Goal: Task Accomplishment & Management: Complete application form

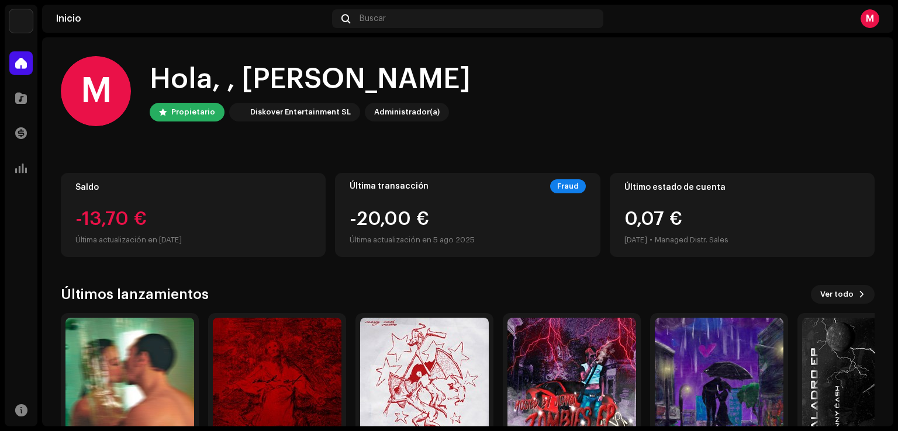
click at [390, 225] on div "-20,00 € Última actualización en [DATE]" at bounding box center [411, 228] width 125 height 37
click at [567, 185] on div "Fraud" at bounding box center [568, 186] width 36 height 14
drag, startPoint x: 546, startPoint y: 197, endPoint x: 496, endPoint y: 211, distance: 51.6
click at [497, 211] on div "Última transacción Fraud -20,00 € Última actualización en [DATE]" at bounding box center [467, 215] width 265 height 84
click at [472, 213] on div "-20,00 € Última actualización en [DATE]" at bounding box center [467, 228] width 236 height 37
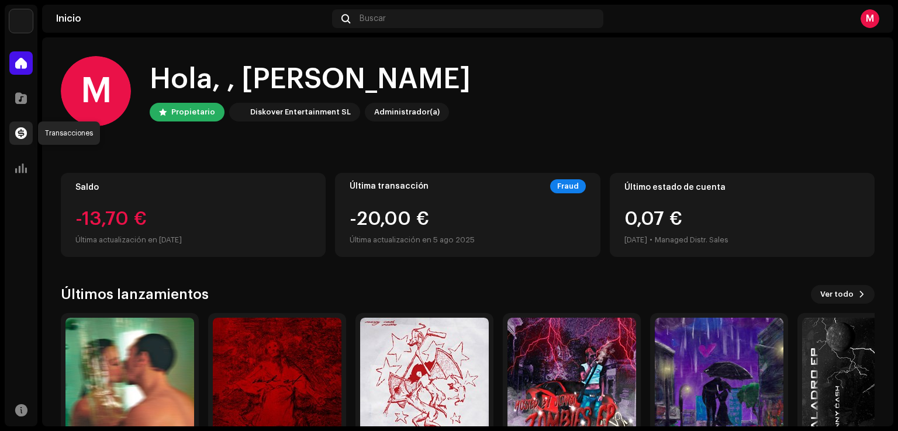
click at [23, 131] on span at bounding box center [21, 133] width 12 height 9
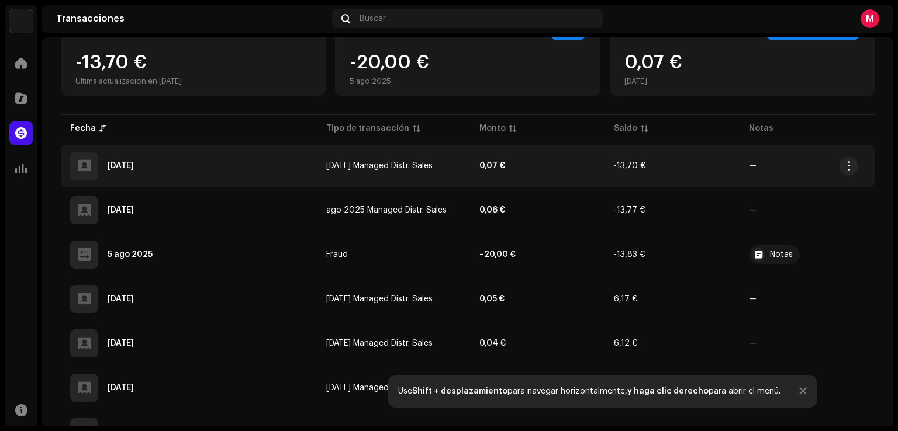
scroll to position [136, 0]
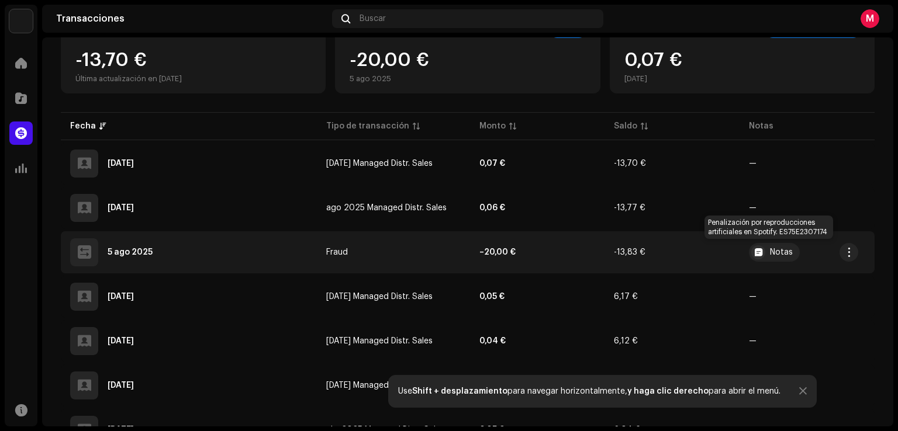
click at [768, 256] on div "Notas" at bounding box center [774, 252] width 51 height 19
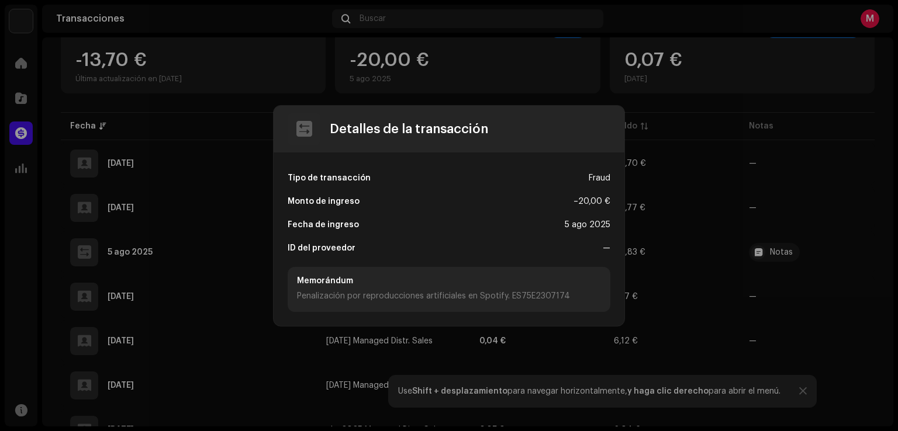
click at [606, 244] on div "—" at bounding box center [606, 248] width 8 height 23
click at [434, 192] on div "Monto de ingreso – 20,00 €" at bounding box center [449, 201] width 323 height 23
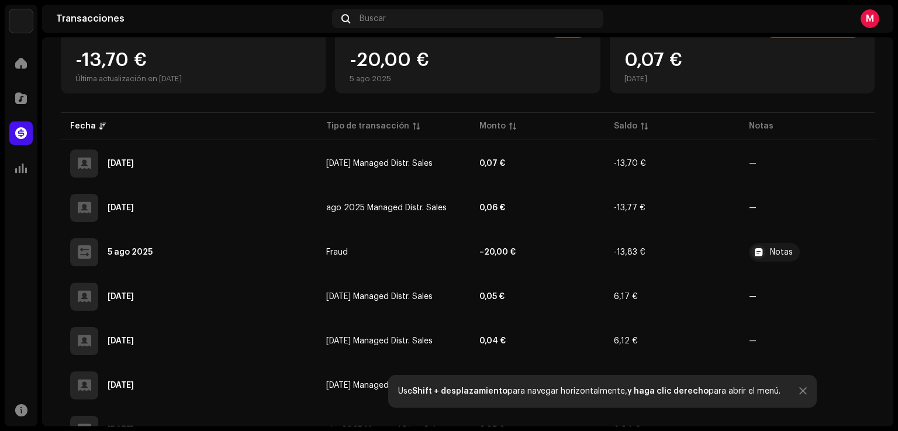
click at [689, 182] on div "Detalles de la transacción Tipo de transacción Fraud Monto de ingreso – 20,00 €…" at bounding box center [449, 215] width 898 height 431
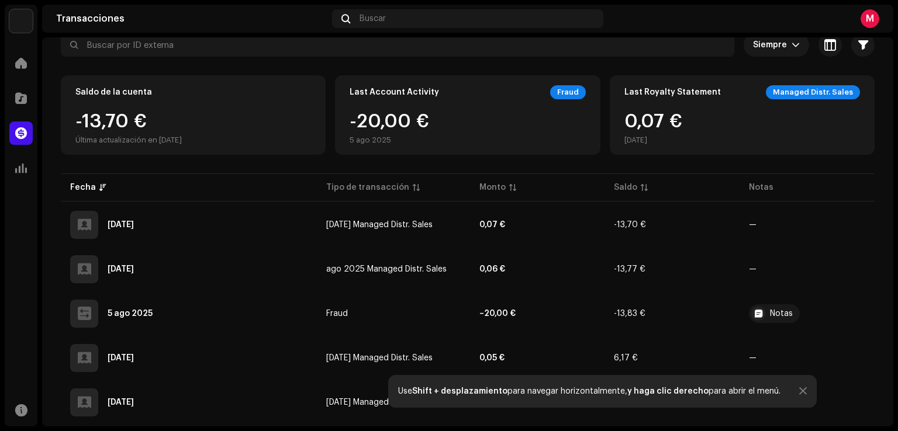
scroll to position [74, 0]
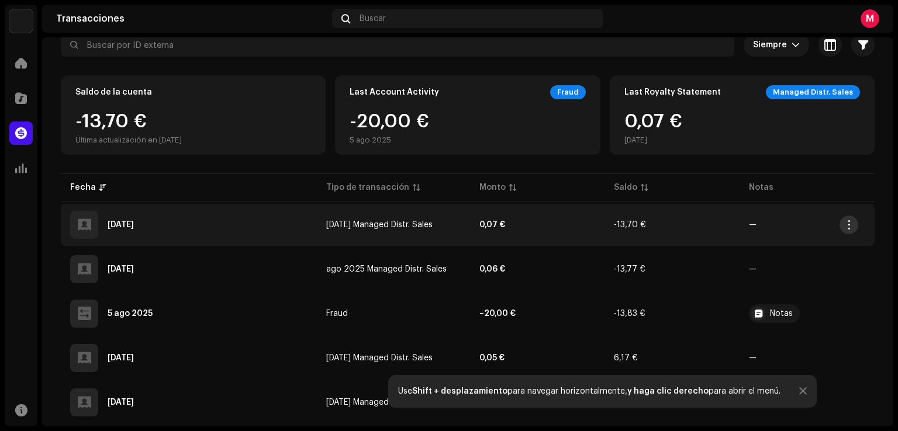
click at [850, 227] on span "button" at bounding box center [848, 224] width 9 height 9
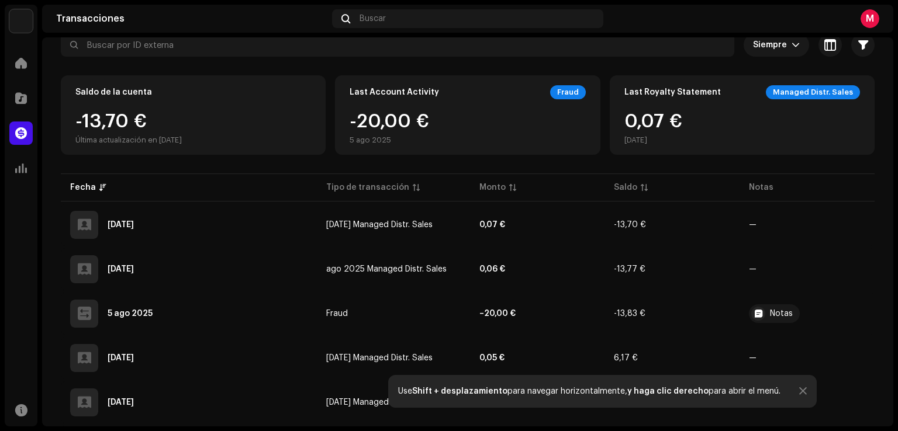
click at [725, 108] on div "Last Royalty Statement Managed Distr. Sales 0,07 € [DATE]" at bounding box center [742, 114] width 265 height 79
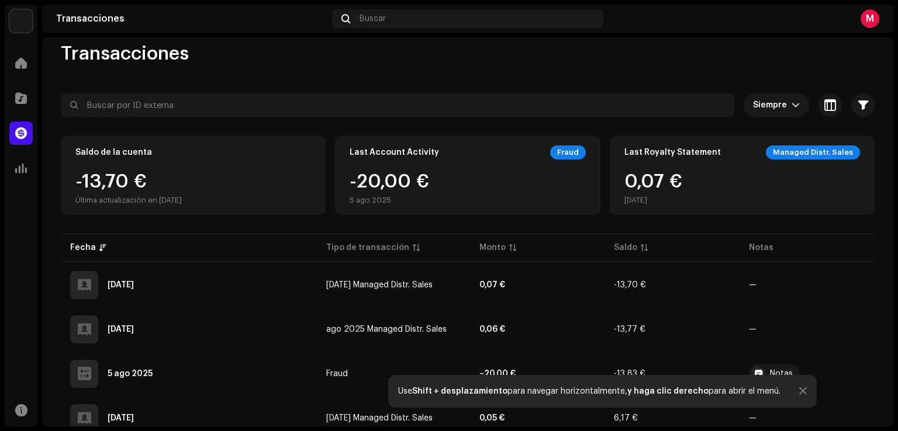
scroll to position [1, 0]
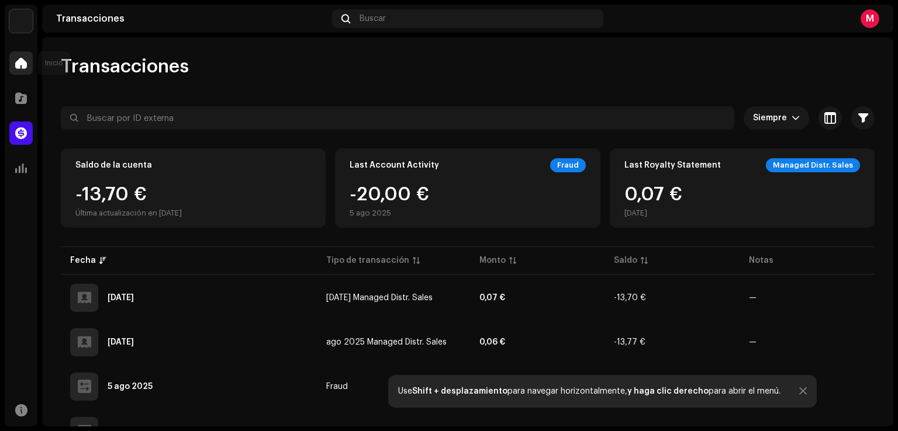
click at [12, 63] on div at bounding box center [20, 62] width 23 height 23
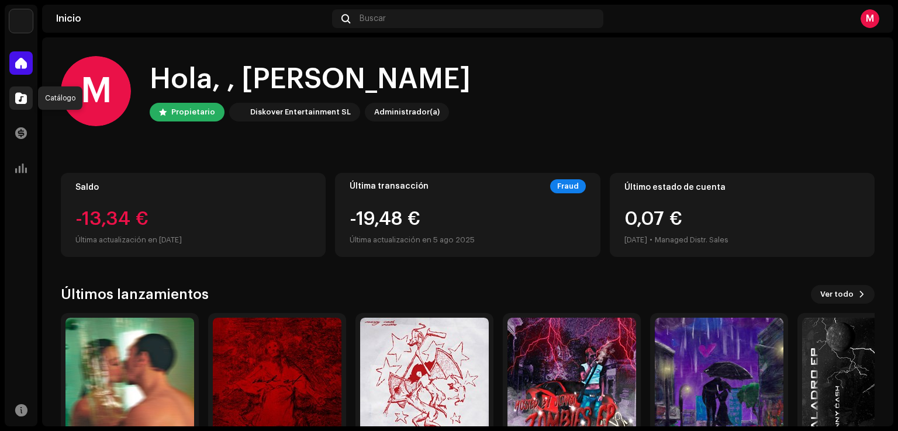
click at [18, 103] on span at bounding box center [21, 98] width 12 height 9
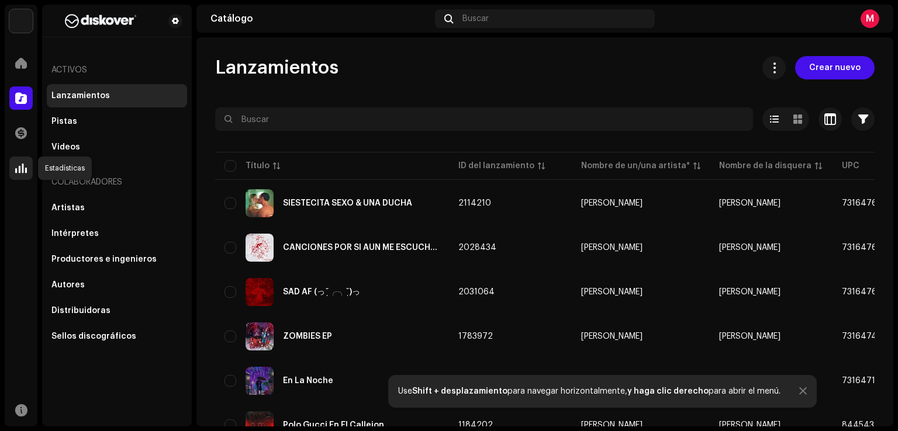
click at [32, 169] on div at bounding box center [20, 168] width 23 height 23
click at [19, 171] on span at bounding box center [21, 168] width 12 height 9
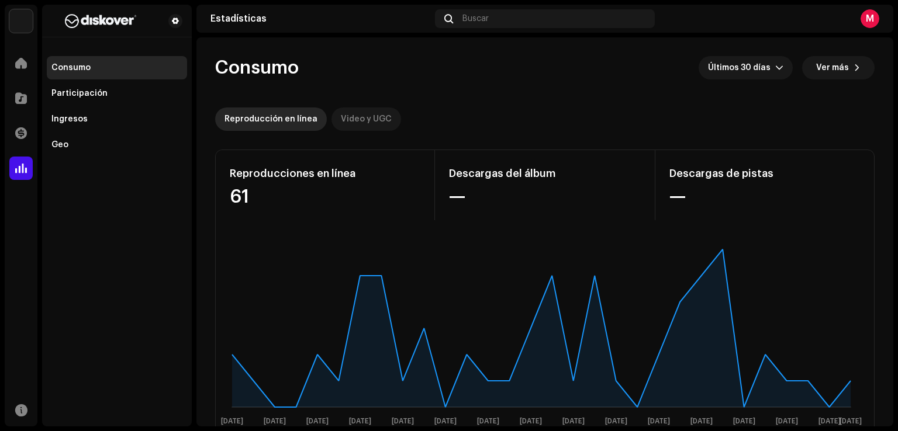
click at [369, 126] on div "Video y UGC" at bounding box center [366, 119] width 51 height 23
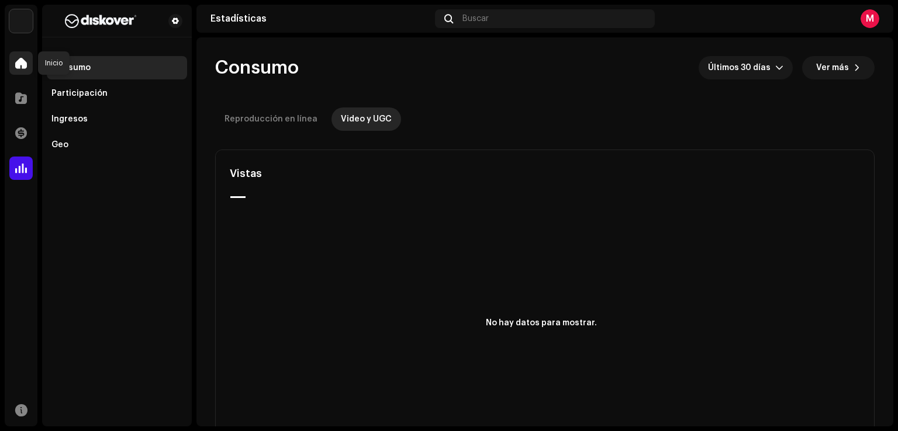
click at [14, 59] on div at bounding box center [20, 62] width 23 height 23
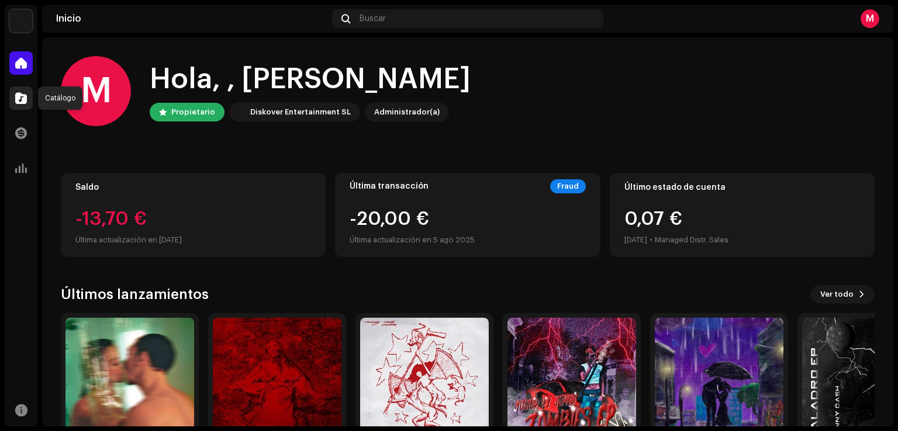
click at [25, 89] on div at bounding box center [20, 97] width 23 height 23
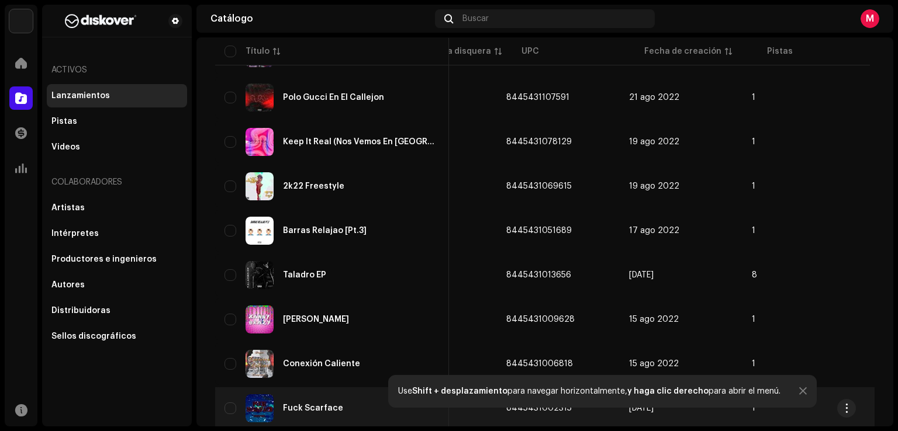
scroll to position [0, 323]
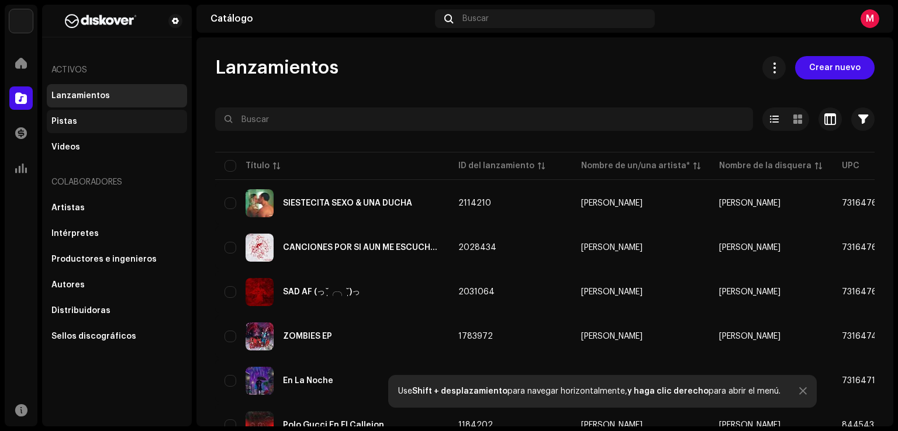
click at [93, 122] on div "Pistas" at bounding box center [116, 121] width 131 height 9
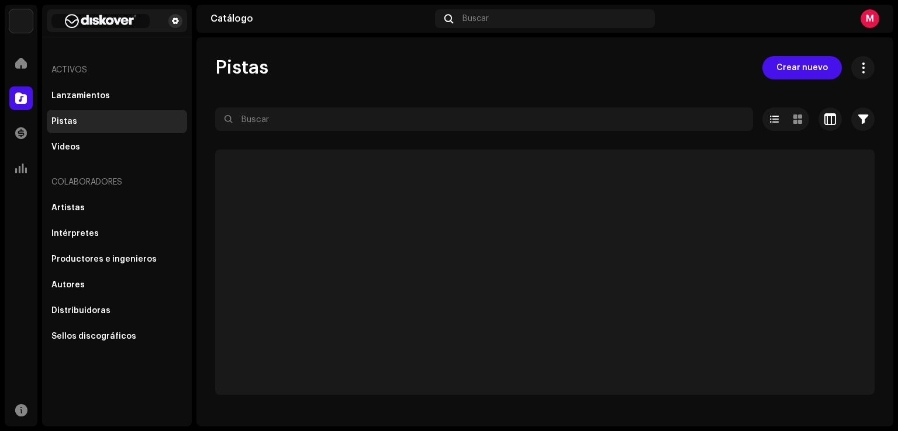
click at [175, 18] on span at bounding box center [175, 20] width 7 height 9
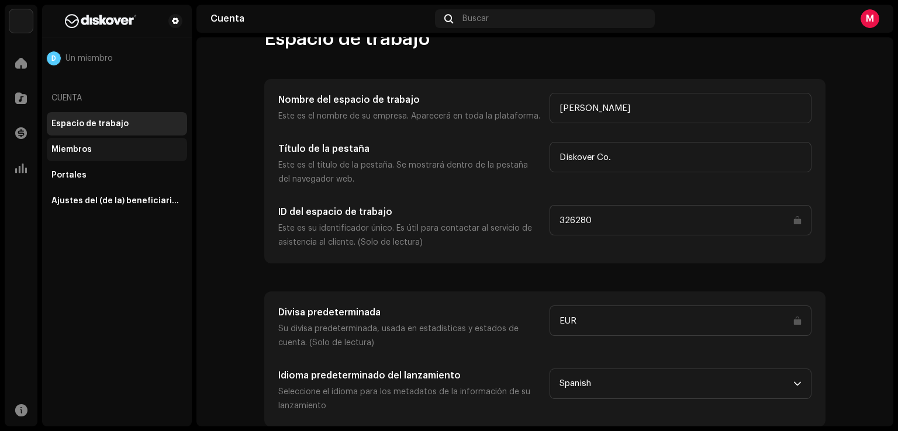
click at [84, 146] on div "Miembros" at bounding box center [71, 149] width 40 height 9
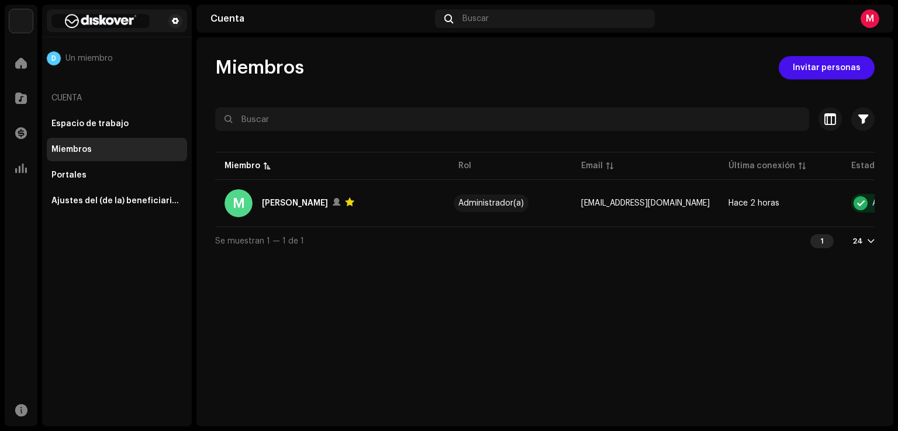
click at [124, 20] on img at bounding box center [100, 21] width 98 height 14
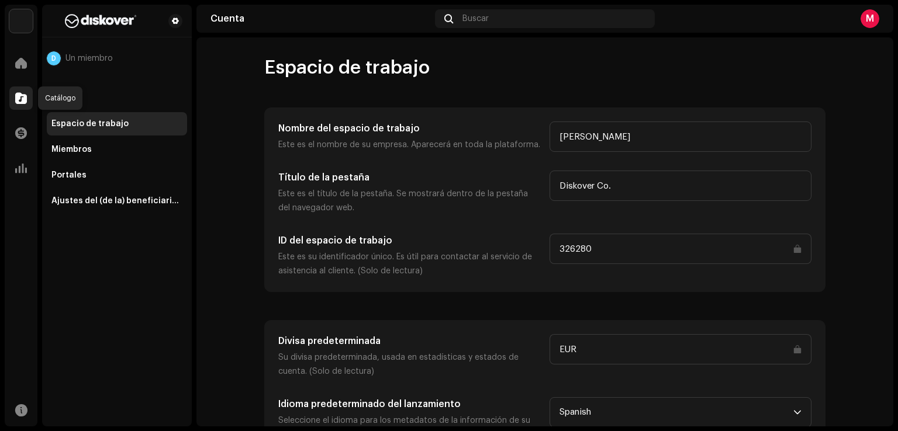
click at [20, 101] on span at bounding box center [21, 98] width 12 height 9
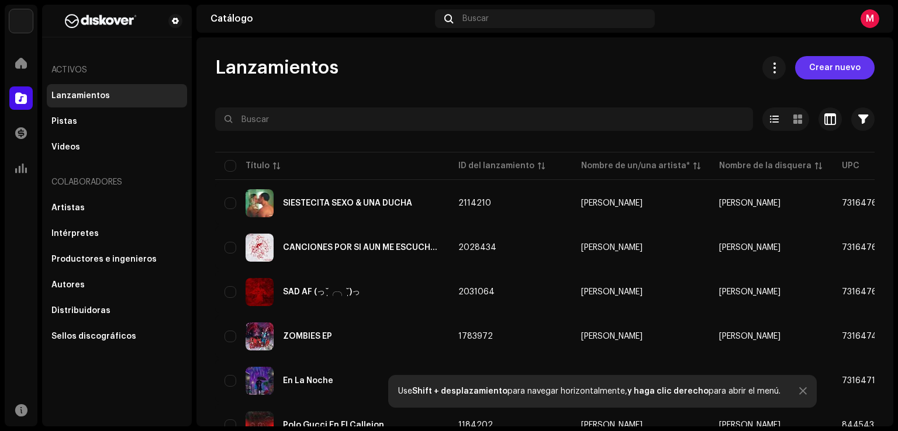
click at [811, 71] on span "Crear nuevo" at bounding box center [834, 67] width 51 height 23
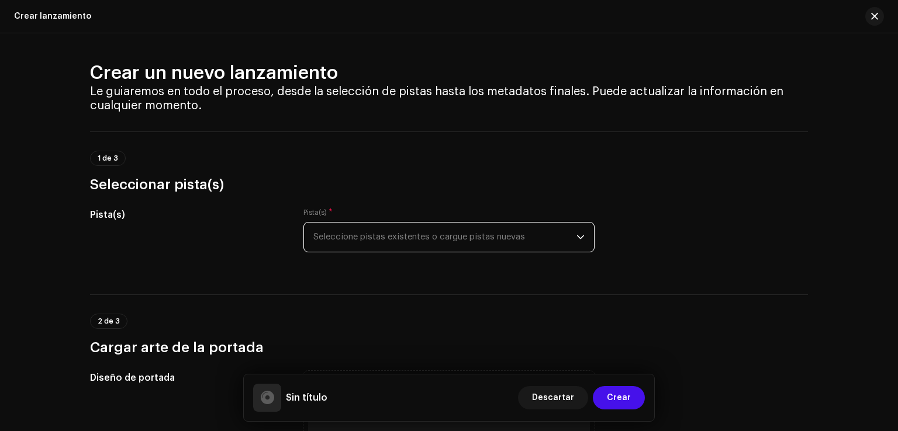
click at [376, 241] on span "Seleccione pistas existentes o cargue pistas nuevas" at bounding box center [444, 237] width 263 height 29
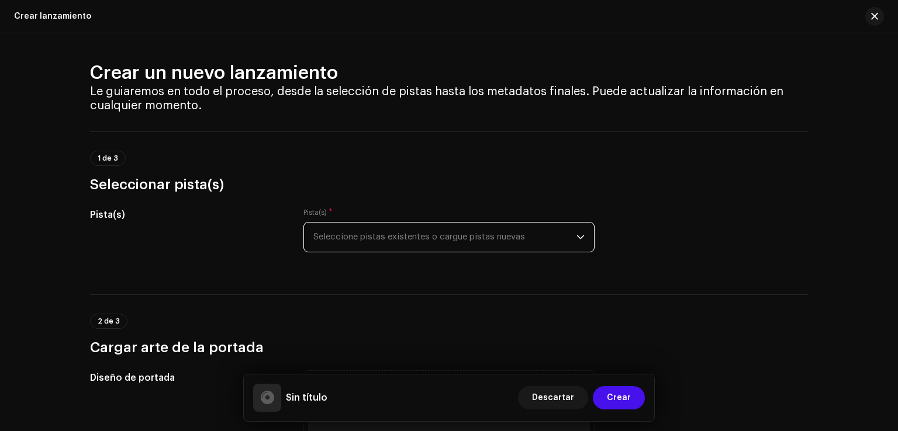
click at [373, 243] on span "Seleccione pistas existentes o cargue pistas nuevas" at bounding box center [444, 237] width 263 height 29
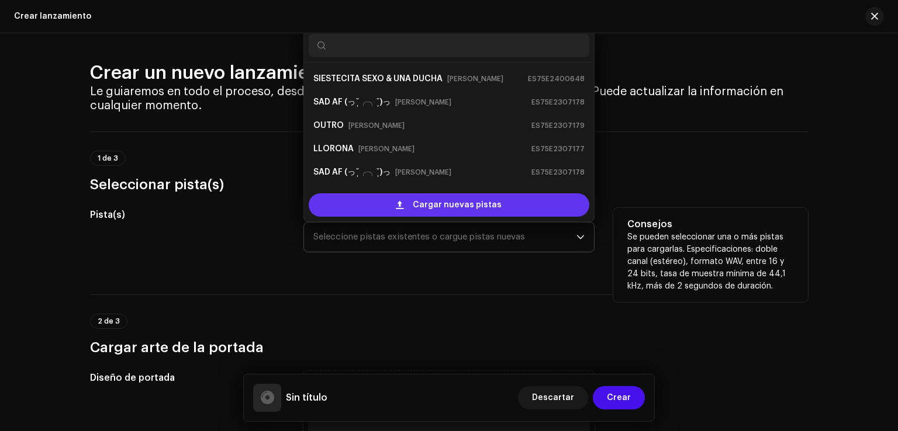
click at [367, 202] on div "Cargar nuevas pistas" at bounding box center [449, 204] width 281 height 23
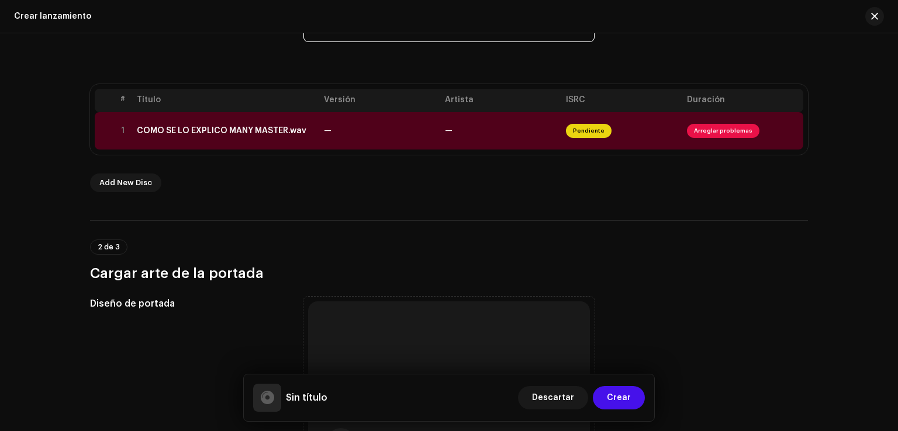
scroll to position [214, 0]
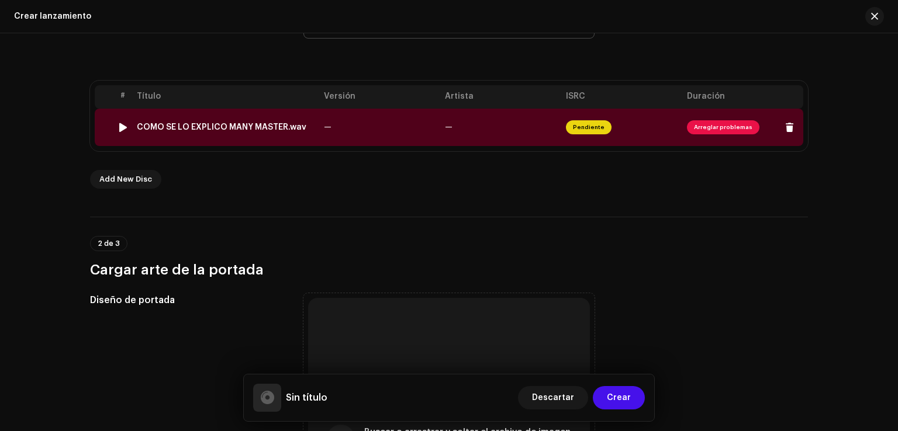
click at [712, 127] on span "Arreglar problemas" at bounding box center [723, 127] width 72 height 14
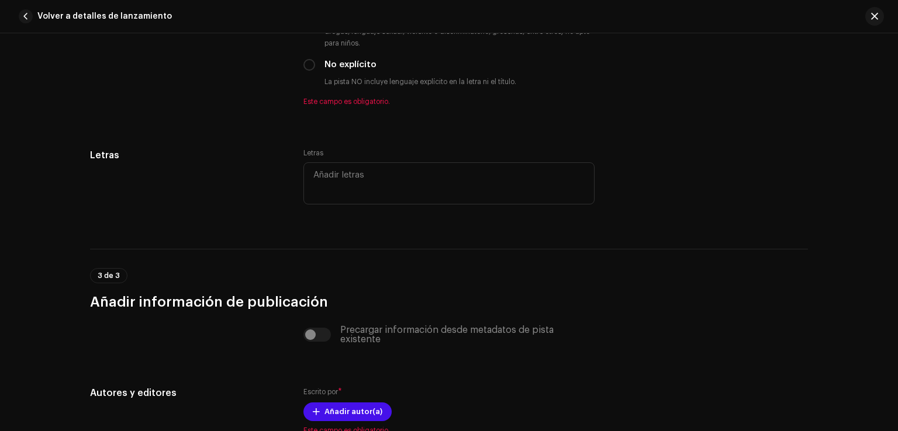
scroll to position [2197, 0]
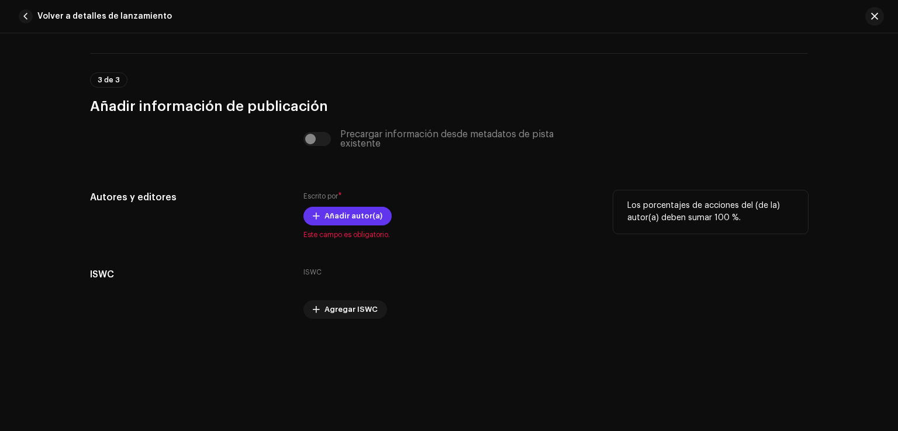
click at [327, 218] on span "Añadir autor(a)" at bounding box center [353, 216] width 58 height 23
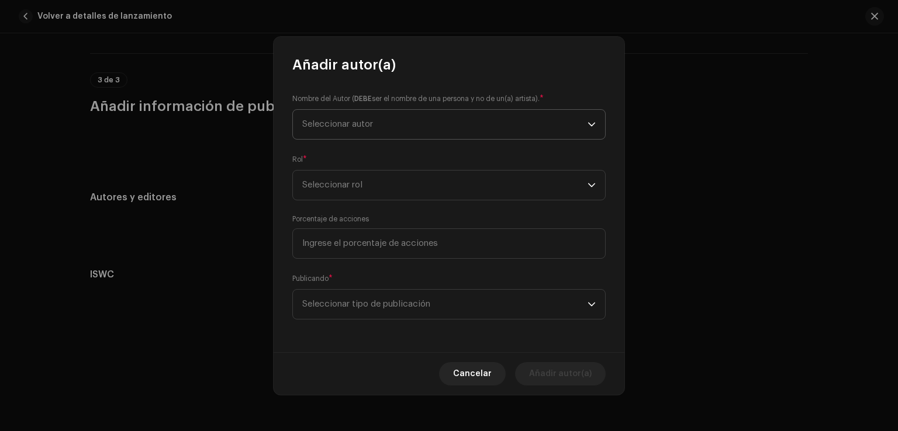
click at [400, 125] on span "Seleccionar autor" at bounding box center [444, 124] width 285 height 29
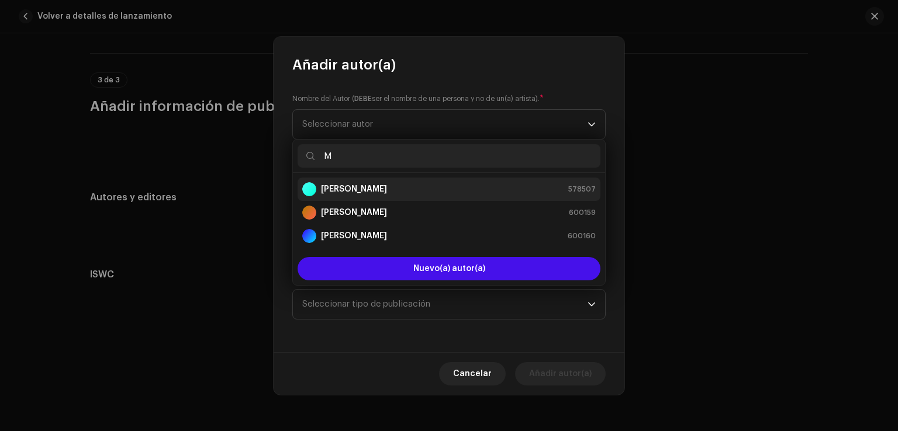
type input "M"
click at [367, 188] on strong "[PERSON_NAME]" at bounding box center [354, 189] width 66 height 12
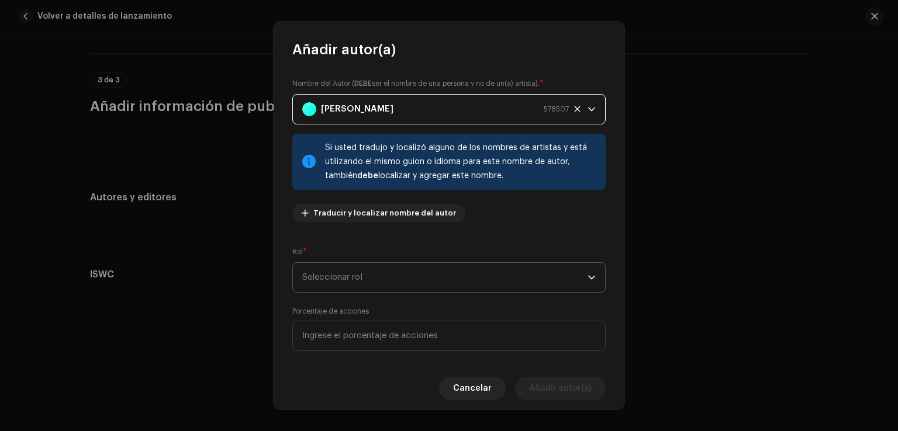
click at [340, 281] on span "Seleccionar rol" at bounding box center [444, 277] width 285 height 29
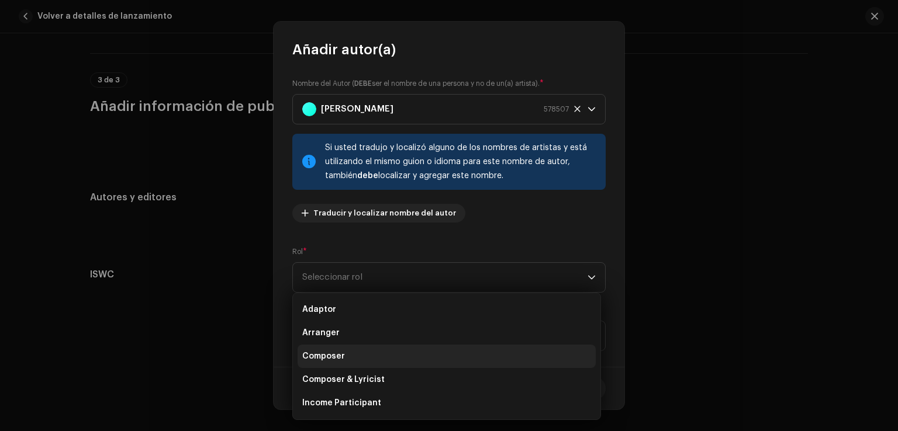
click at [334, 359] on span "Composer" at bounding box center [323, 357] width 43 height 12
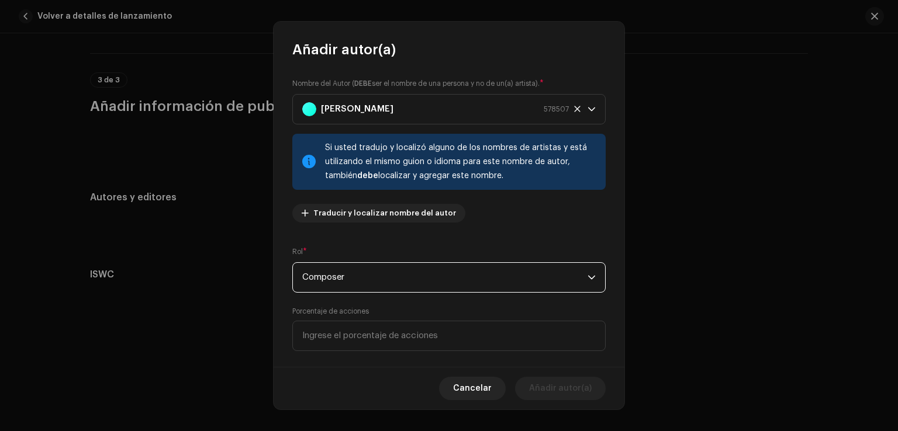
drag, startPoint x: 375, startPoint y: 270, endPoint x: 378, endPoint y: 290, distance: 20.0
click at [375, 273] on span "Composer" at bounding box center [444, 277] width 285 height 29
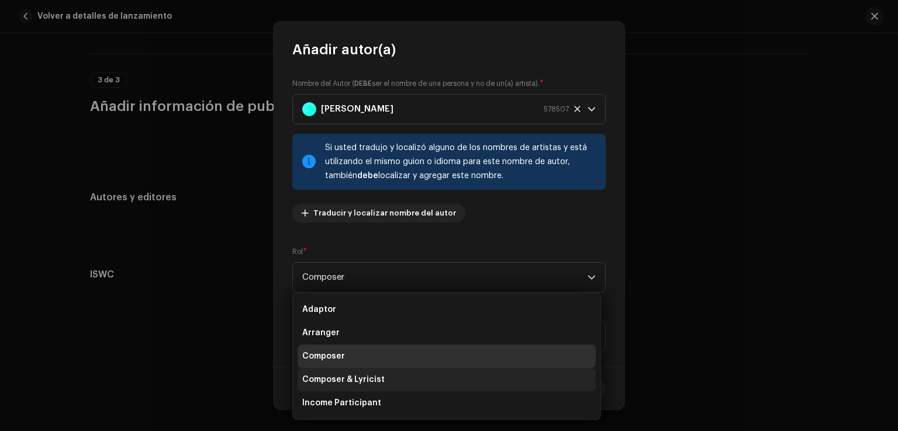
click at [385, 380] on li "Composer & Lyricist" at bounding box center [446, 379] width 298 height 23
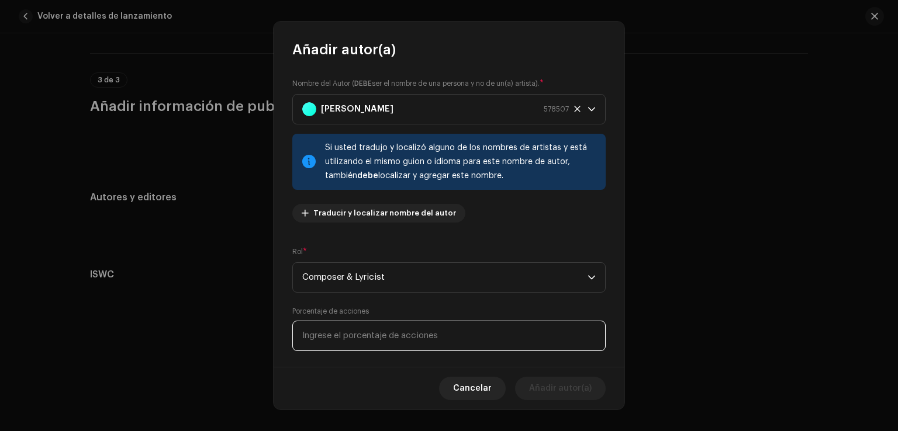
click at [404, 332] on input at bounding box center [448, 336] width 313 height 30
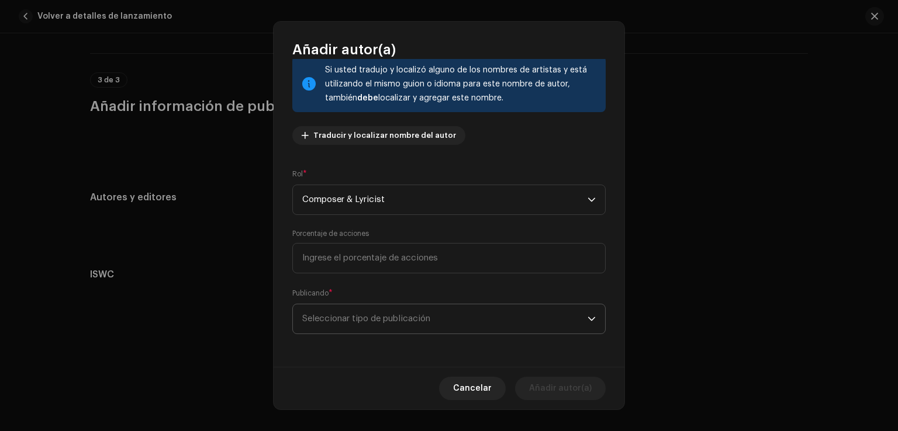
click at [369, 319] on span "Seleccionar tipo de publicación" at bounding box center [444, 318] width 285 height 29
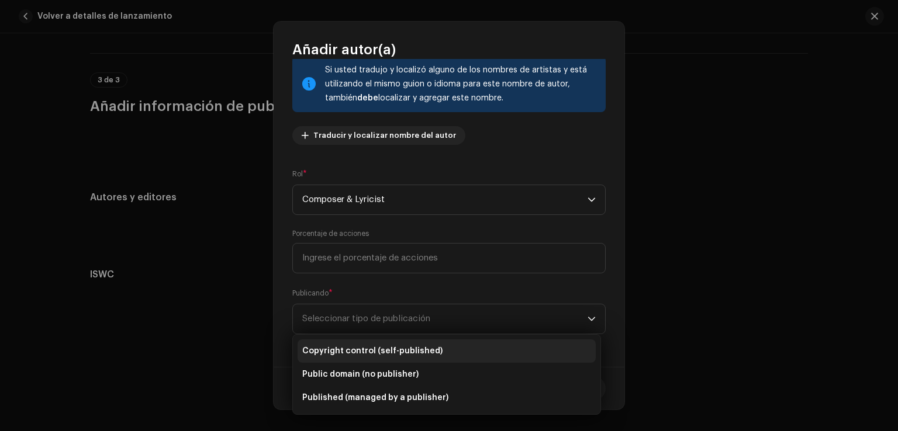
click at [421, 346] on span "Copyright control (self-published)" at bounding box center [372, 351] width 140 height 12
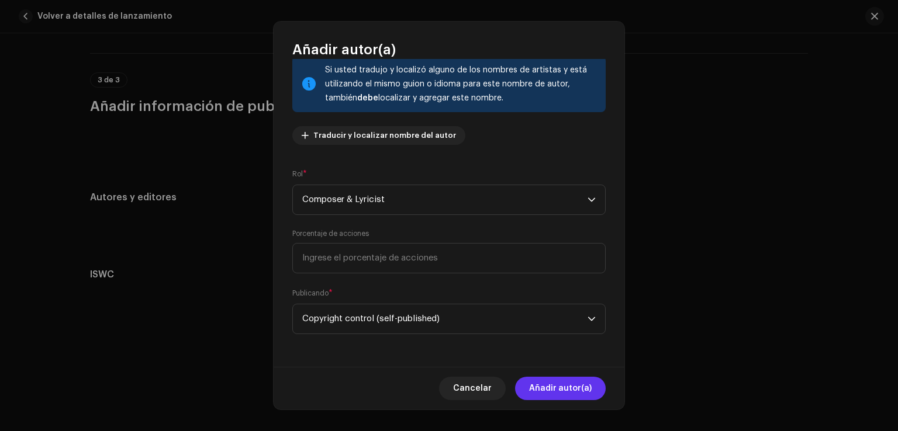
click at [568, 389] on span "Añadir autor(a)" at bounding box center [560, 388] width 63 height 23
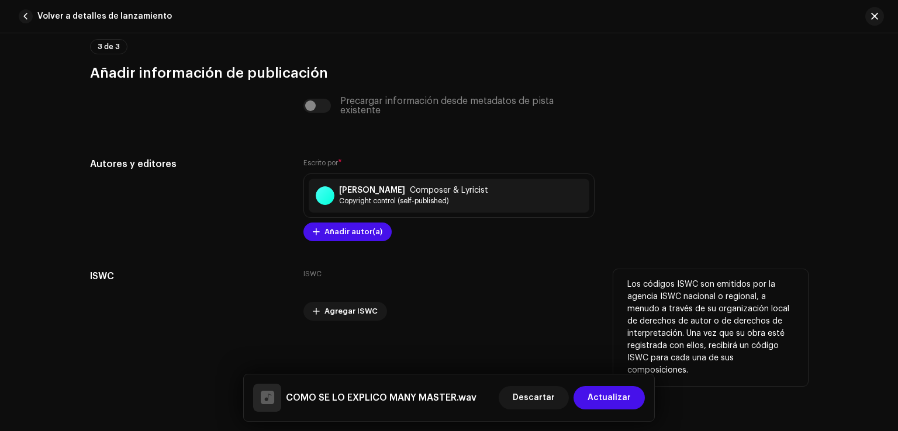
scroll to position [2232, 0]
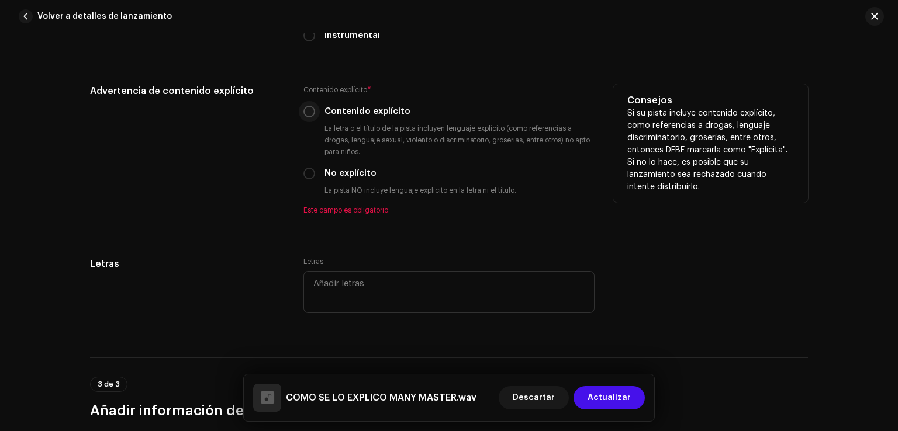
click at [311, 109] on p-radiobutton at bounding box center [309, 112] width 12 height 12
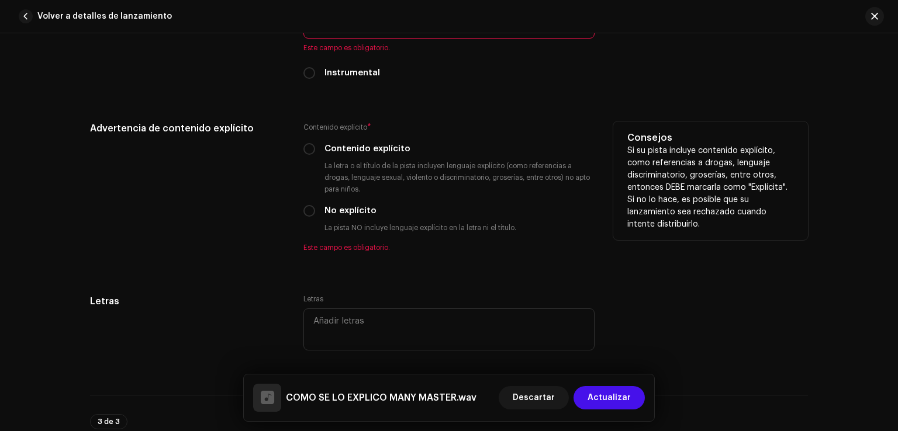
scroll to position [1848, 0]
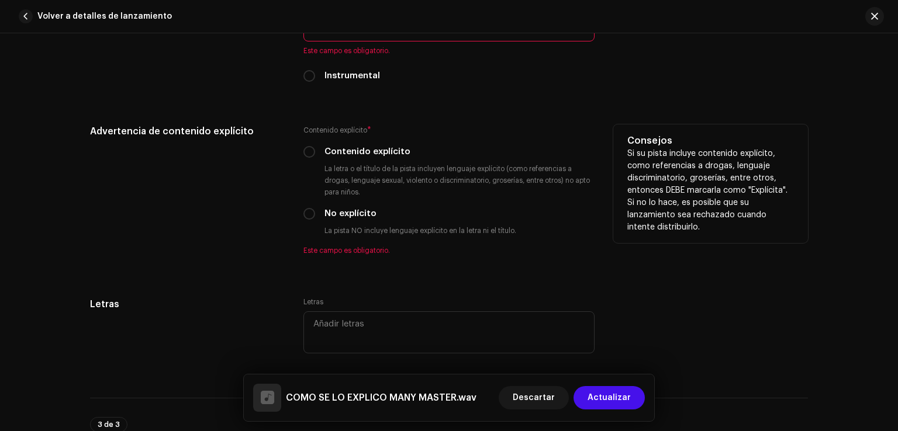
click at [305, 164] on div "Contenido explícito * Contenido explícito La letra o el título de la pista incl…" at bounding box center [448, 189] width 291 height 131
click at [304, 158] on input "Contenido explícito" at bounding box center [309, 152] width 12 height 12
radio input "true"
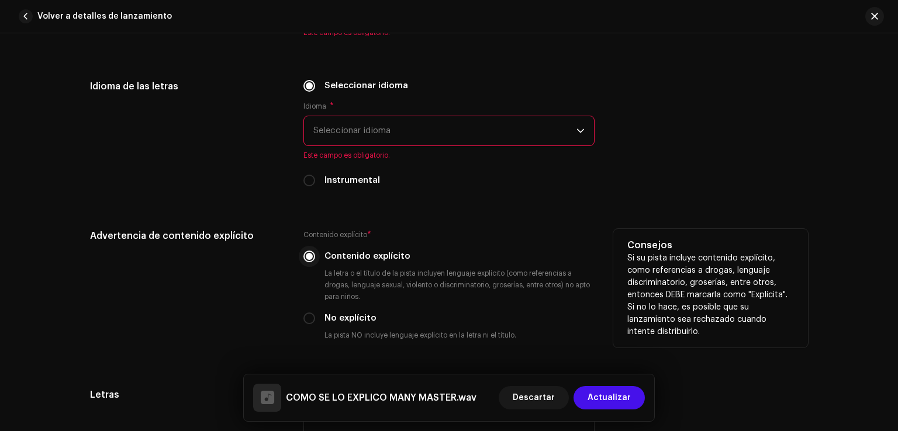
scroll to position [1743, 0]
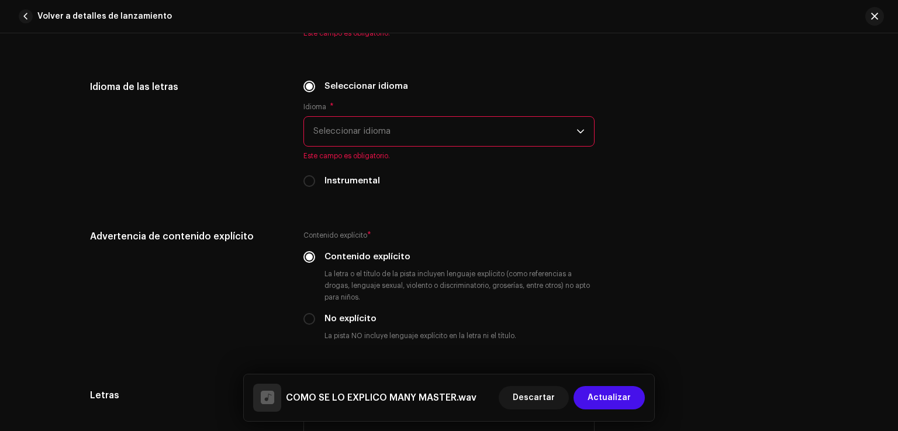
click at [341, 136] on span "Seleccionar idioma" at bounding box center [444, 131] width 263 height 29
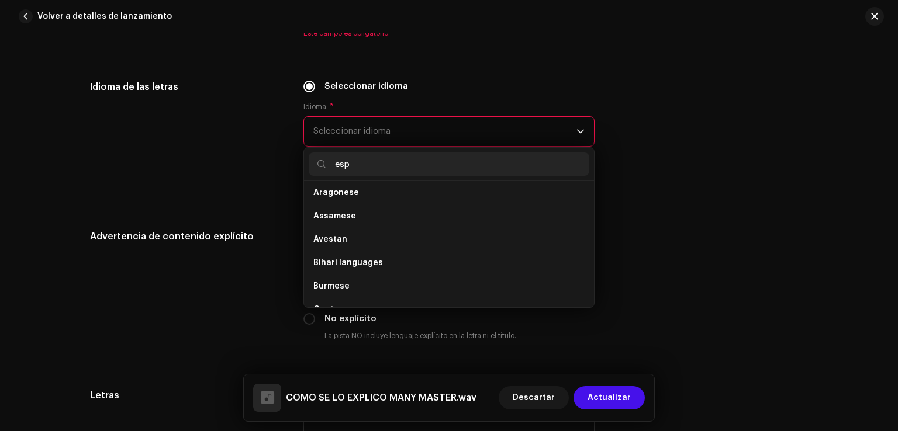
scroll to position [0, 0]
type input "e"
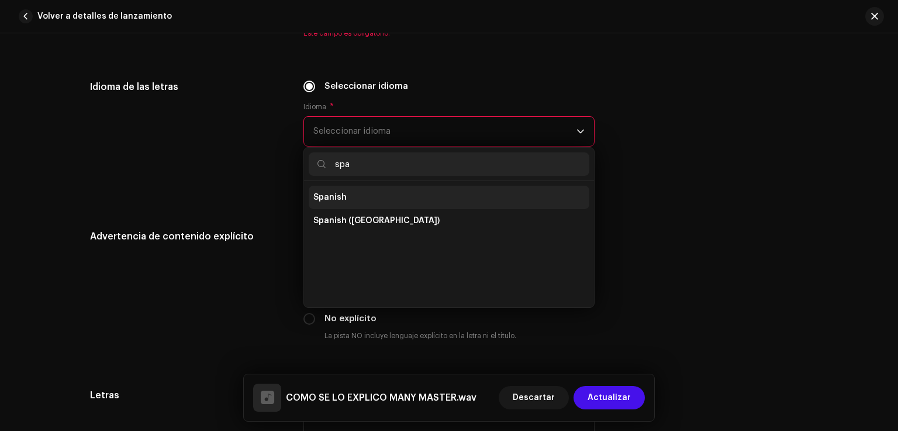
type input "spa"
click at [362, 203] on li "Spanish" at bounding box center [449, 197] width 281 height 23
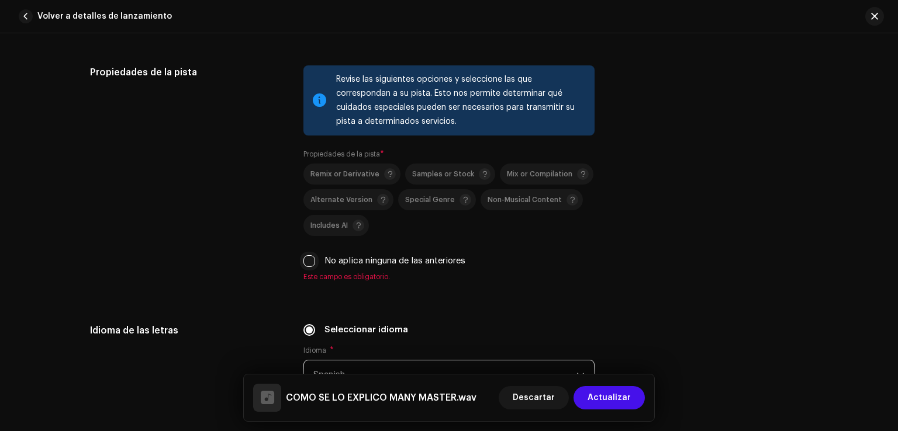
scroll to position [1499, 0]
click at [307, 266] on input "No aplica ninguna de las anteriores" at bounding box center [309, 262] width 12 height 12
checkbox input "true"
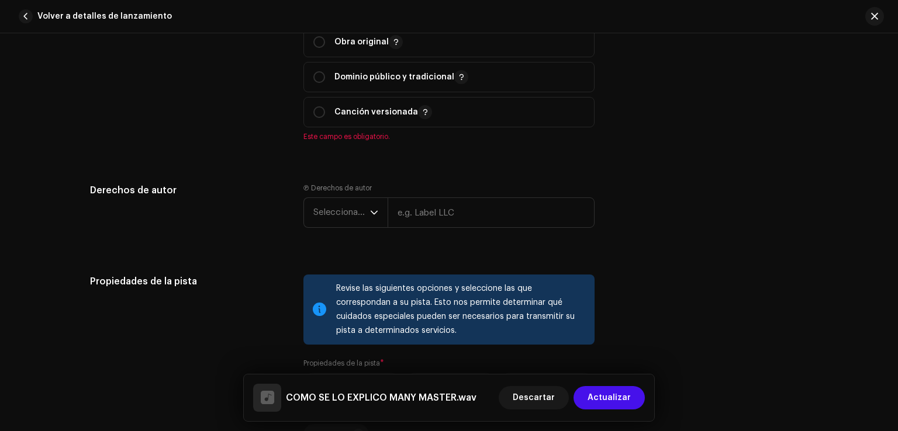
scroll to position [1284, 0]
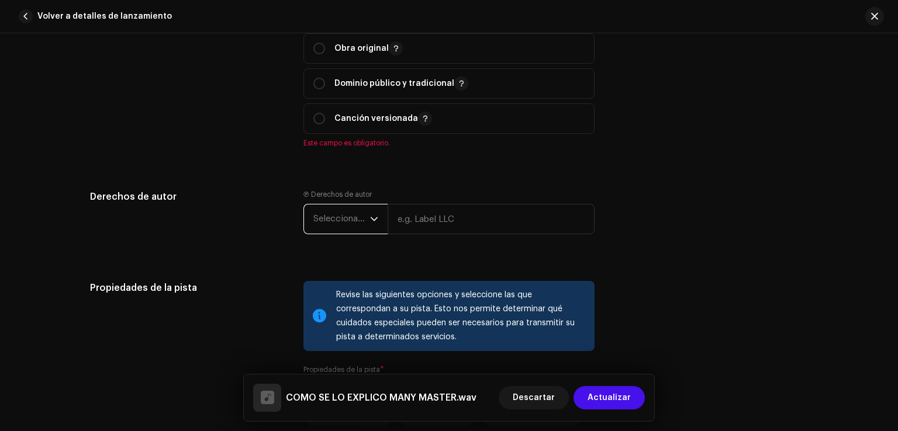
click at [338, 214] on span "Seleccionar año" at bounding box center [341, 219] width 57 height 29
click at [337, 216] on span "Seleccionar año" at bounding box center [341, 219] width 57 height 29
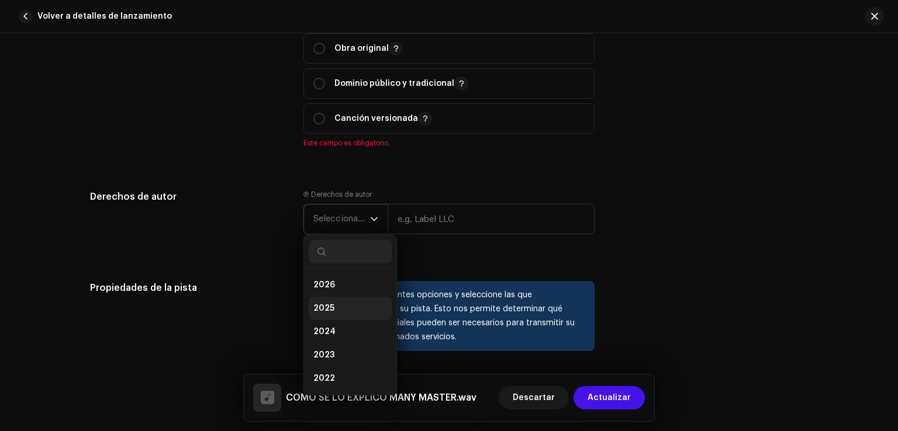
click at [339, 316] on li "2025" at bounding box center [350, 308] width 83 height 23
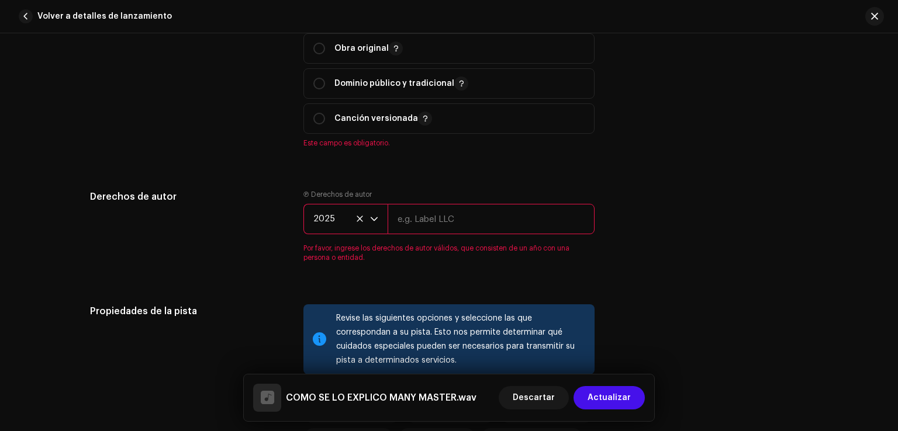
click at [459, 222] on input "text" at bounding box center [490, 219] width 207 height 30
click at [725, 200] on div "Derechos de autor Ⓟ Derechos de autor 2025 Por favor, ingrese los derechos de a…" at bounding box center [449, 233] width 718 height 86
click at [356, 223] on icon at bounding box center [360, 219] width 8 height 8
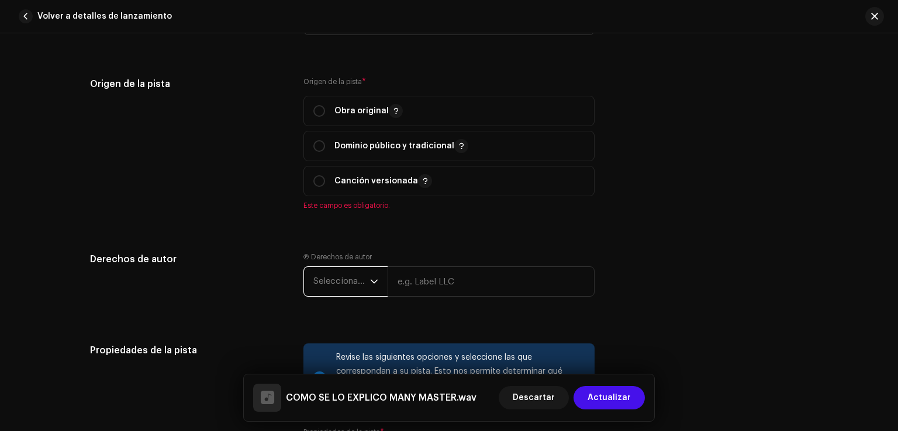
scroll to position [1221, 0]
click at [324, 108] on div "Obra original" at bounding box center [357, 112] width 89 height 14
radio input "true"
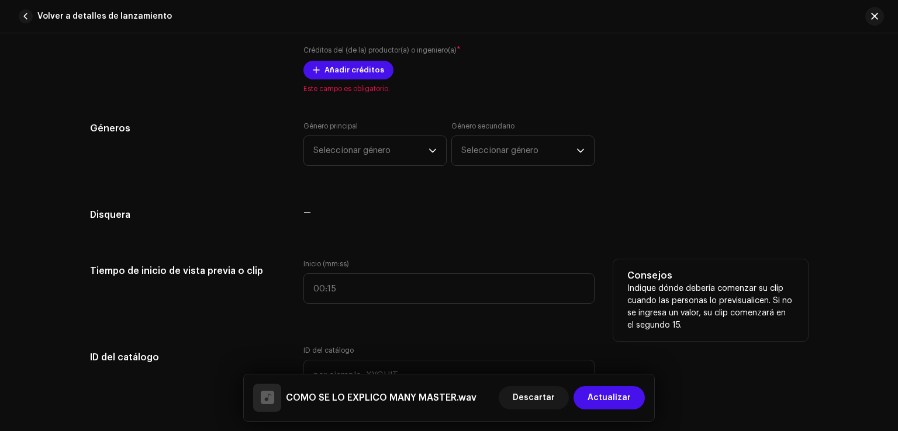
scroll to position [865, 0]
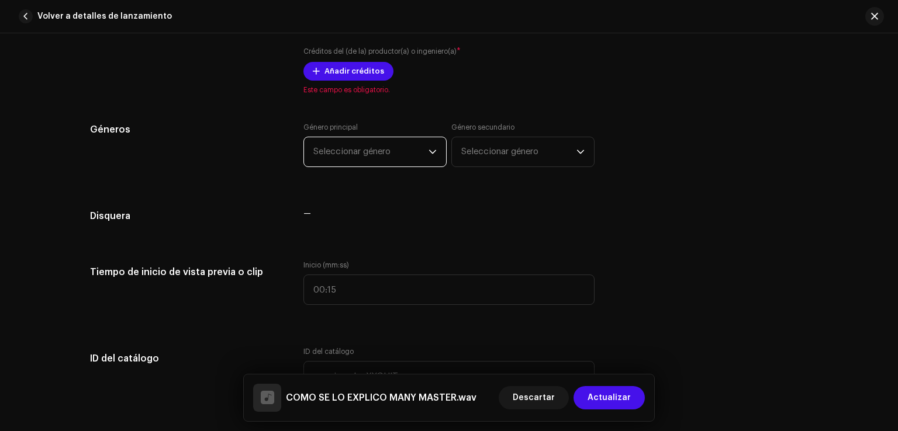
click at [399, 153] on span "Seleccionar género" at bounding box center [370, 151] width 115 height 29
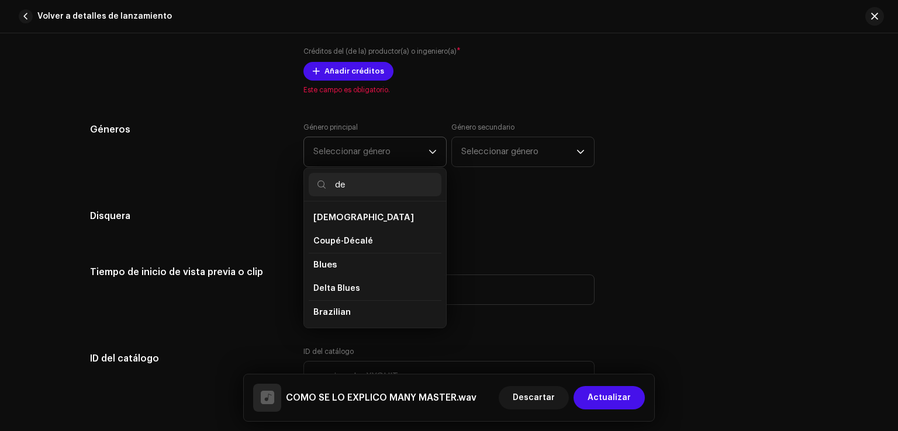
type input "d"
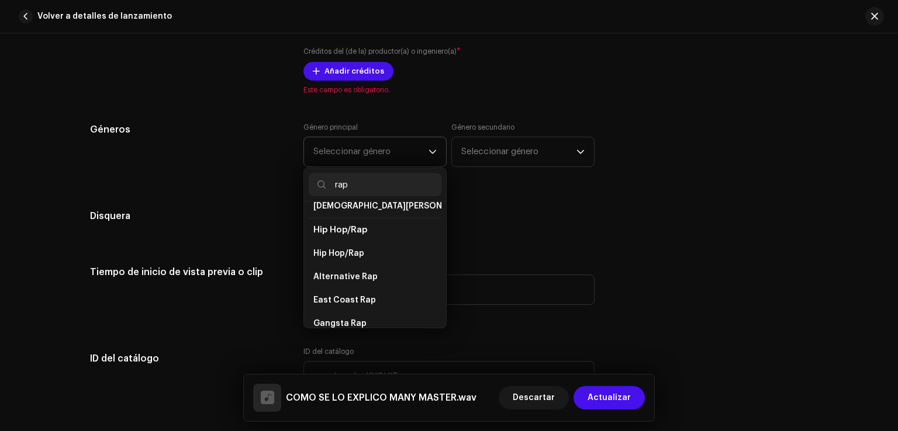
scroll to position [28, 0]
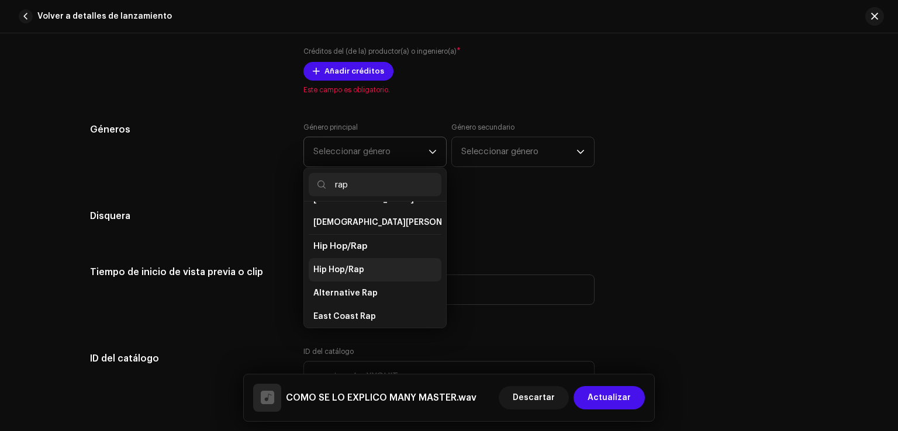
type input "rap"
click at [345, 264] on span "Hip Hop/Rap" at bounding box center [338, 270] width 51 height 12
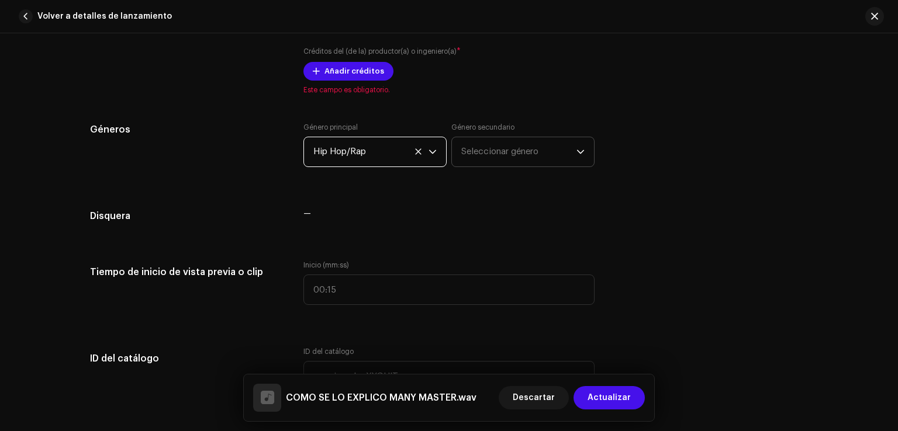
click at [494, 146] on span "Seleccionar género" at bounding box center [518, 151] width 115 height 29
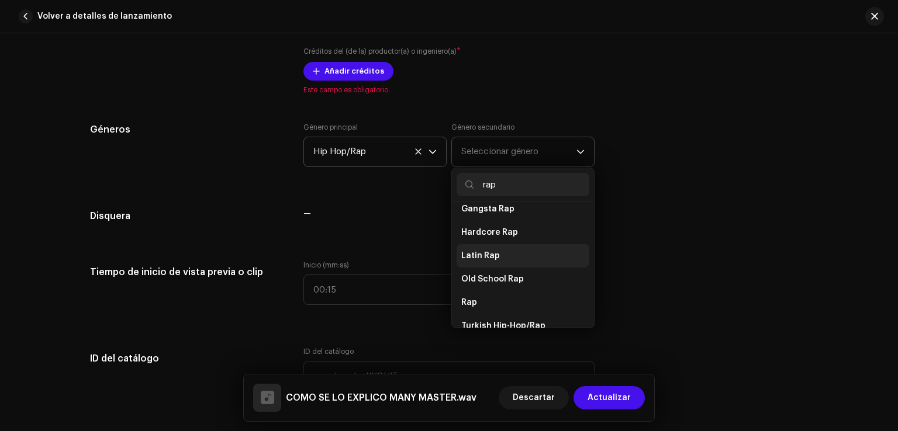
scroll to position [160, 0]
type input "rap"
click at [480, 250] on span "Latin Rap" at bounding box center [480, 256] width 39 height 12
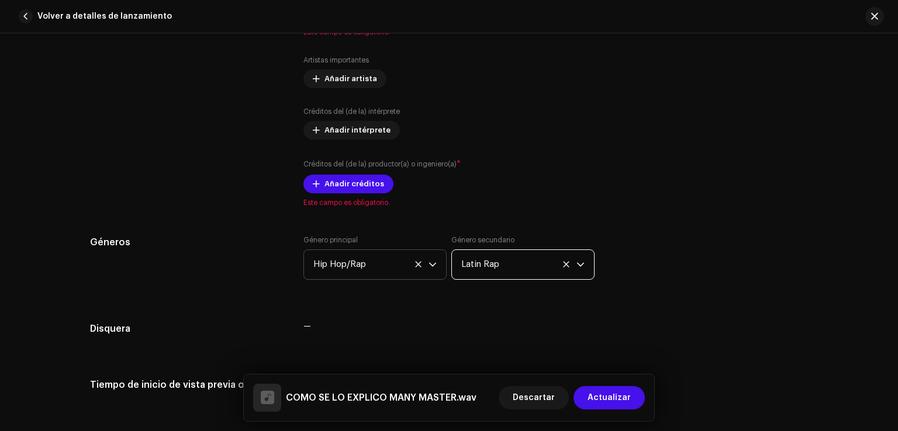
scroll to position [752, 0]
click at [362, 187] on span "Añadir créditos" at bounding box center [354, 184] width 60 height 23
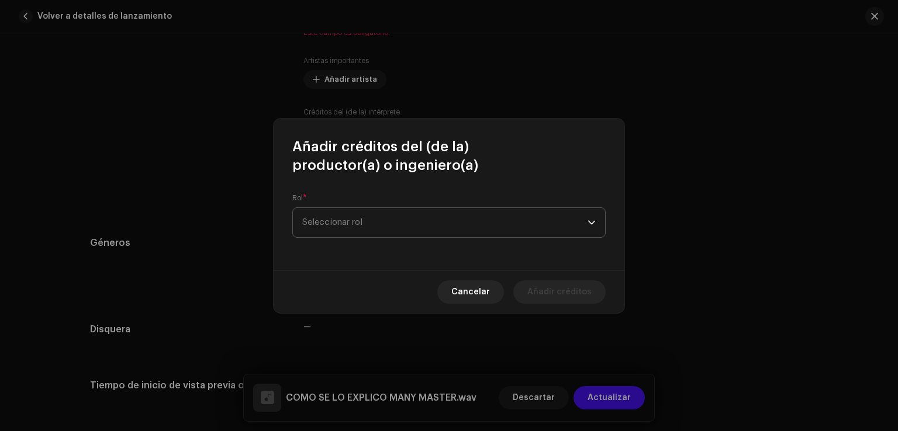
click at [362, 225] on span "Seleccionar rol" at bounding box center [444, 222] width 285 height 29
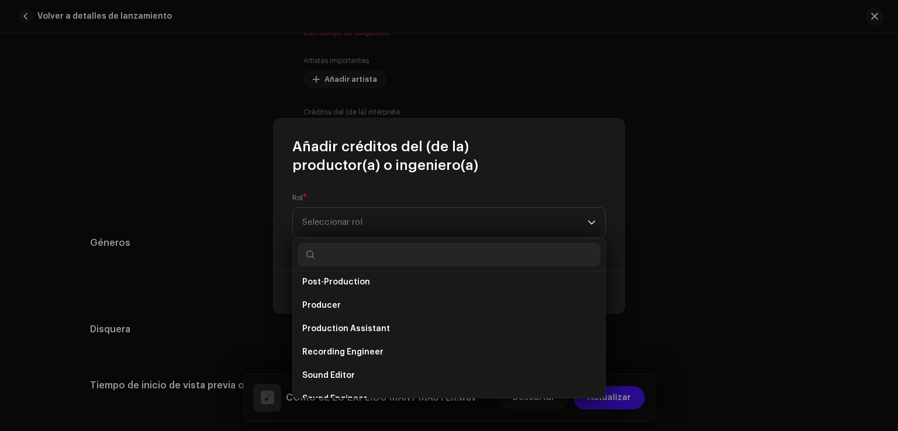
scroll to position [448, 0]
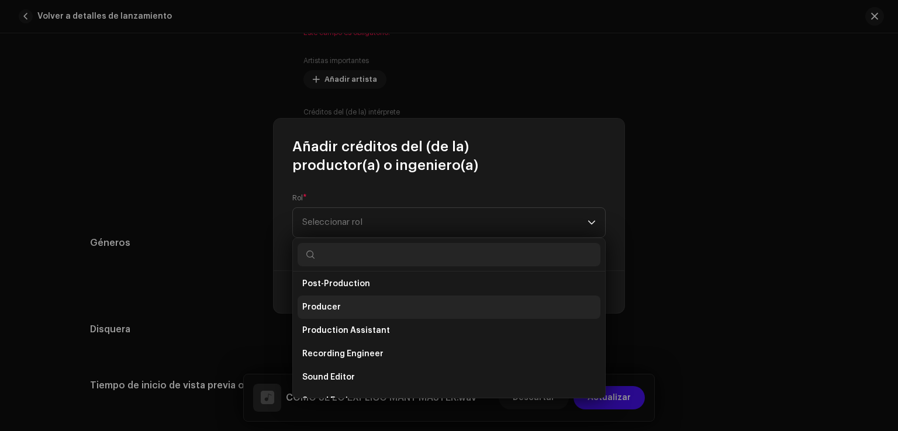
click at [334, 304] on span "Producer" at bounding box center [321, 308] width 39 height 12
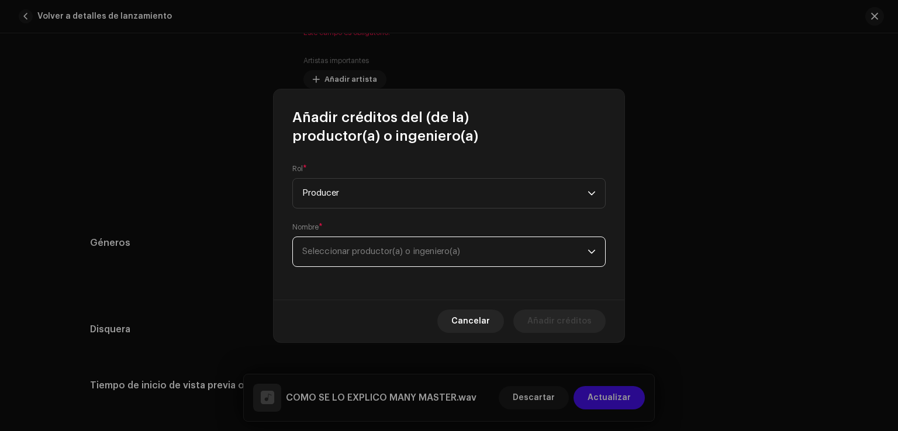
click at [383, 242] on span "Seleccionar productor(a) o ingeniero(a)" at bounding box center [444, 251] width 285 height 29
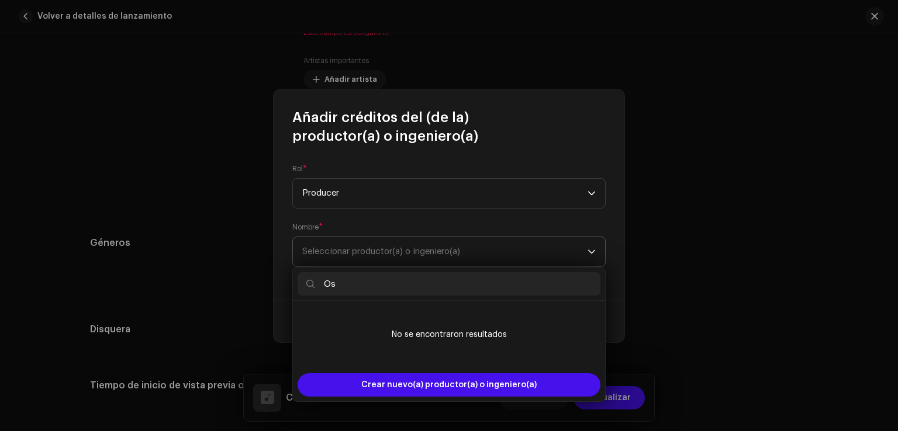
type input "O"
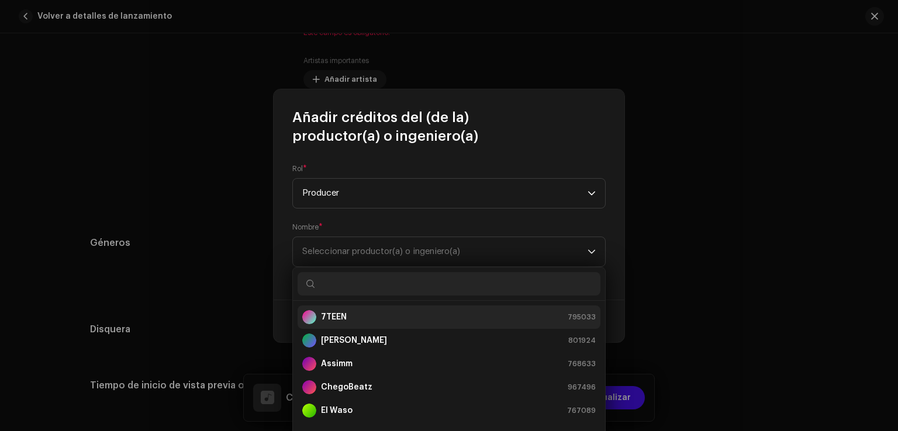
click at [416, 316] on div "7TEEN 795033" at bounding box center [448, 317] width 293 height 14
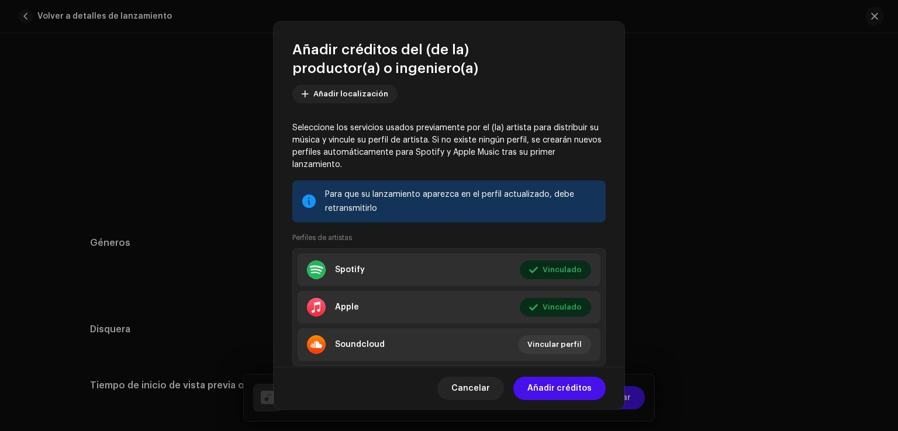
scroll to position [161, 0]
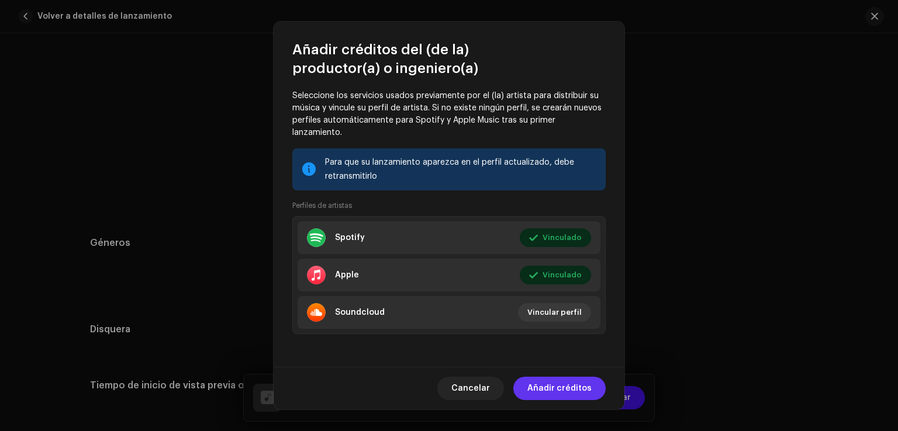
click at [556, 396] on span "Añadir créditos" at bounding box center [559, 388] width 64 height 23
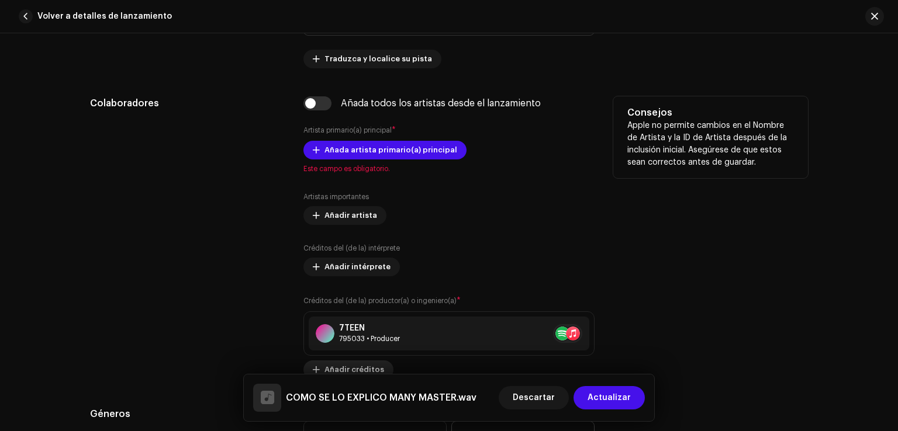
scroll to position [615, 0]
click at [318, 104] on input "checkbox" at bounding box center [317, 104] width 28 height 14
checkbox input "true"
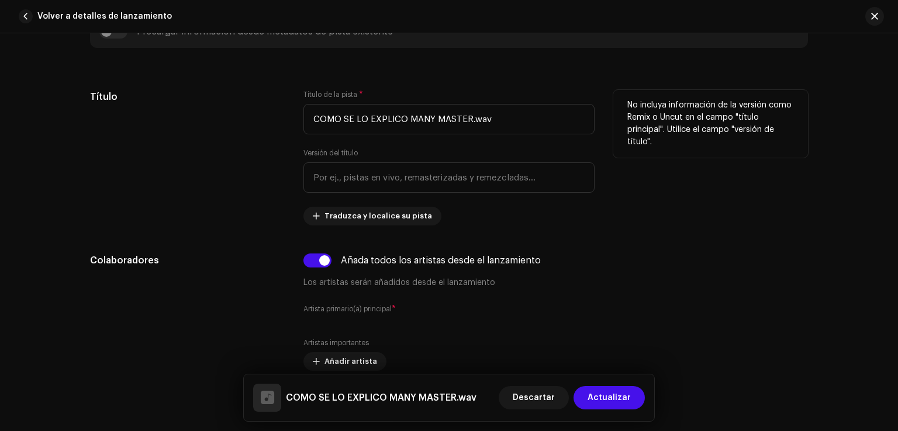
scroll to position [432, 0]
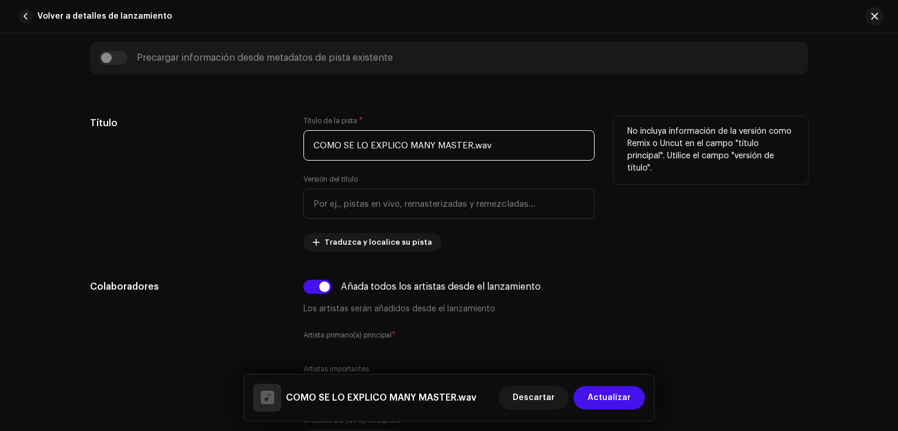
drag, startPoint x: 507, startPoint y: 150, endPoint x: 258, endPoint y: 153, distance: 249.5
click at [258, 153] on div "Título Título de la pista * COMO SE LO EXPLICO MANY MASTER.wav Versión del títu…" at bounding box center [449, 184] width 718 height 136
type input "c"
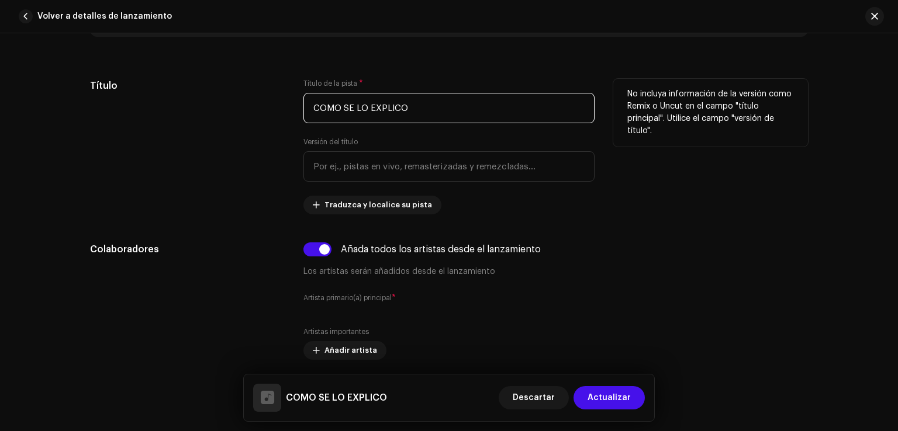
scroll to position [470, 0]
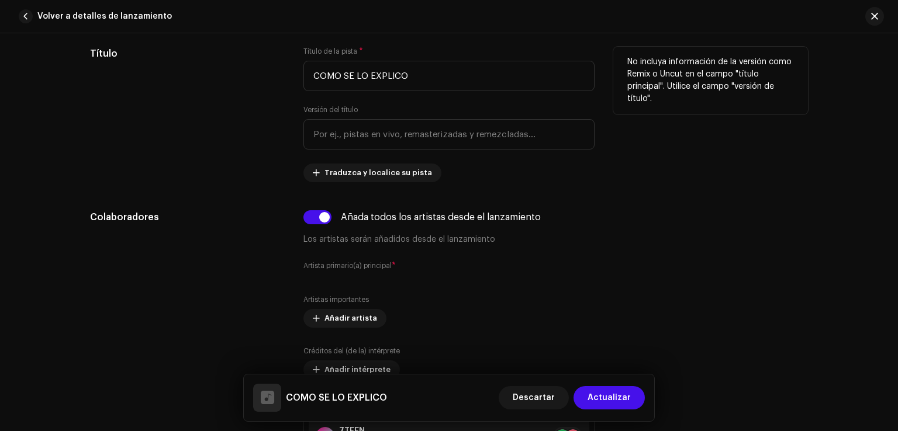
scroll to position [502, 0]
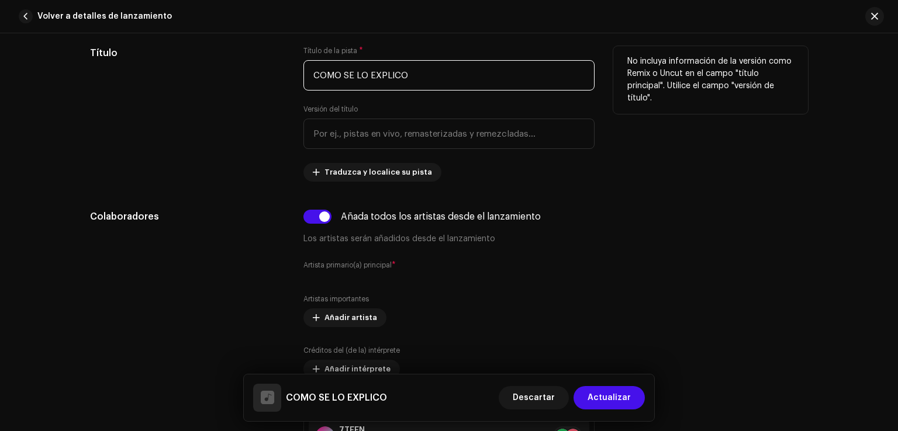
click at [323, 74] on input "COMO SE LO EXPLICO" at bounding box center [448, 75] width 291 height 30
type input "CÓMO SE LO EXPLICO"
click at [231, 128] on div "Título" at bounding box center [187, 114] width 195 height 136
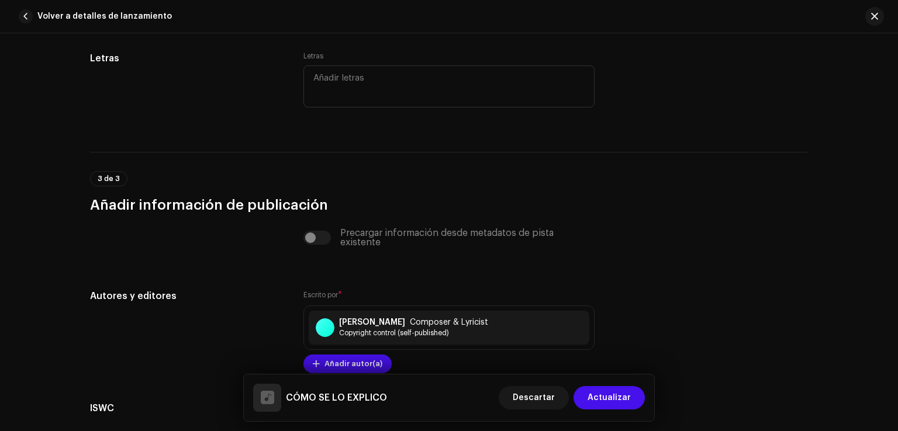
scroll to position [2199, 0]
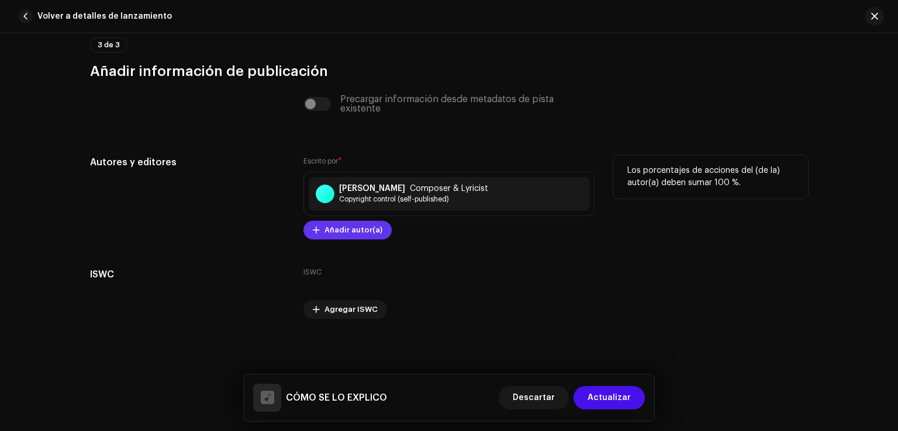
click at [339, 237] on span "Añadir autor(a)" at bounding box center [353, 230] width 58 height 23
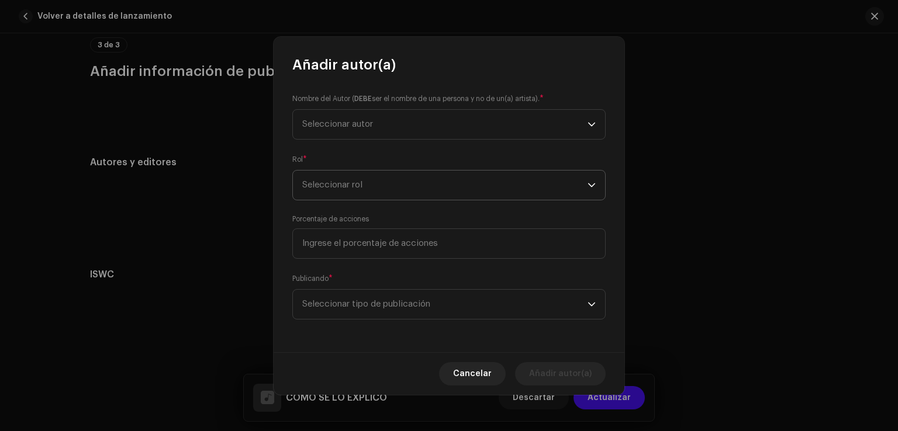
click at [392, 179] on span "Seleccionar rol" at bounding box center [444, 185] width 285 height 29
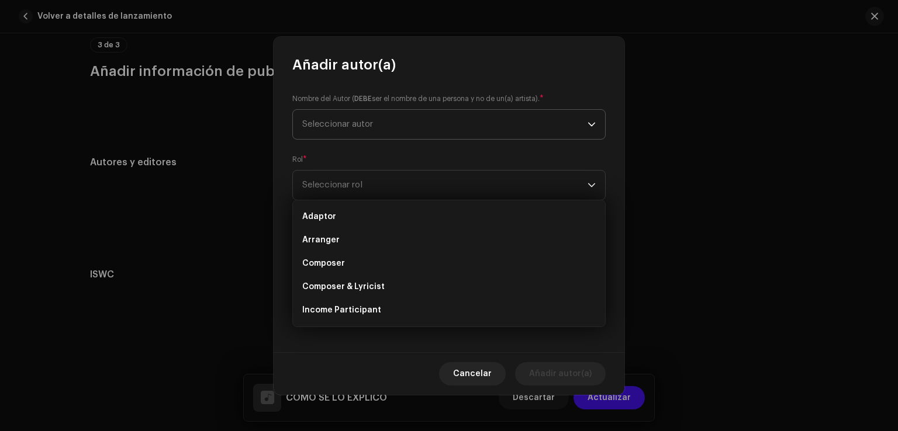
click at [403, 119] on span "Seleccionar autor" at bounding box center [444, 124] width 285 height 29
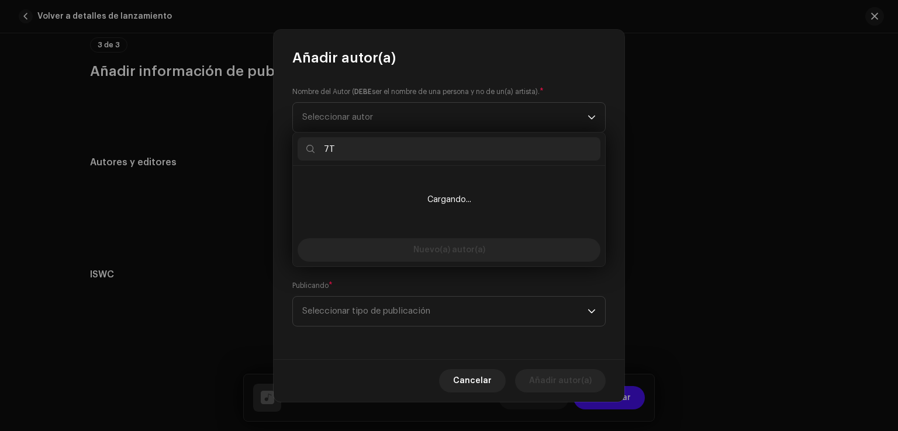
type input "7"
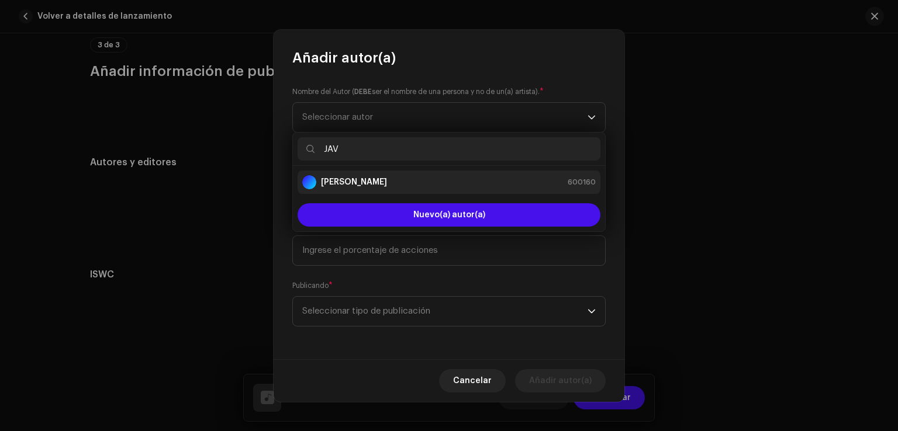
type input "JAV"
click at [383, 178] on div "[PERSON_NAME] 600160" at bounding box center [448, 182] width 293 height 14
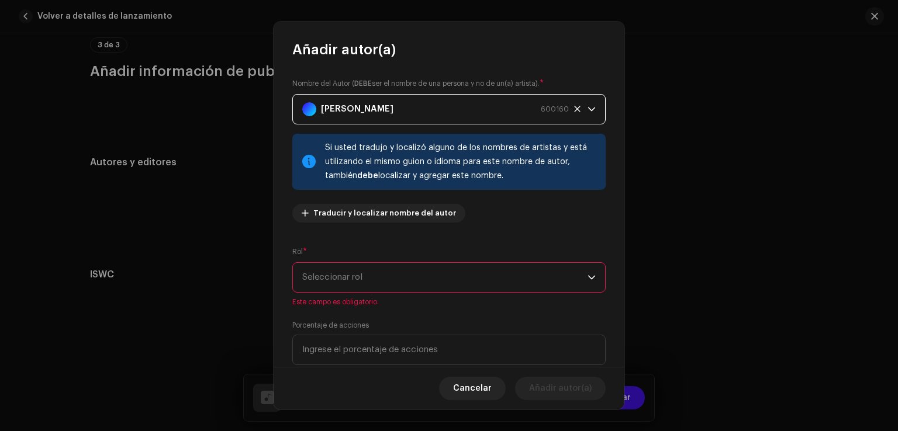
click at [375, 286] on span "Seleccionar rol" at bounding box center [444, 277] width 285 height 29
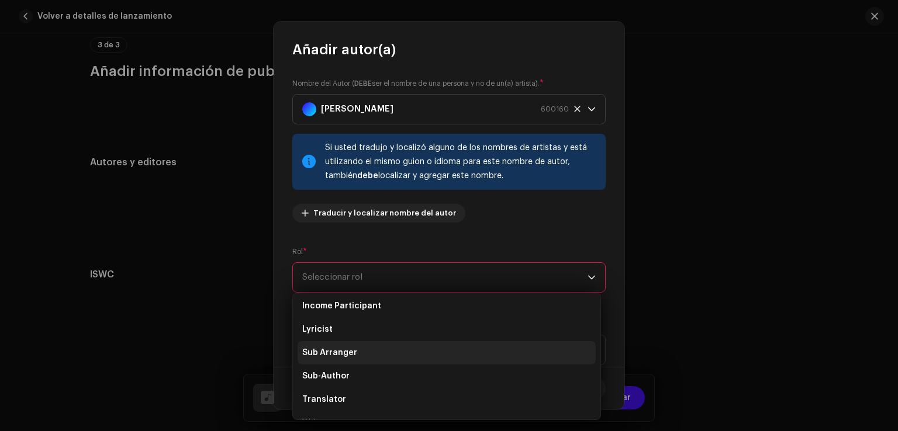
scroll to position [117, 0]
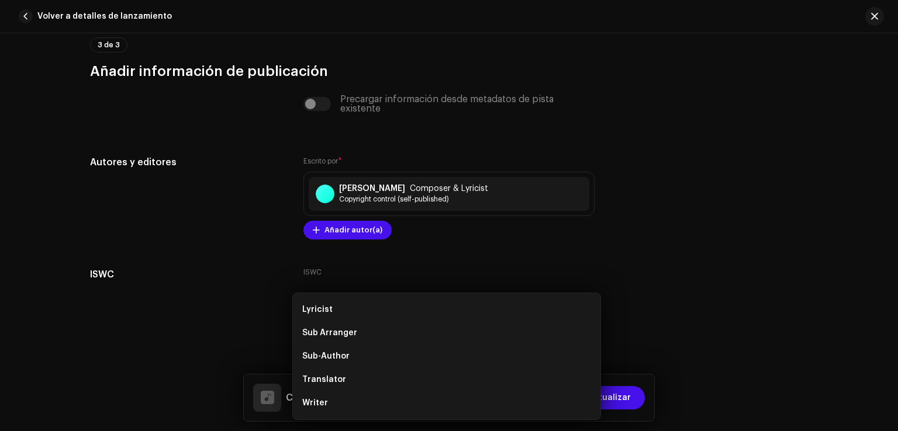
click at [222, 301] on div "Añadir autor(a) Nombre del Autor ( DEBE ser el nombre de una persona y no de un…" at bounding box center [449, 215] width 898 height 431
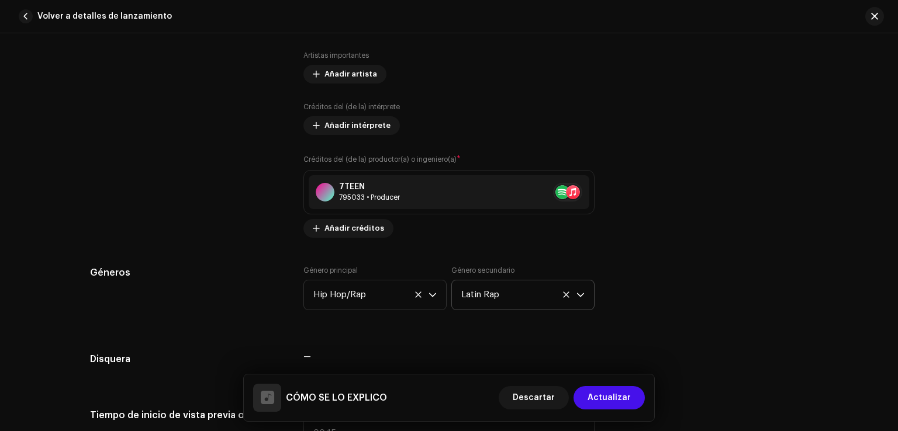
scroll to position [737, 0]
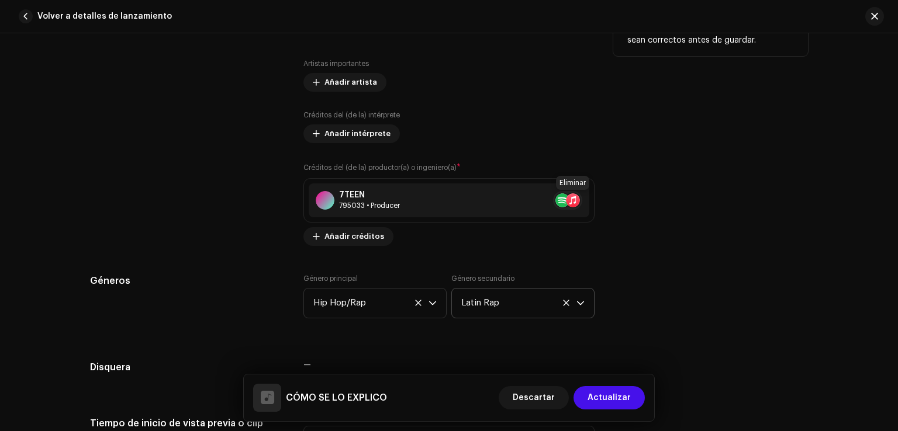
click at [593, 198] on span at bounding box center [596, 200] width 7 height 9
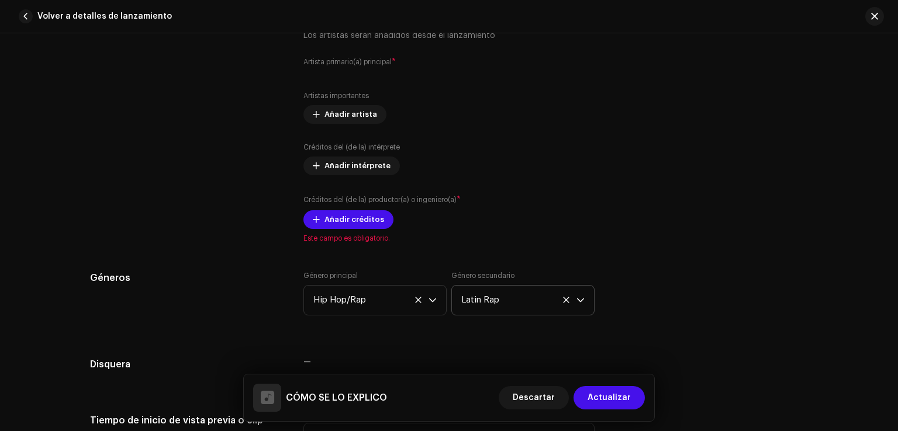
scroll to position [705, 0]
click at [488, 220] on div "Créditos del (de la) productor(a) o ingeniero(a) * Añadir créditos" at bounding box center [448, 212] width 291 height 35
click at [615, 393] on span "Actualizar" at bounding box center [608, 397] width 43 height 23
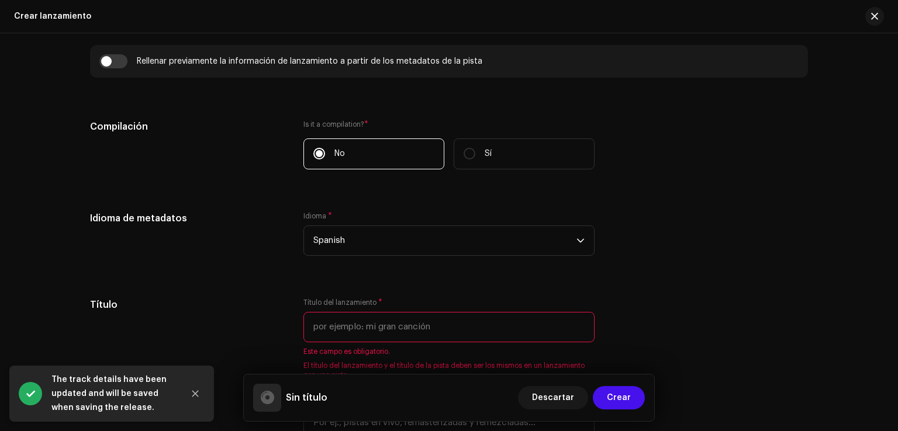
scroll to position [859, 0]
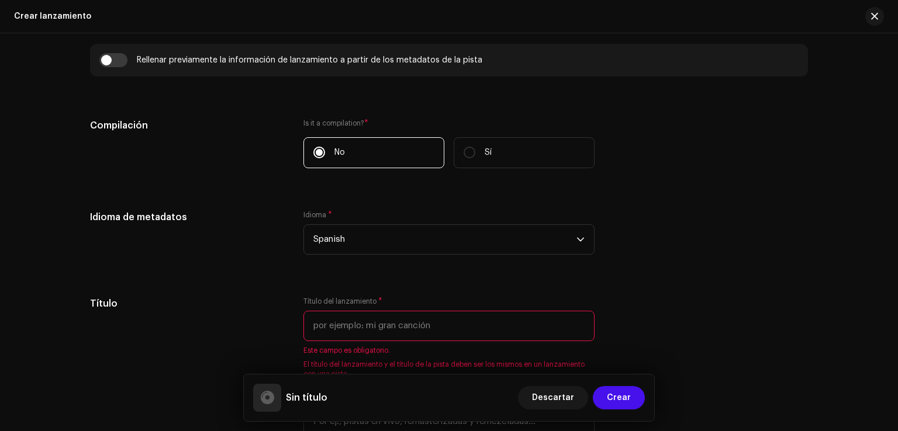
click at [387, 153] on label "No" at bounding box center [373, 152] width 141 height 31
click at [325, 153] on input "No" at bounding box center [319, 153] width 12 height 12
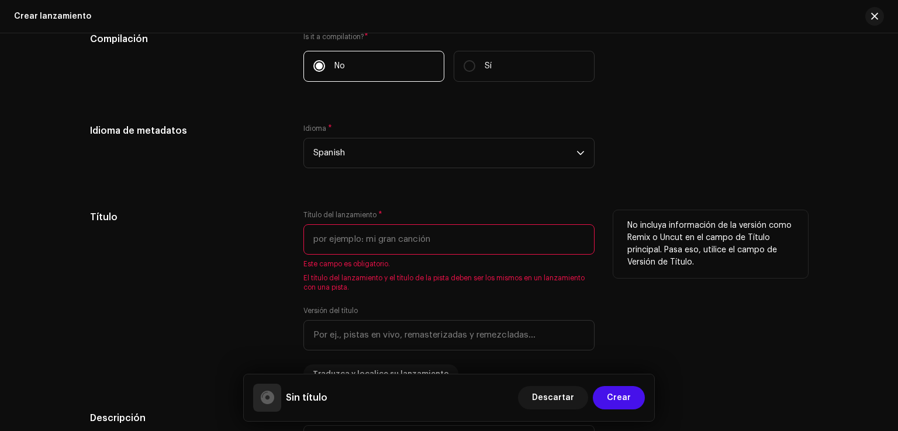
scroll to position [946, 0]
click at [412, 237] on input "text" at bounding box center [448, 239] width 291 height 30
type input "c"
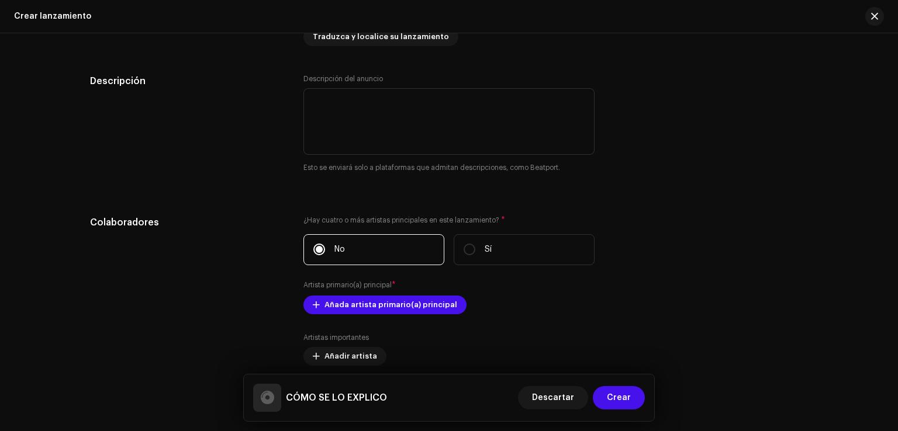
scroll to position [1246, 0]
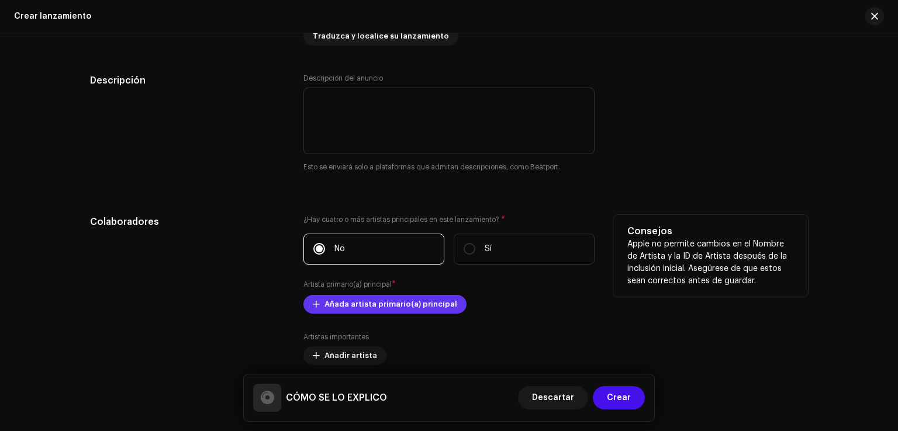
type input "CÓMO SE LO EXPLICO"
click at [373, 307] on span "Añada artista primario(a) principal" at bounding box center [390, 304] width 133 height 23
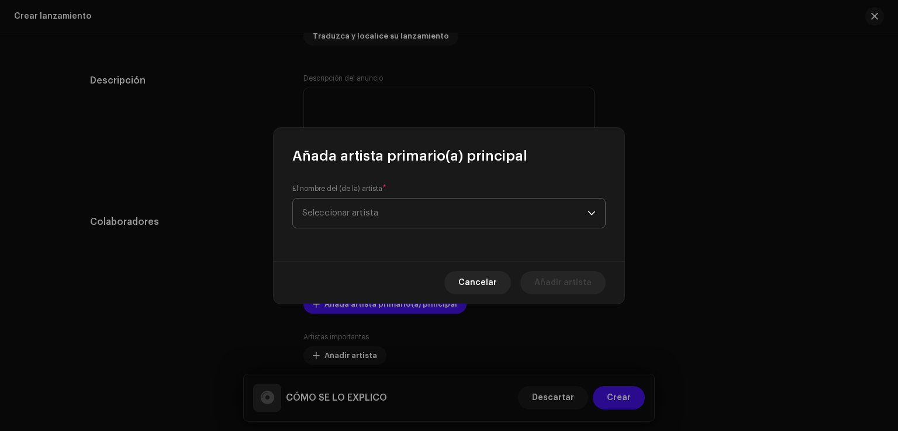
click at [419, 205] on span "Seleccionar artista" at bounding box center [444, 213] width 285 height 29
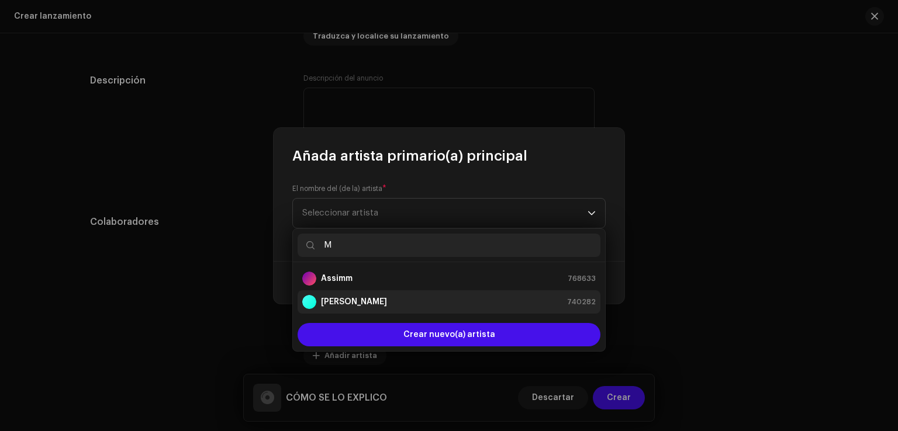
type input "M"
click at [373, 296] on div "[PERSON_NAME] Cash 740282" at bounding box center [448, 302] width 293 height 14
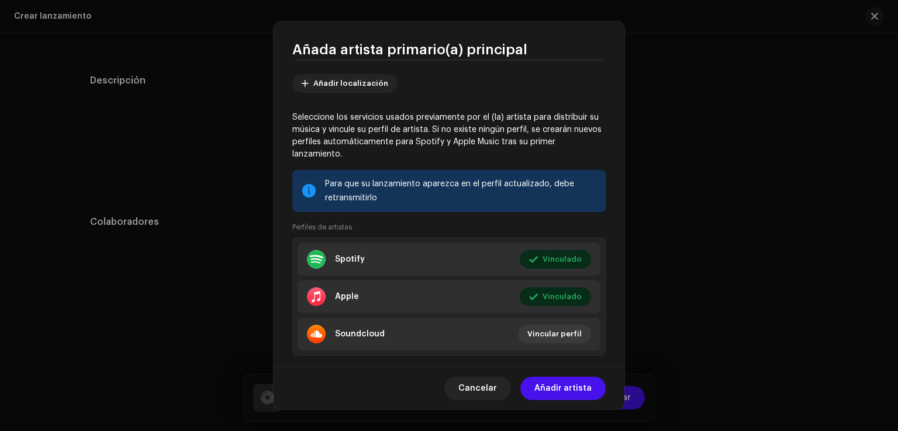
scroll to position [84, 0]
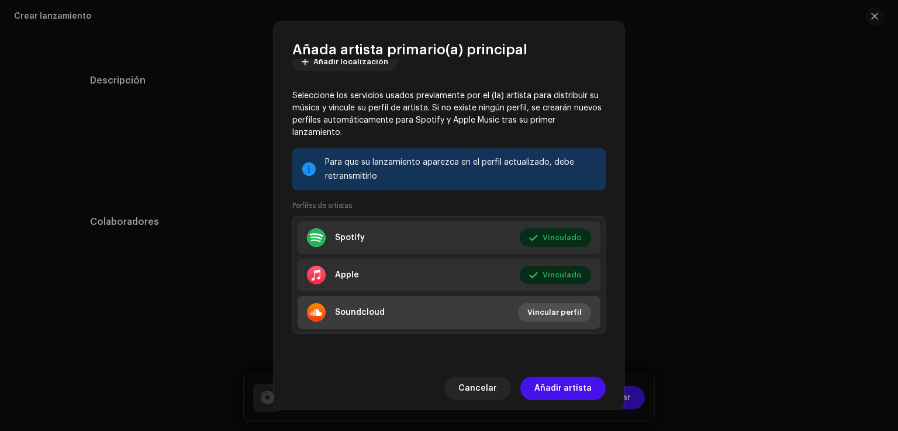
click at [543, 316] on span "Vincular perfil" at bounding box center [554, 312] width 54 height 23
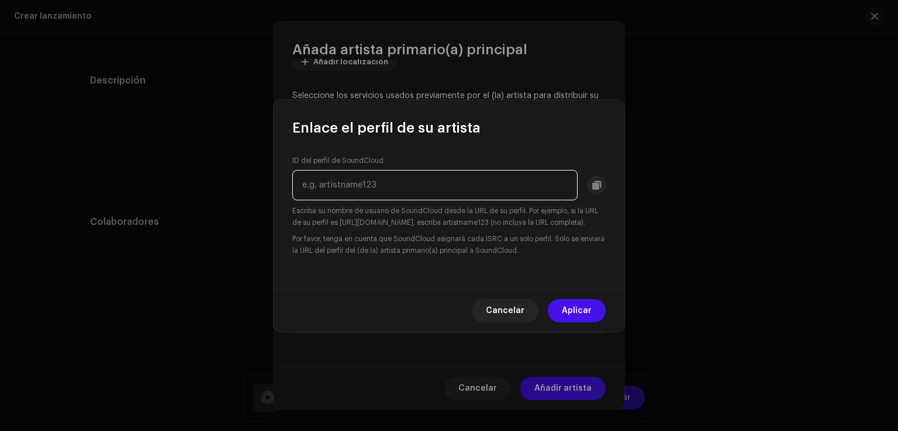
click at [478, 176] on input "text" at bounding box center [434, 185] width 285 height 30
click at [427, 161] on div "ID del perfil de SoundCloud Escriba su nombre de usuario de SoundCloud desde la…" at bounding box center [448, 206] width 313 height 101
click at [389, 182] on input "text" at bounding box center [434, 185] width 285 height 30
paste input "user-59664841"
type input "user-59664841"
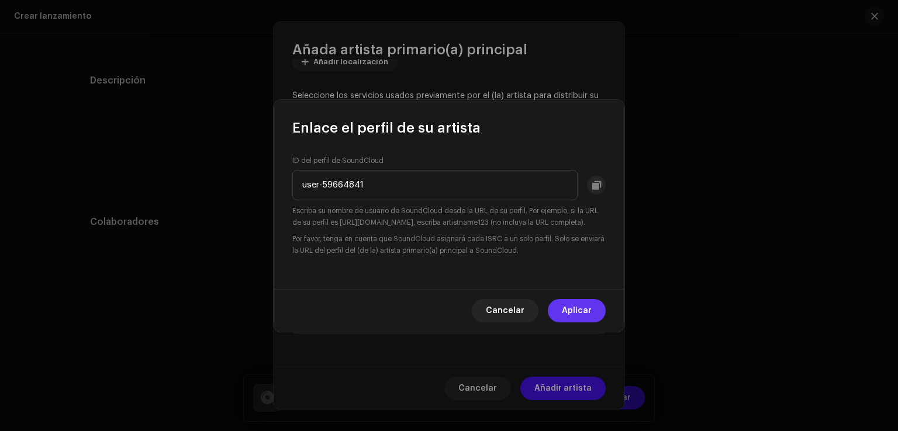
click at [584, 323] on span "Aplicar" at bounding box center [577, 310] width 30 height 23
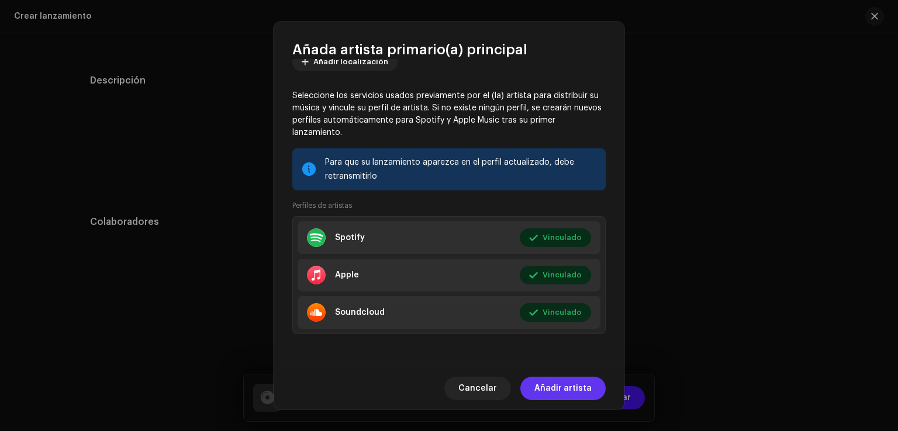
click at [568, 387] on span "Añadir artista" at bounding box center [562, 388] width 57 height 23
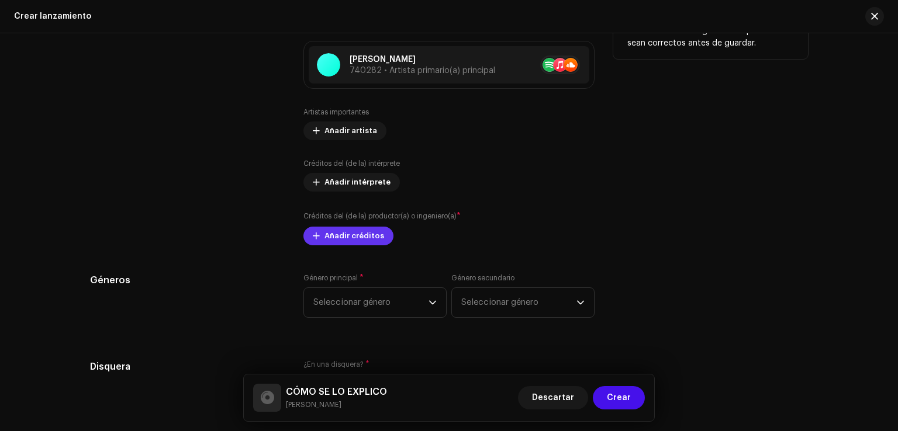
scroll to position [1493, 0]
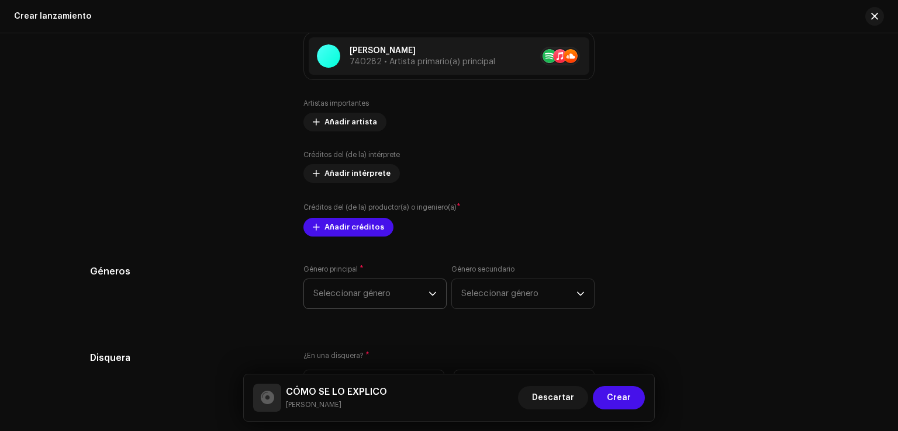
click at [424, 291] on span "Seleccionar género" at bounding box center [370, 293] width 115 height 29
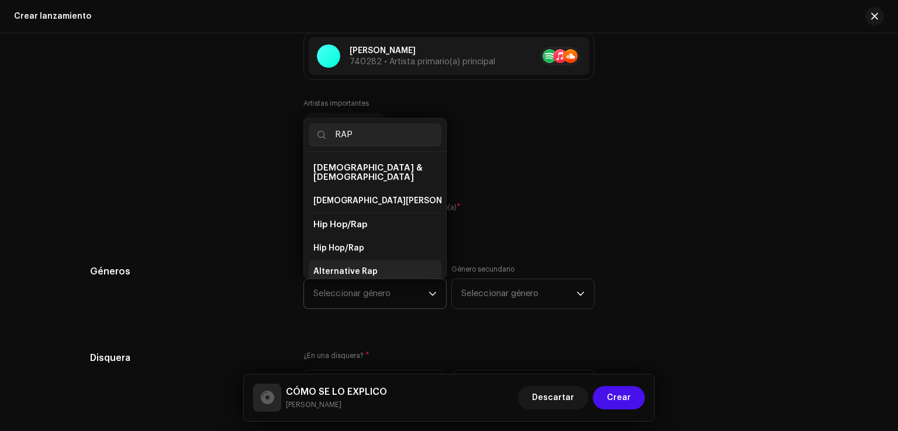
scroll to position [19, 0]
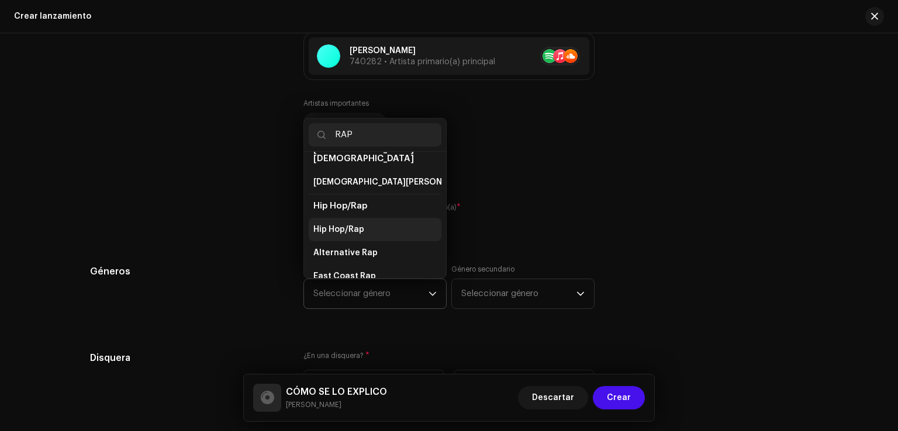
type input "RAP"
click at [365, 223] on li "Hip Hop/Rap" at bounding box center [375, 229] width 133 height 23
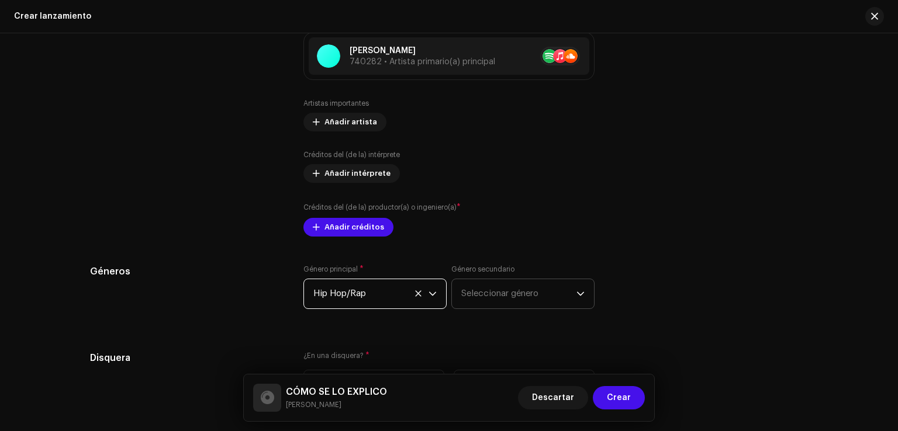
click at [493, 297] on span "Seleccionar género" at bounding box center [518, 293] width 115 height 29
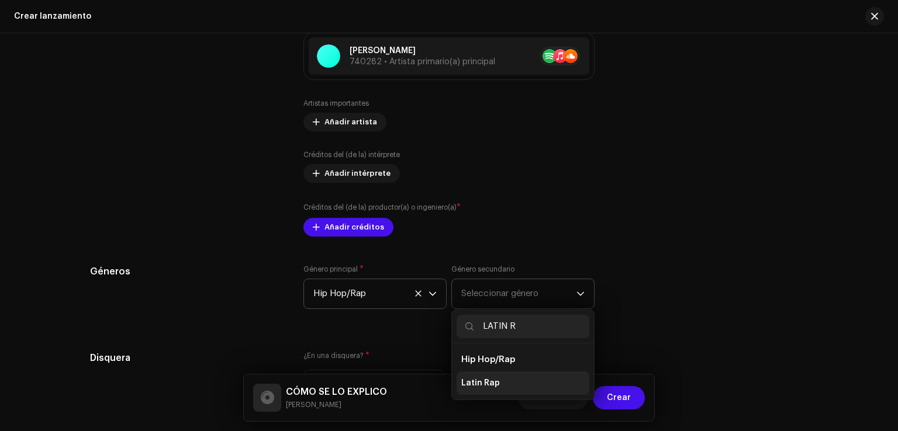
type input "LATIN R"
click at [494, 386] on span "Latin Rap" at bounding box center [480, 384] width 39 height 12
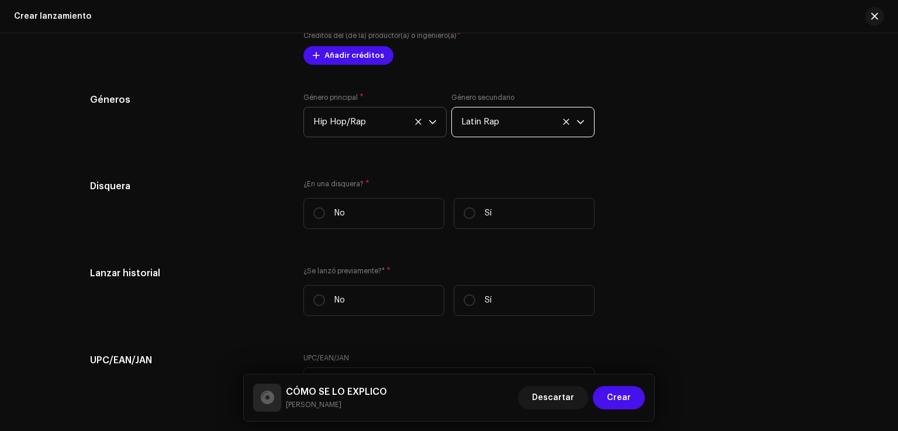
scroll to position [1674, 0]
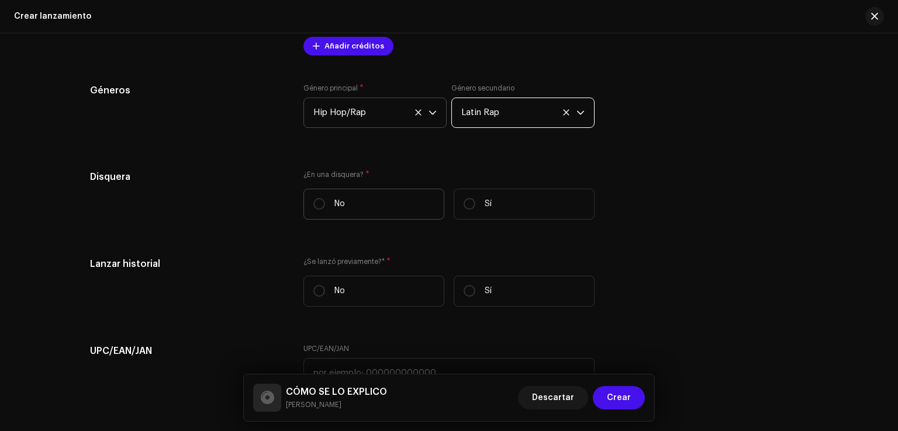
click at [379, 211] on label "No" at bounding box center [373, 204] width 141 height 31
click at [325, 210] on input "No" at bounding box center [319, 204] width 12 height 12
radio input "true"
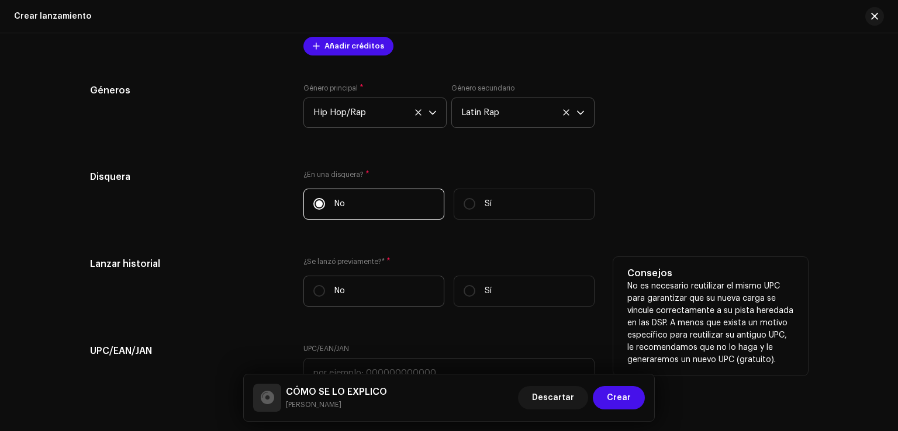
click at [382, 289] on label "No" at bounding box center [373, 291] width 141 height 31
click at [325, 289] on input "No" at bounding box center [319, 291] width 12 height 12
radio input "true"
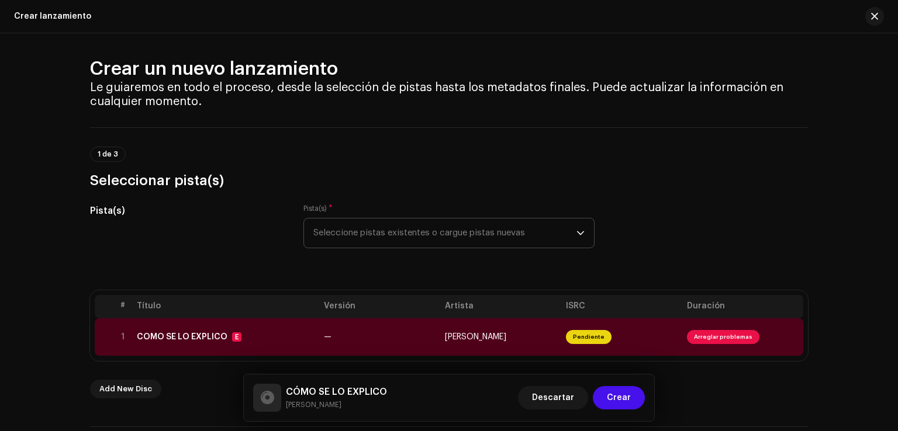
scroll to position [0, 0]
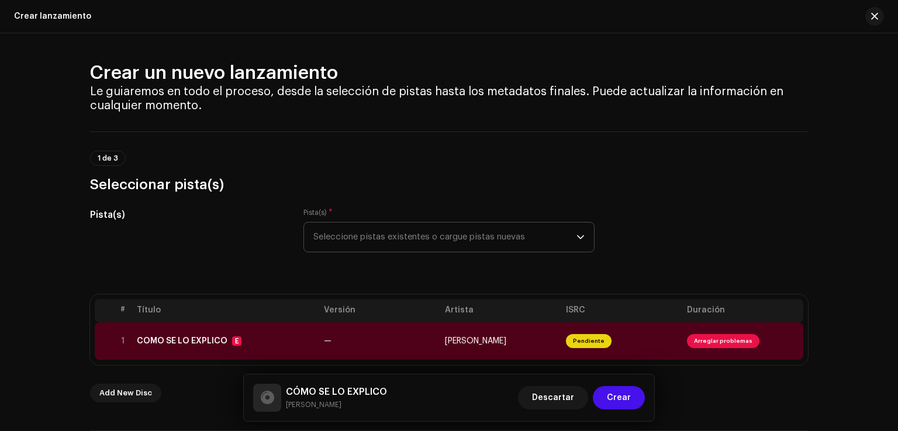
click at [423, 243] on span "Seleccione pistas existentes o cargue pistas nuevas" at bounding box center [444, 237] width 263 height 29
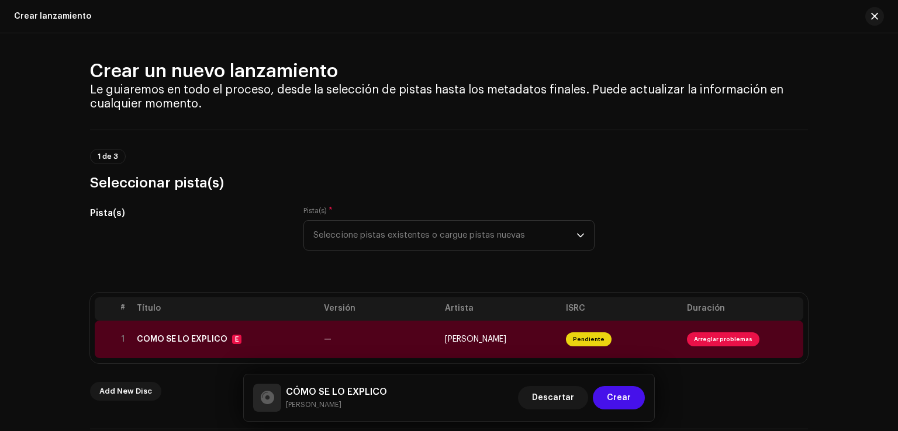
scroll to position [1, 0]
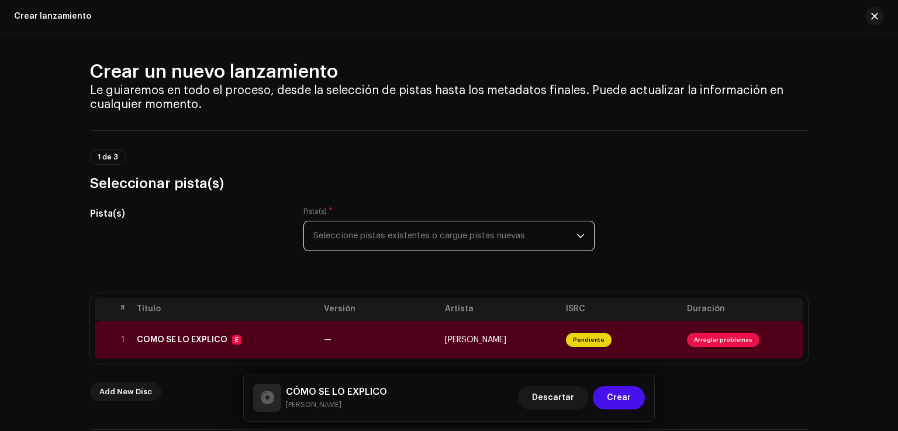
click at [374, 232] on span "Seleccione pistas existentes o cargue pistas nuevas" at bounding box center [444, 235] width 263 height 29
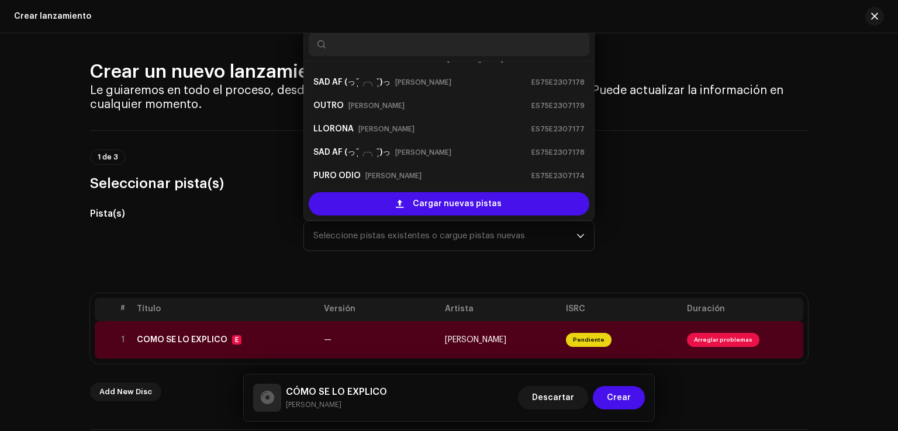
scroll to position [5, 0]
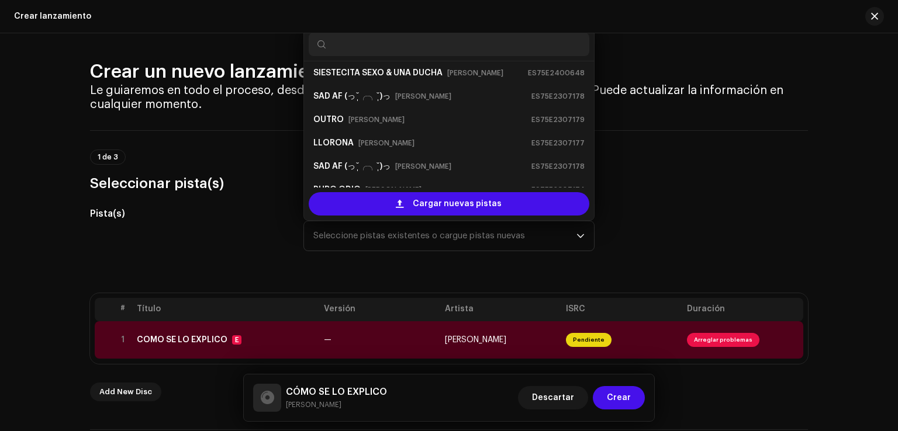
click at [389, 46] on input "text" at bounding box center [449, 44] width 281 height 23
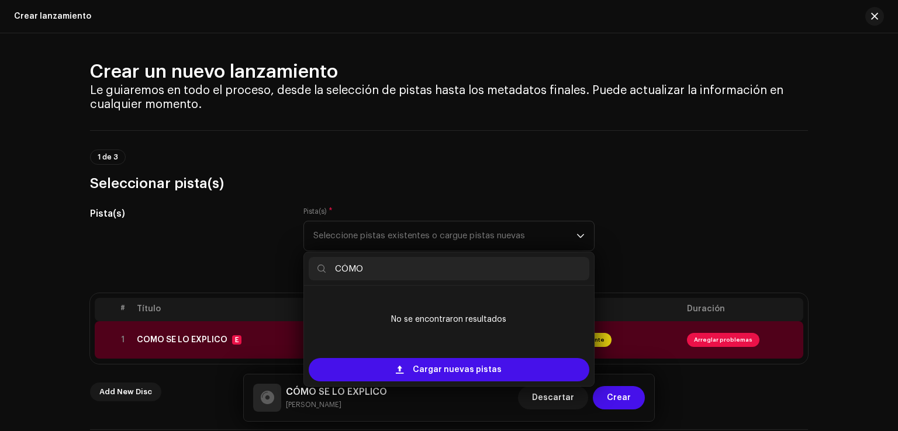
type input "CÓMO"
click at [518, 162] on div "1 de 3 Seleccionar pista(s)" at bounding box center [449, 171] width 718 height 43
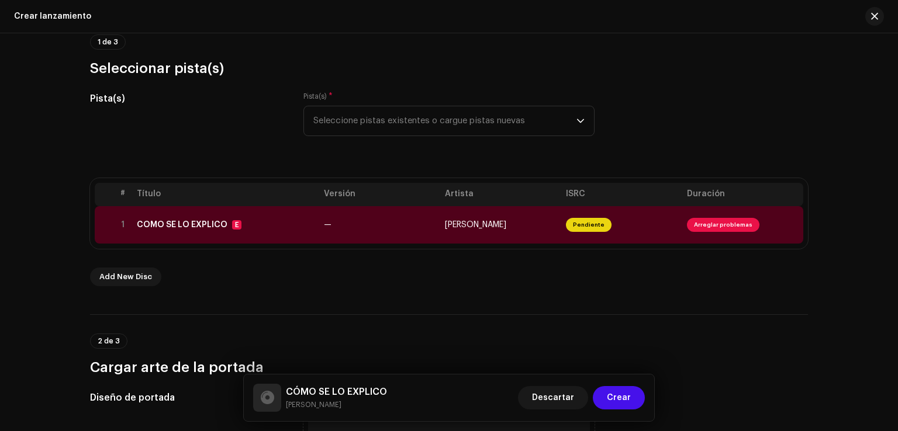
scroll to position [118, 0]
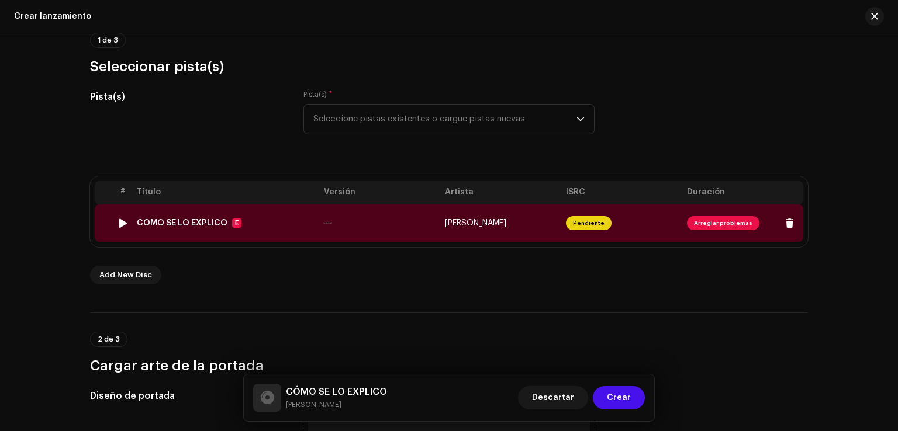
click at [591, 216] on span "Pendiente" at bounding box center [589, 223] width 46 height 14
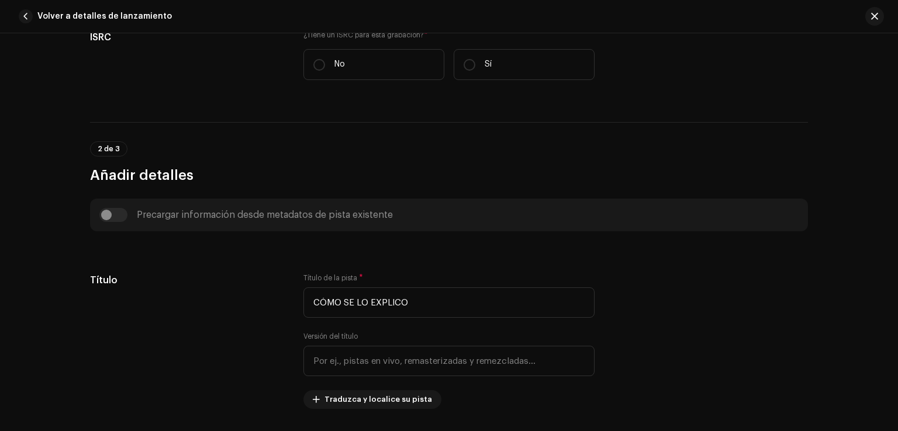
scroll to position [292, 0]
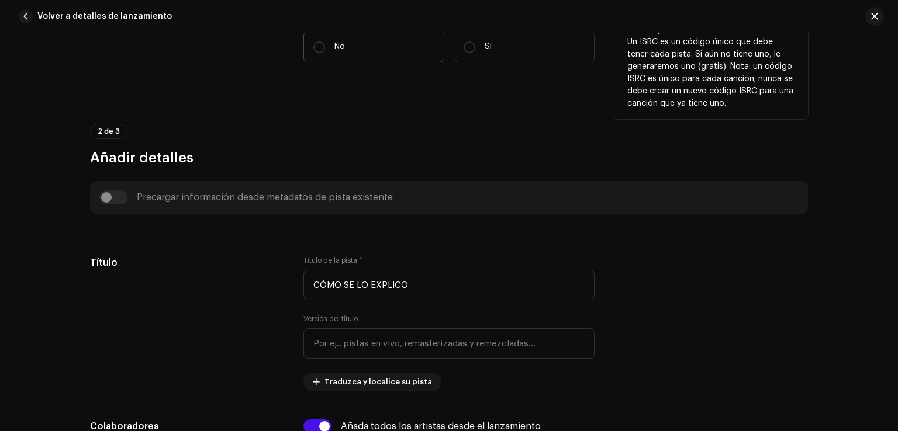
click at [355, 49] on label "No" at bounding box center [373, 47] width 141 height 31
click at [325, 49] on input "No" at bounding box center [319, 47] width 12 height 12
radio input "true"
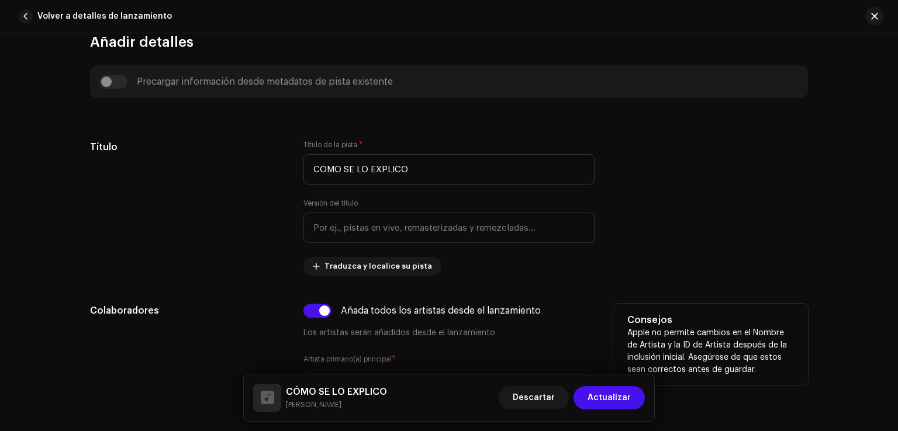
scroll to position [575, 0]
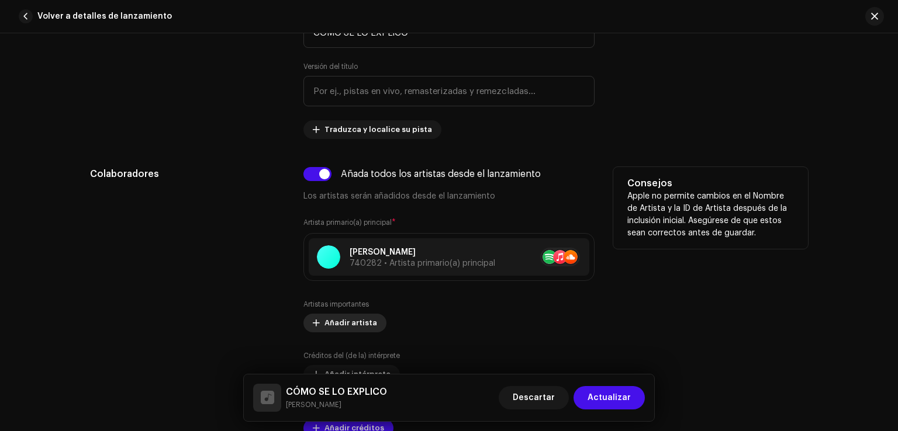
click at [359, 323] on span "Añadir artista" at bounding box center [350, 322] width 53 height 23
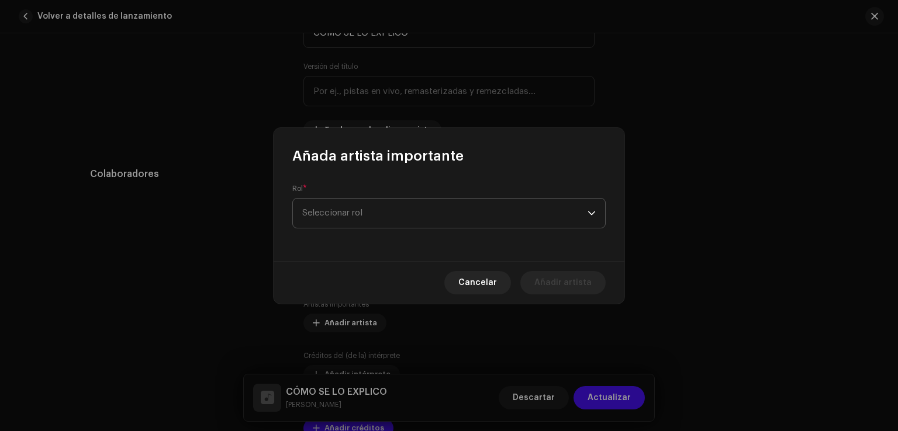
click at [400, 211] on span "Seleccionar rol" at bounding box center [444, 213] width 285 height 29
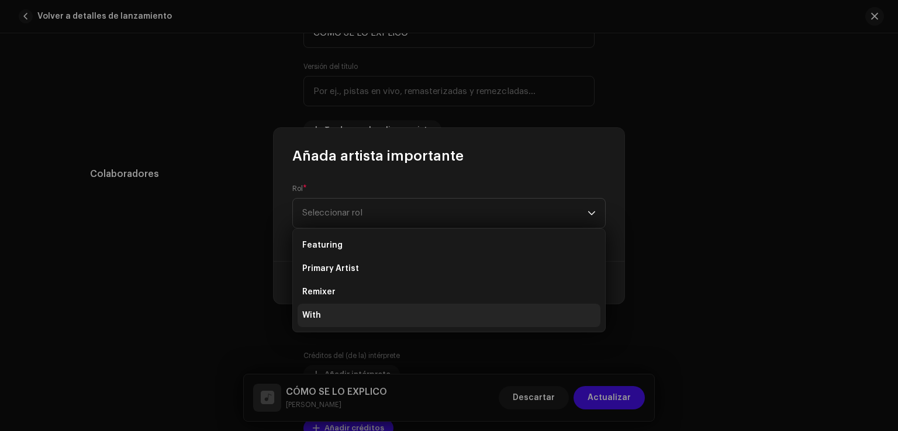
click at [328, 314] on li "With" at bounding box center [448, 315] width 303 height 23
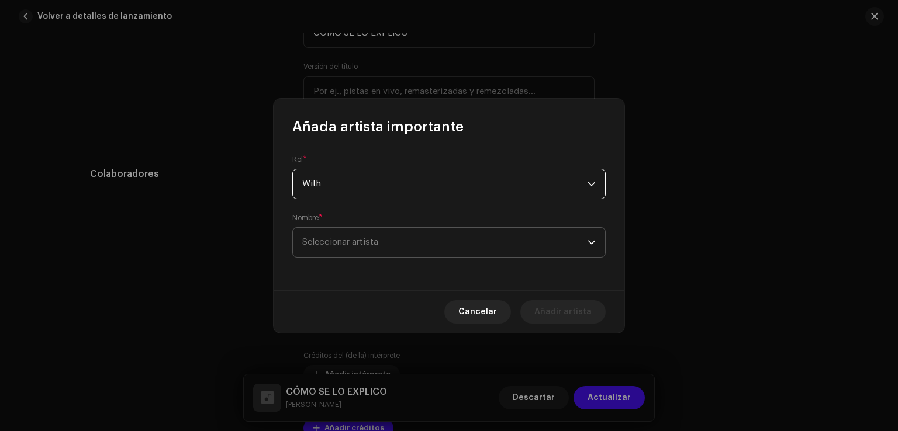
click at [369, 244] on span "Seleccionar artista" at bounding box center [340, 242] width 76 height 9
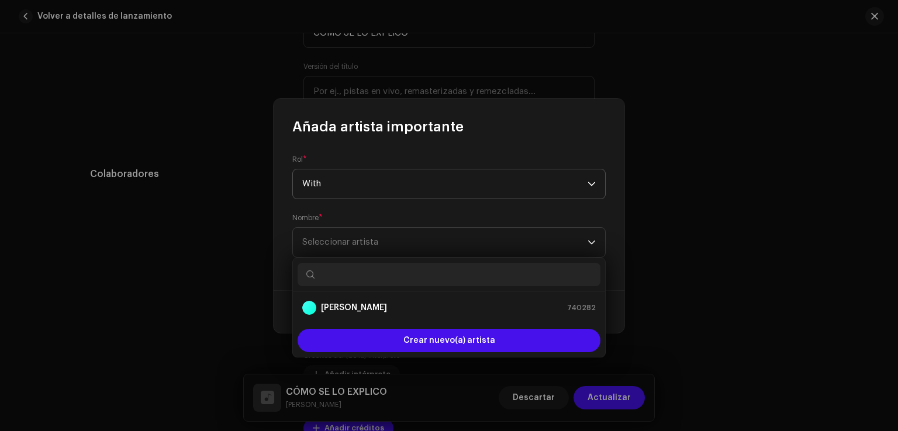
click at [369, 189] on span "With" at bounding box center [444, 183] width 285 height 29
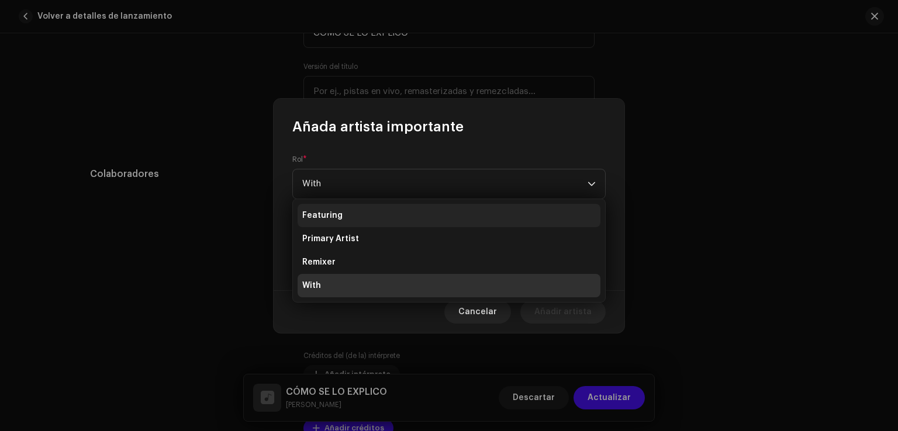
click at [355, 221] on li "Featuring" at bounding box center [448, 215] width 303 height 23
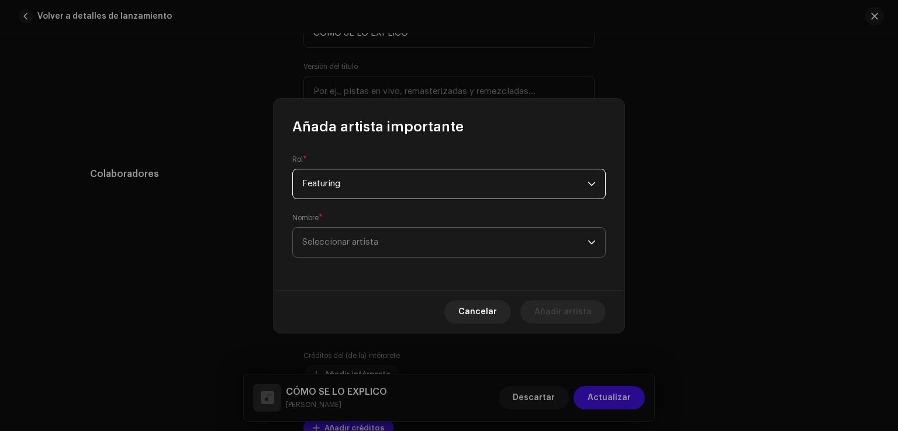
click at [357, 239] on span "Seleccionar artista" at bounding box center [340, 242] width 76 height 9
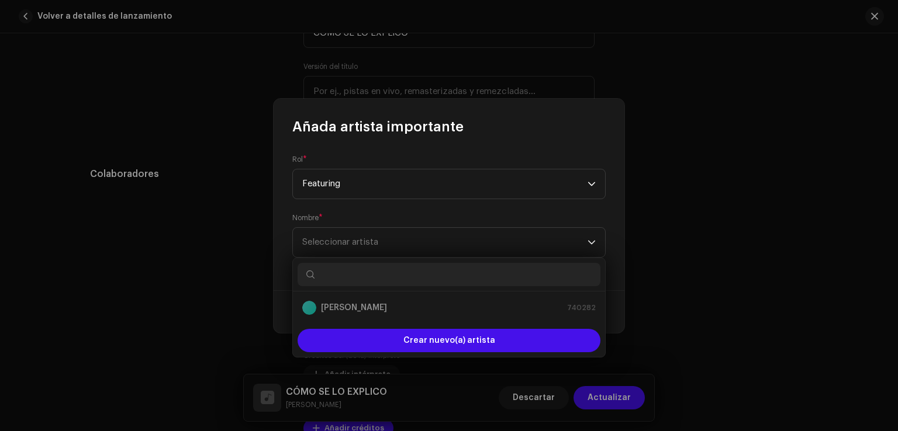
type input "Y"
type input "7"
click at [535, 318] on li "7TEEN 795033" at bounding box center [448, 307] width 303 height 23
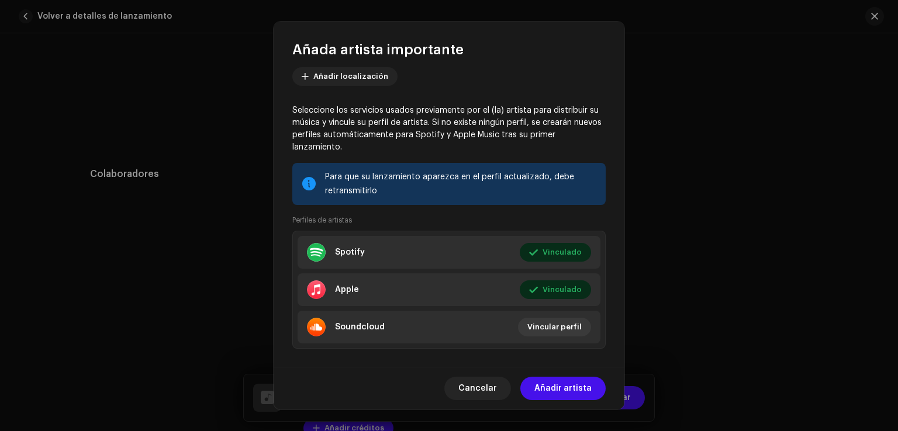
scroll to position [143, 0]
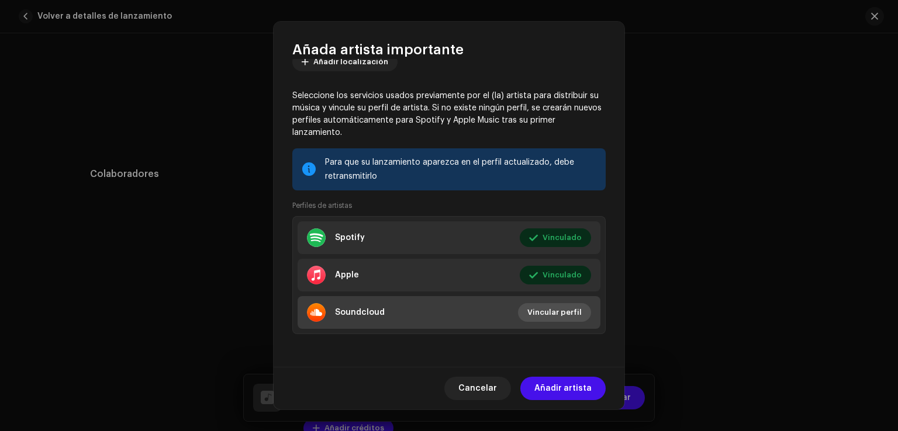
click at [538, 305] on span "Vincular perfil" at bounding box center [554, 312] width 54 height 23
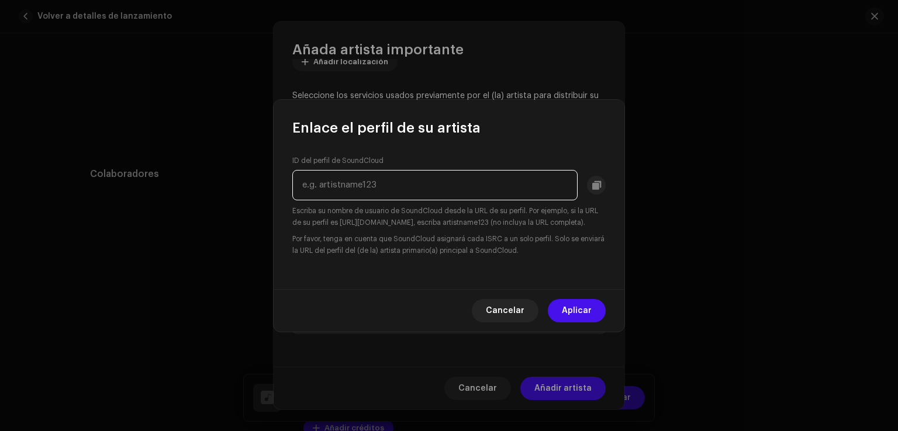
paste input "7teenonthetrack"
type input "7teenonthetrack"
click at [591, 317] on button "Aplicar" at bounding box center [577, 310] width 58 height 23
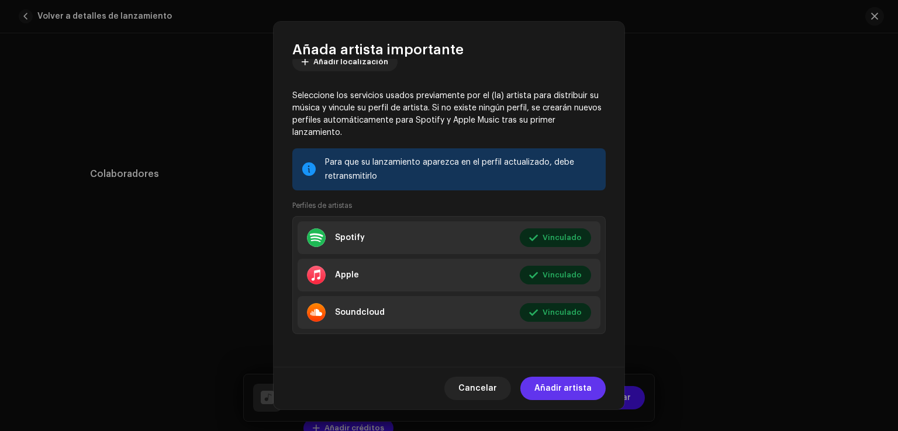
click at [559, 391] on span "Añadir artista" at bounding box center [562, 388] width 57 height 23
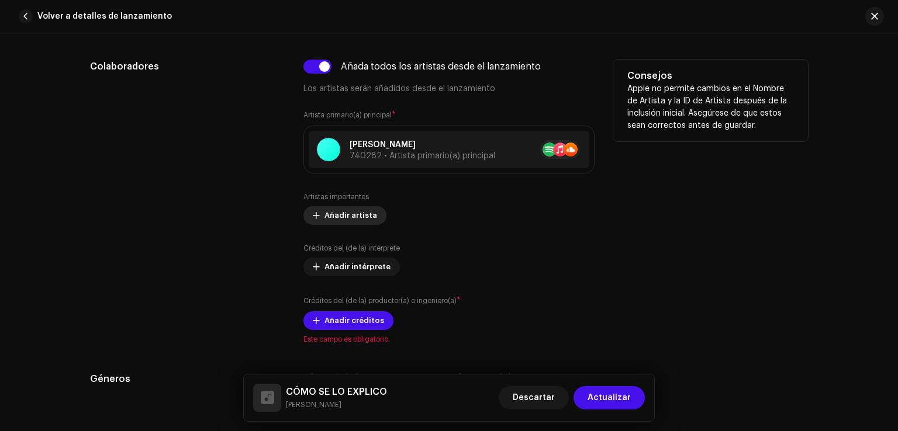
scroll to position [687, 0]
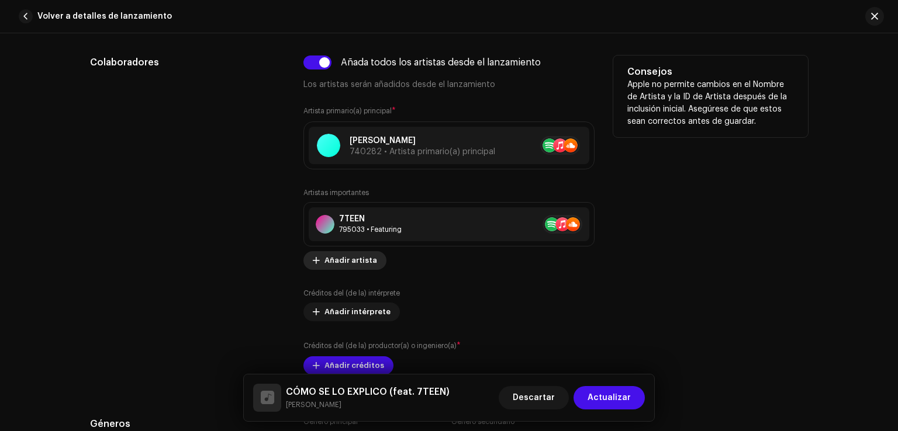
click at [362, 260] on span "Añadir artista" at bounding box center [350, 260] width 53 height 23
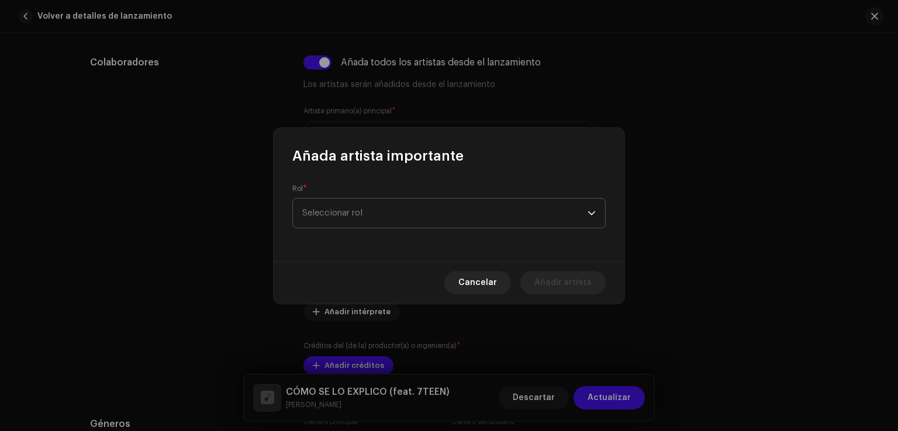
click at [353, 214] on span "Seleccionar rol" at bounding box center [444, 213] width 285 height 29
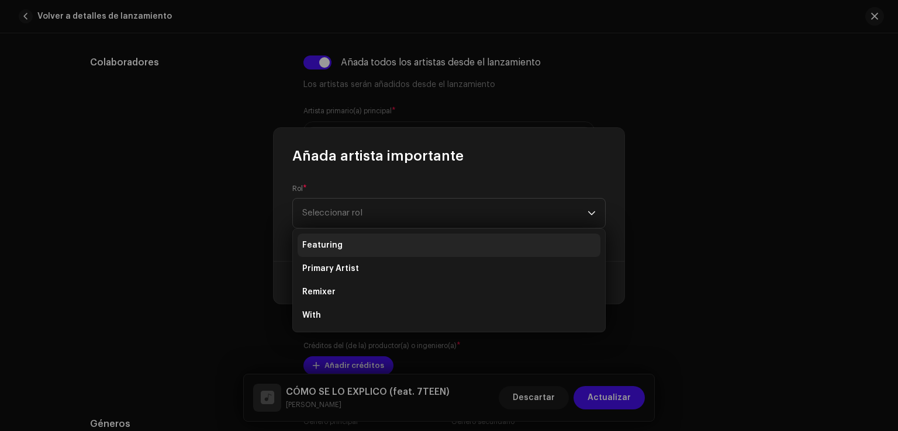
click at [347, 244] on li "Featuring" at bounding box center [448, 245] width 303 height 23
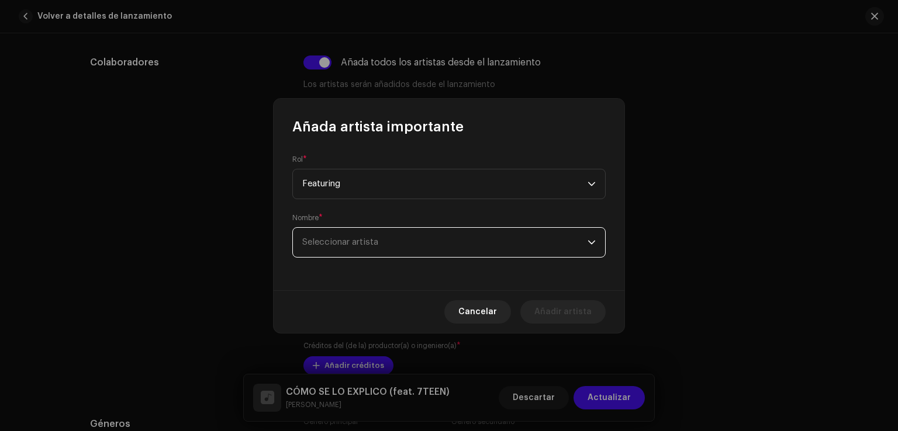
click at [347, 244] on span "Seleccionar artista" at bounding box center [340, 242] width 76 height 9
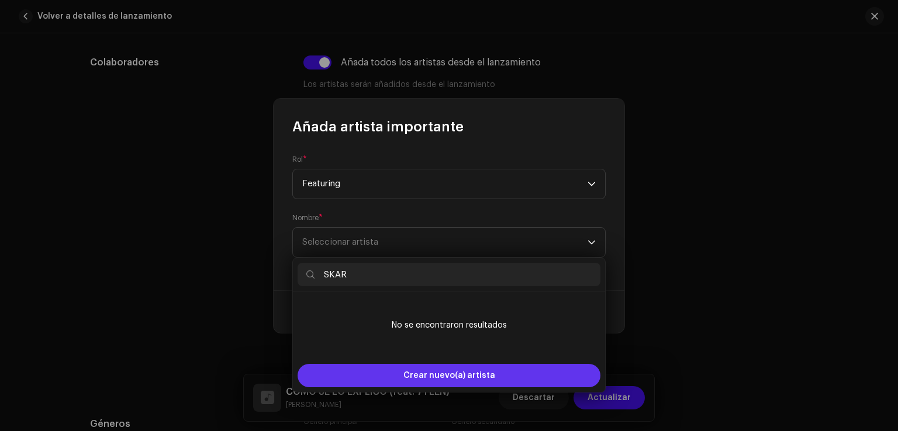
type input "SKAR"
click at [498, 373] on div "Crear nuevo(a) artista" at bounding box center [448, 375] width 303 height 23
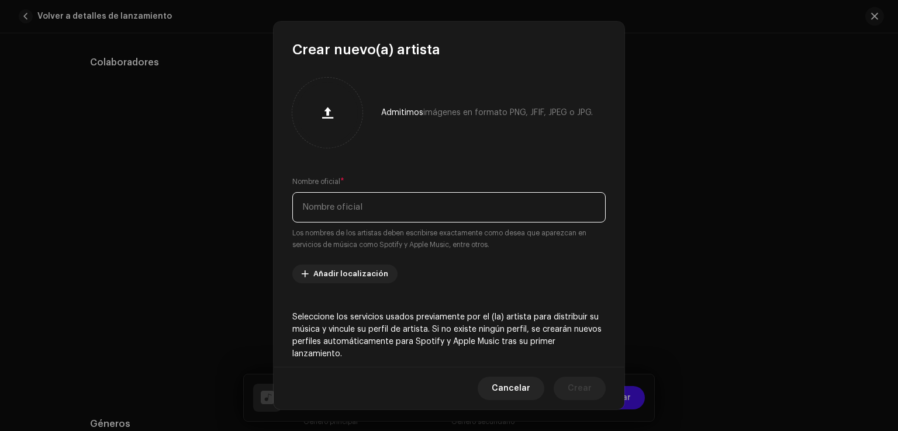
click at [347, 211] on input "text" at bounding box center [448, 207] width 313 height 30
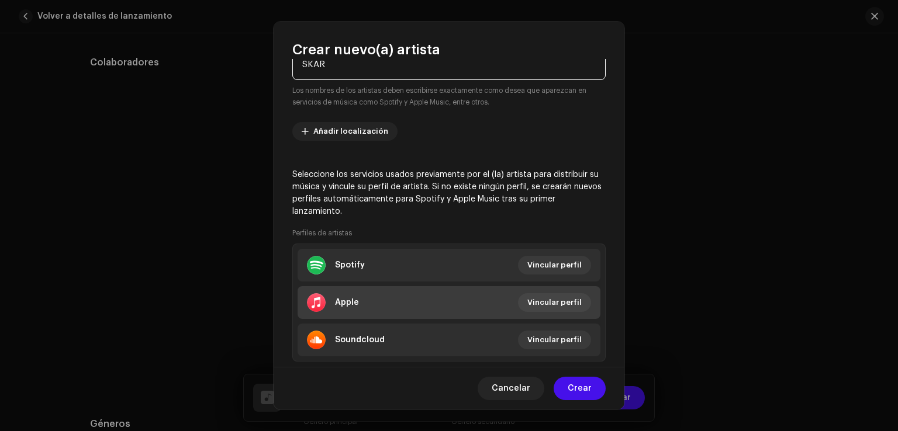
scroll to position [169, 0]
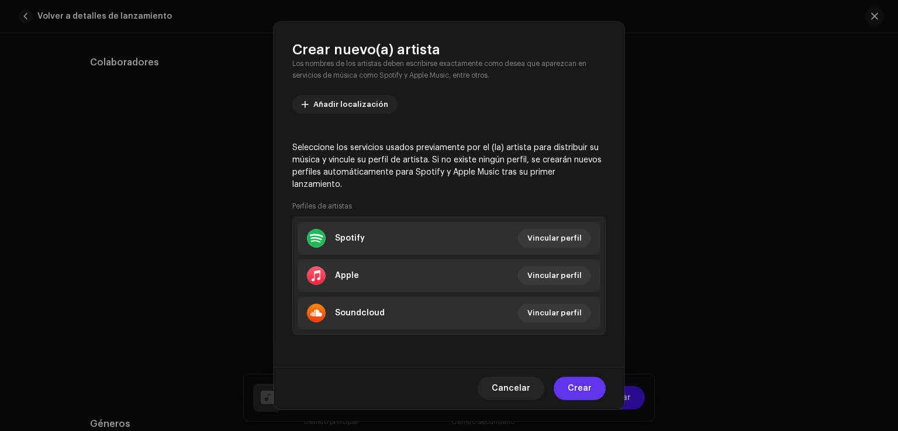
type input "SKAR"
click at [579, 382] on span "Crear" at bounding box center [579, 388] width 24 height 23
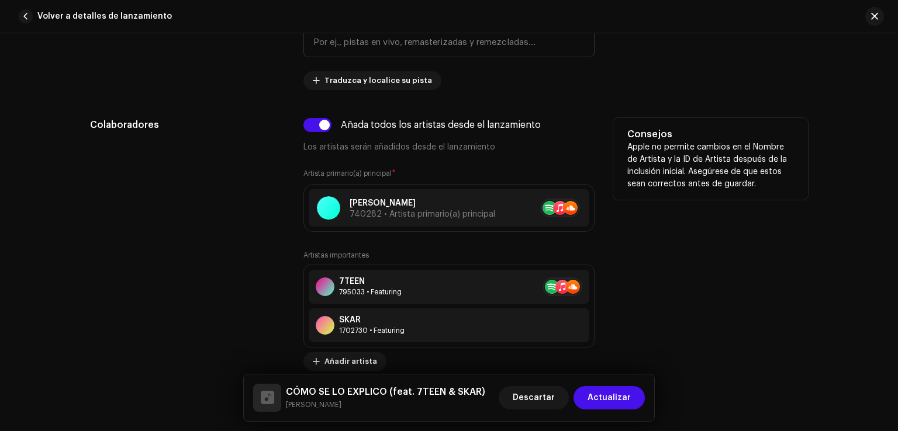
scroll to position [635, 0]
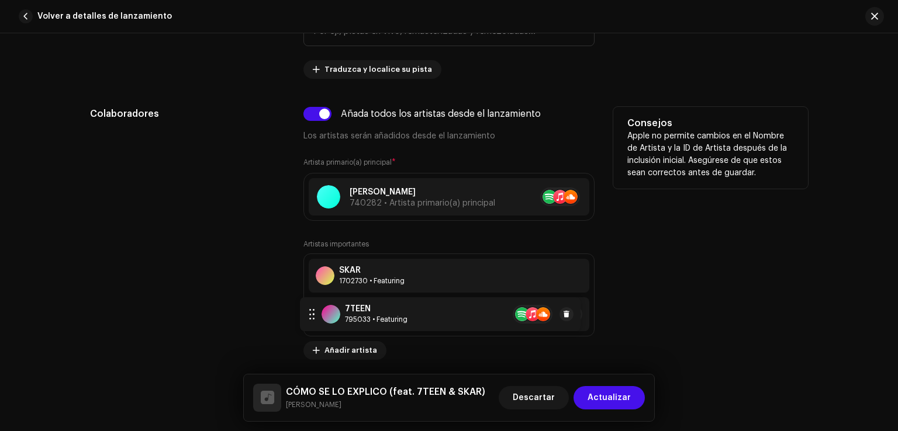
drag, startPoint x: 315, startPoint y: 272, endPoint x: 309, endPoint y: 314, distance: 43.1
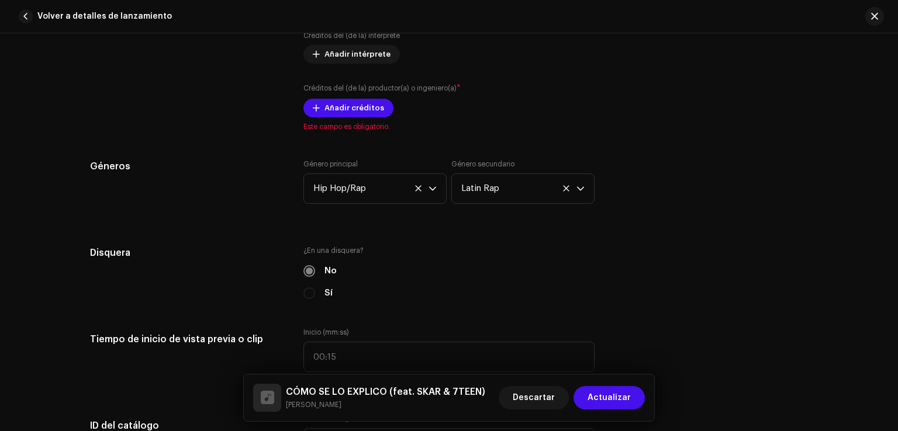
scroll to position [985, 0]
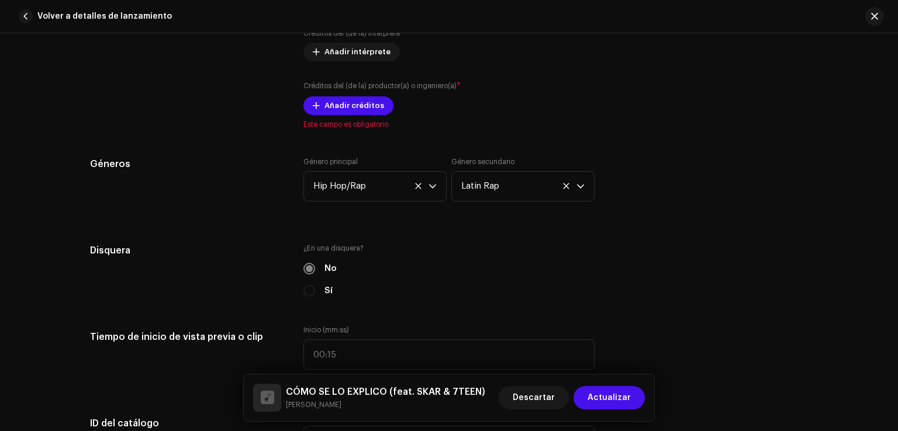
click at [439, 108] on div "Créditos del (de la) productor(a) o ingeniero(a) * Añadir créditos" at bounding box center [448, 97] width 291 height 35
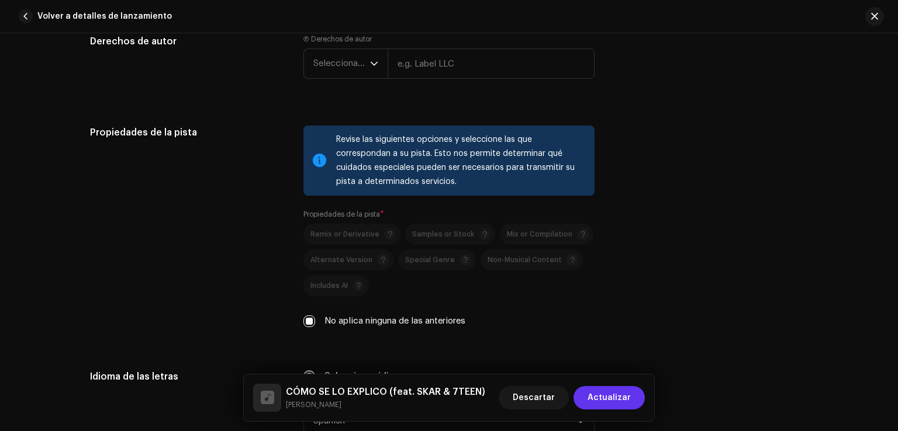
scroll to position [0, 0]
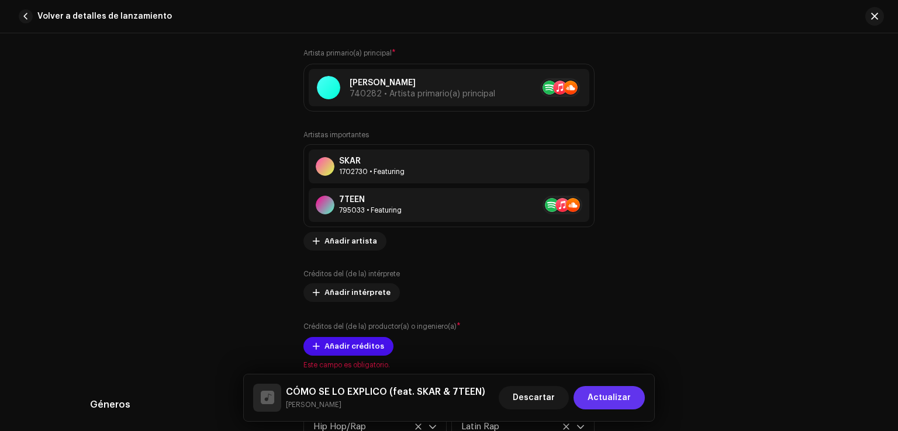
click at [614, 401] on span "Actualizar" at bounding box center [608, 397] width 43 height 23
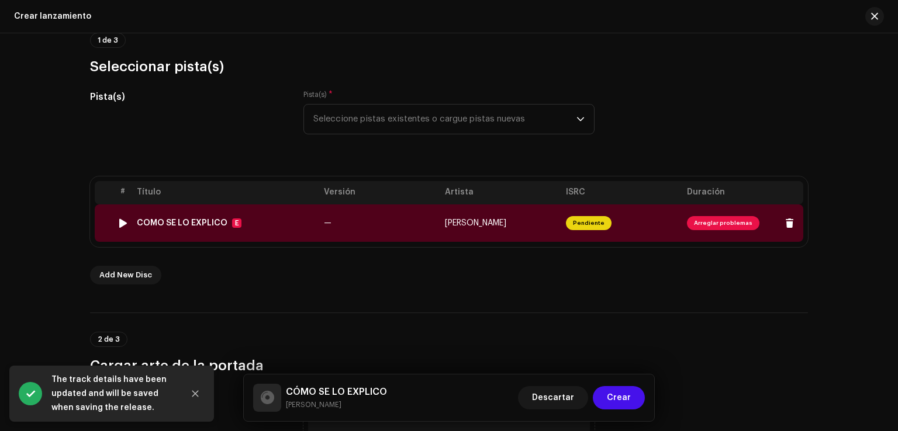
click at [732, 221] on span "Arreglar problemas" at bounding box center [723, 223] width 72 height 14
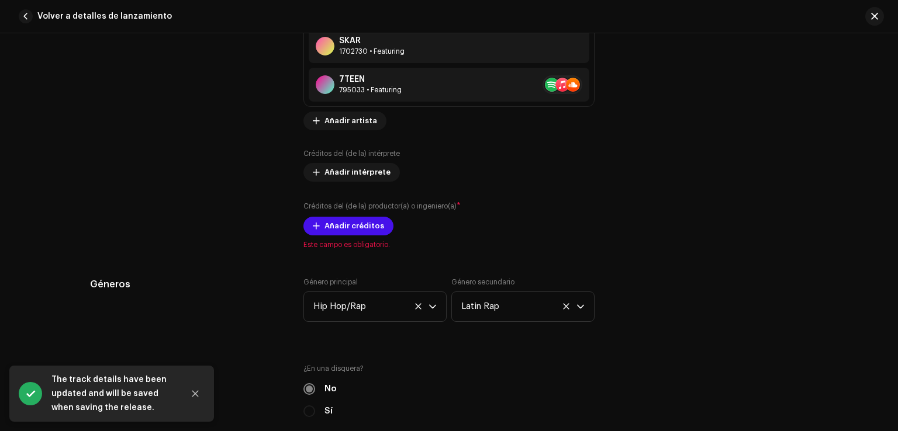
scroll to position [866, 0]
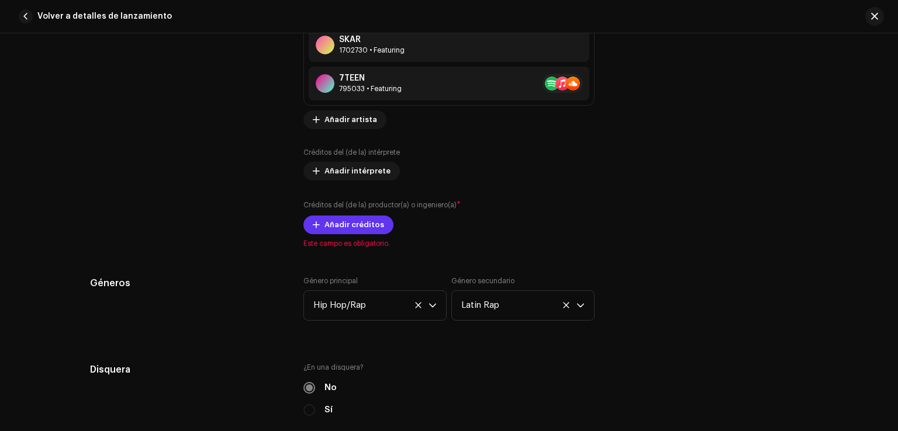
click at [355, 230] on span "Añadir créditos" at bounding box center [354, 224] width 60 height 23
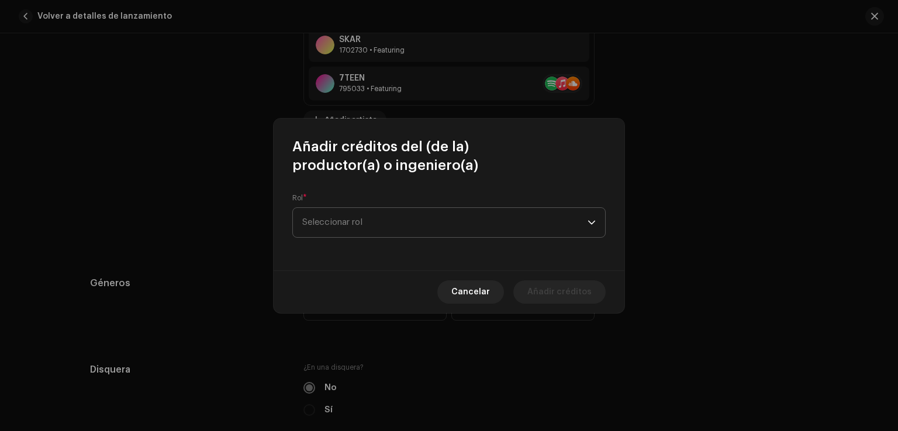
click at [353, 229] on span "Seleccionar rol" at bounding box center [444, 222] width 285 height 29
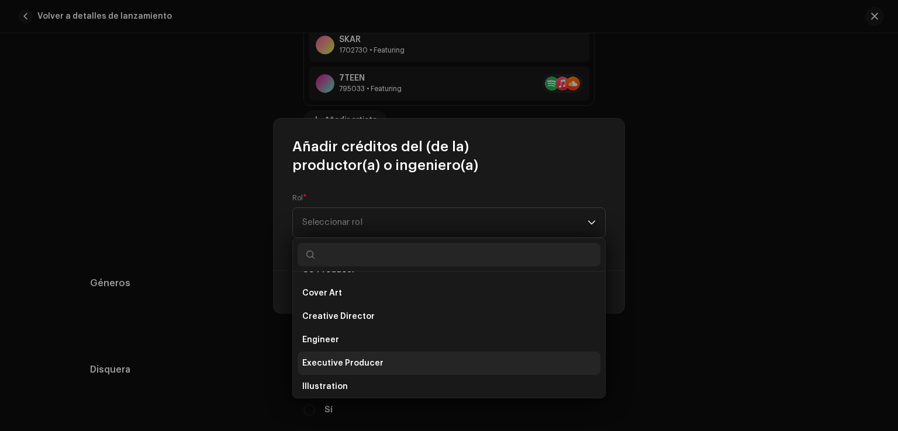
scroll to position [205, 0]
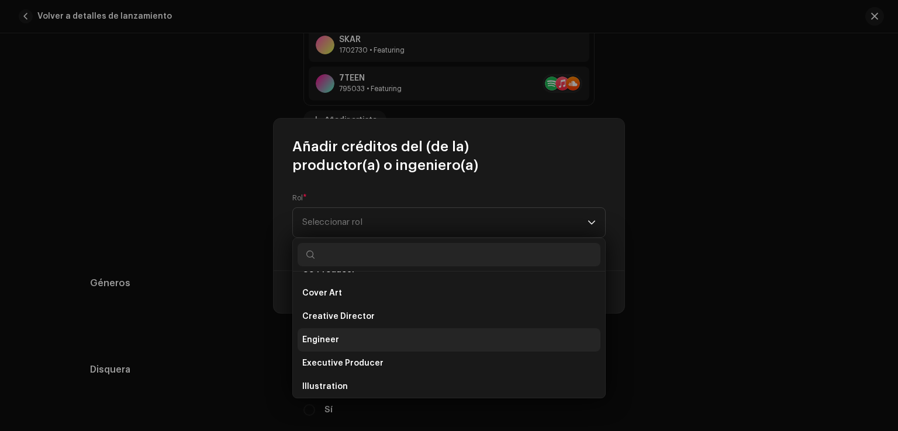
click at [344, 343] on li "Engineer" at bounding box center [448, 339] width 303 height 23
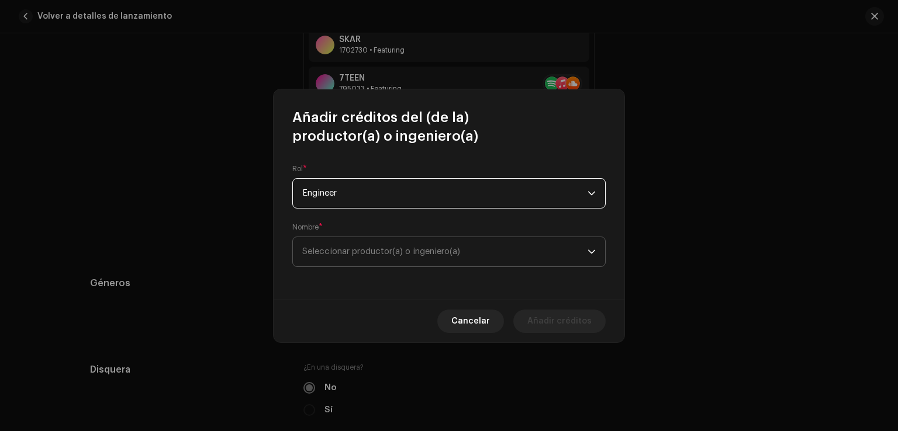
click at [390, 252] on span "Seleccionar productor(a) o ingeniero(a)" at bounding box center [381, 251] width 158 height 9
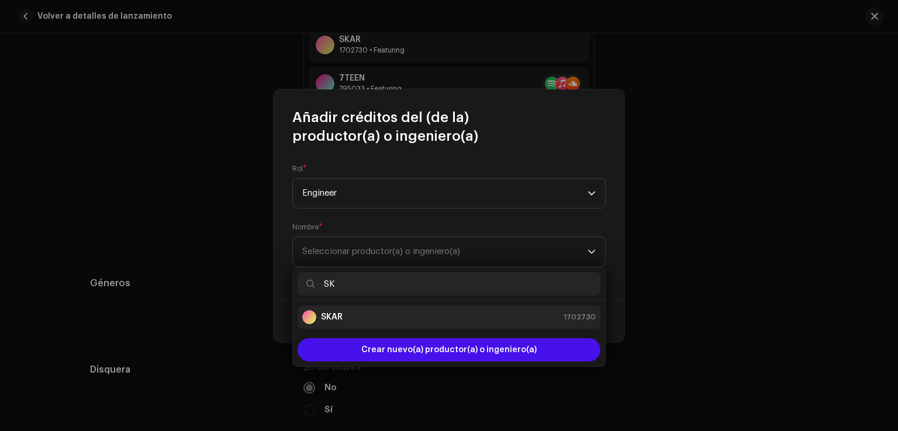
type input "SK"
click at [407, 316] on div "SKAR 1702730" at bounding box center [448, 317] width 293 height 14
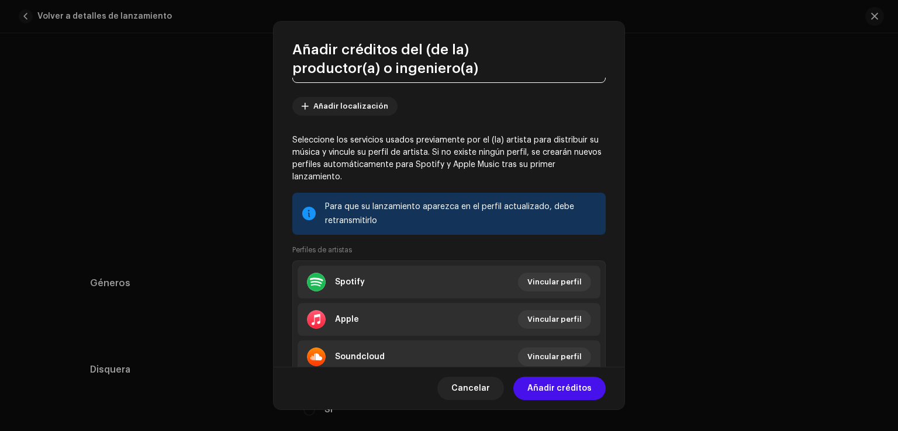
scroll to position [161, 0]
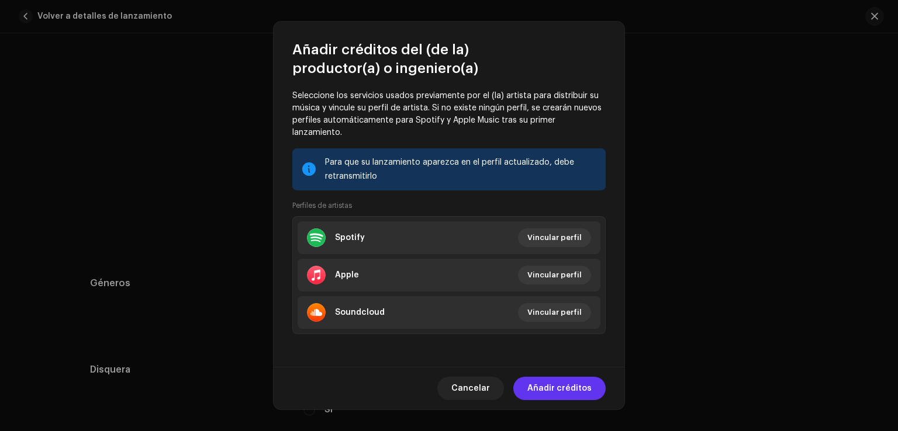
click at [578, 388] on span "Añadir créditos" at bounding box center [559, 388] width 64 height 23
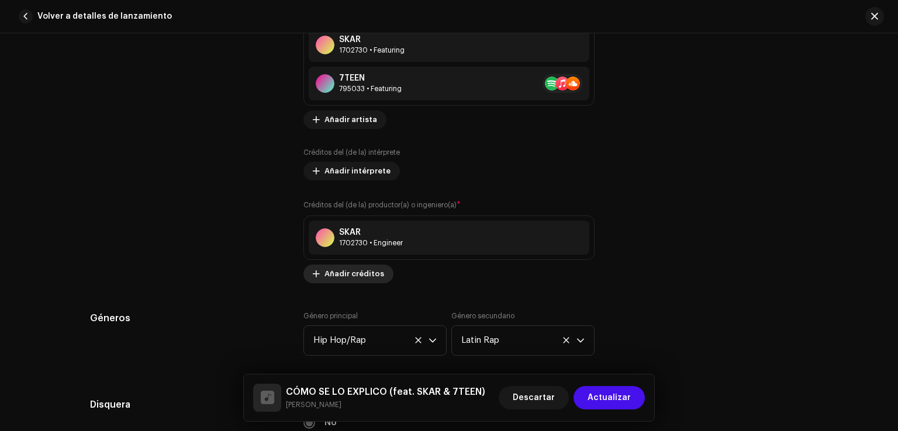
click at [354, 272] on span "Añadir créditos" at bounding box center [354, 273] width 60 height 23
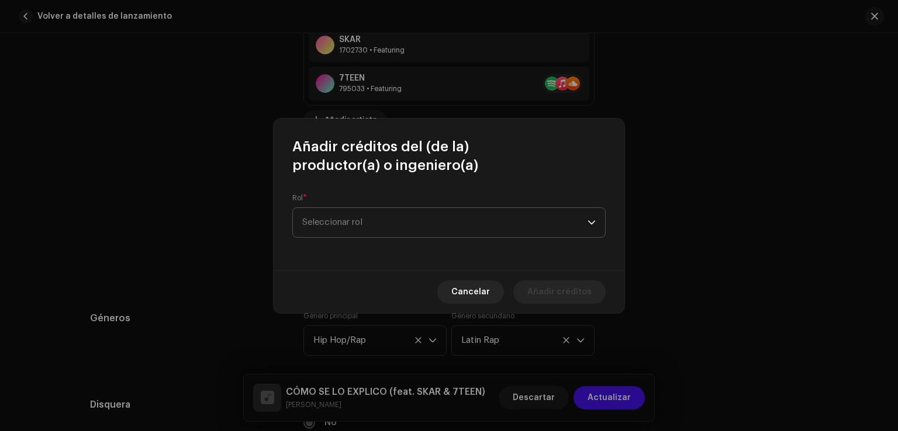
click at [380, 224] on span "Seleccionar rol" at bounding box center [444, 222] width 285 height 29
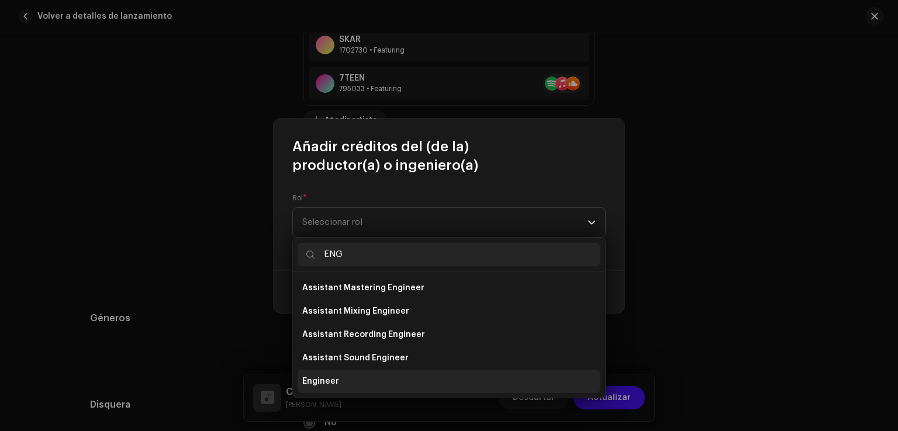
type input "ENG"
click at [348, 383] on li "Engineer" at bounding box center [448, 381] width 303 height 23
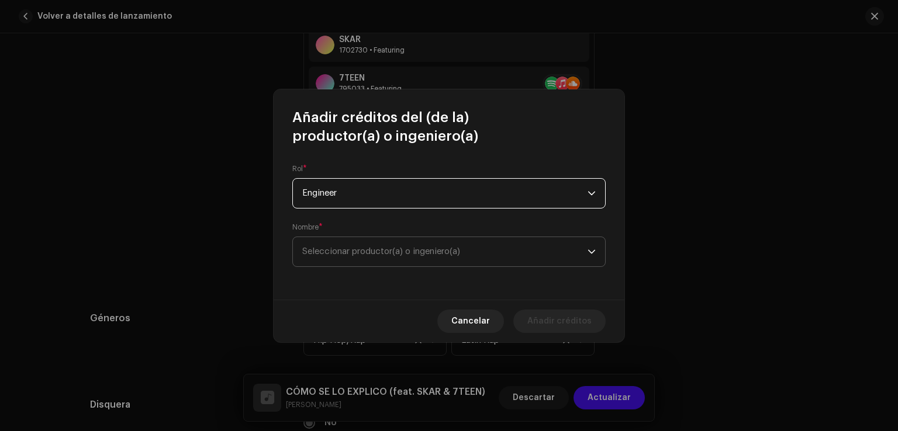
click at [460, 253] on span "Seleccionar productor(a) o ingeniero(a)" at bounding box center [381, 251] width 158 height 9
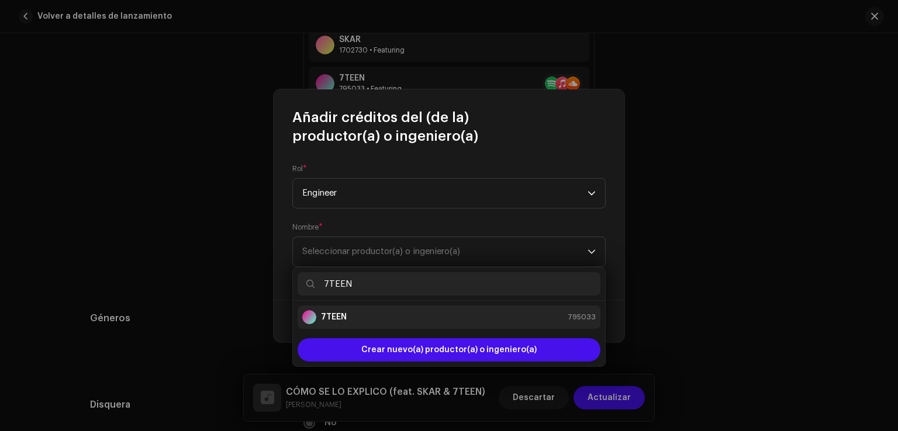
type input "7TEEN"
click at [393, 323] on div "7TEEN 795033" at bounding box center [448, 317] width 293 height 14
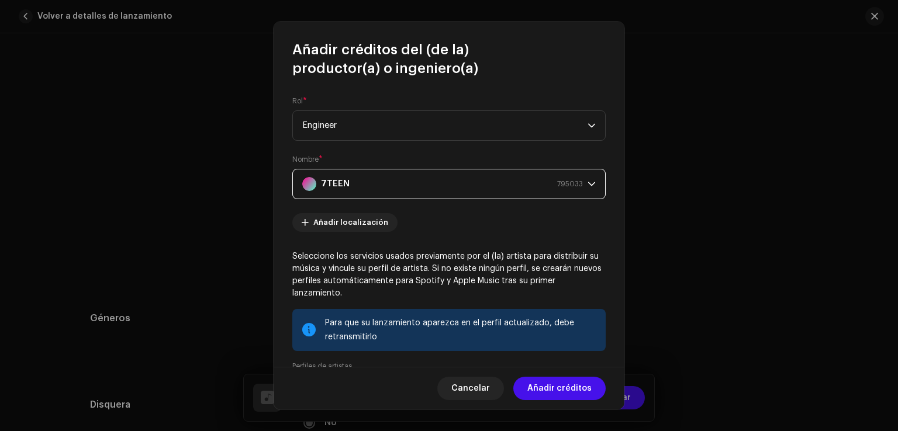
click at [568, 393] on span "Añadir créditos" at bounding box center [559, 388] width 64 height 23
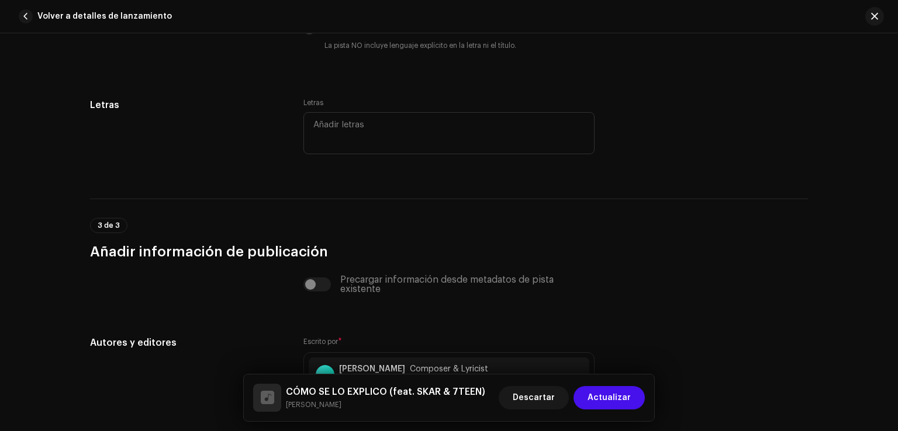
scroll to position [2433, 0]
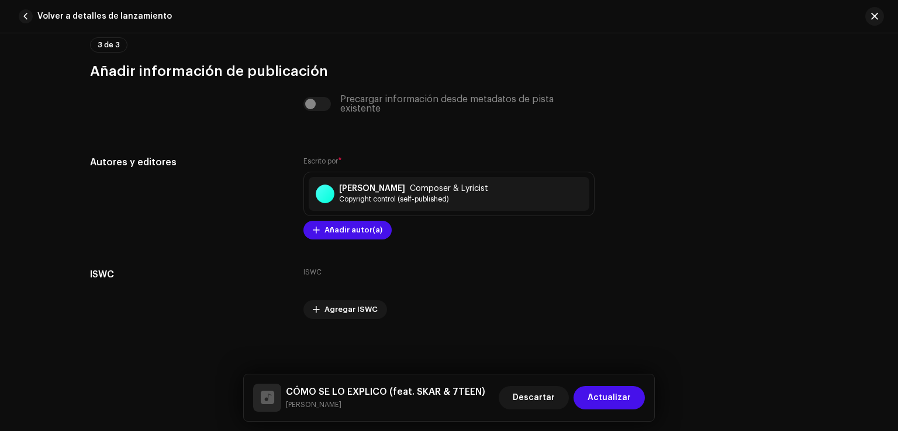
click at [594, 392] on span "Actualizar" at bounding box center [608, 397] width 43 height 23
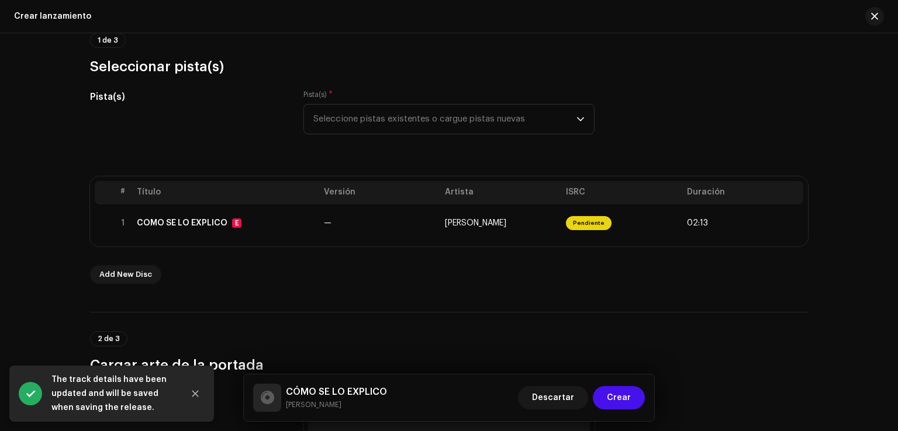
click at [196, 393] on icon "Close" at bounding box center [195, 394] width 8 height 8
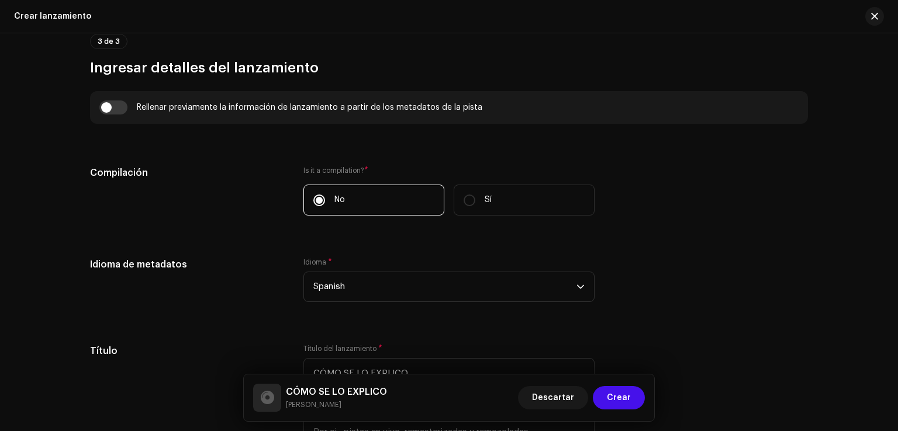
scroll to position [812, 0]
click at [119, 101] on input "checkbox" at bounding box center [113, 106] width 28 height 14
checkbox input "true"
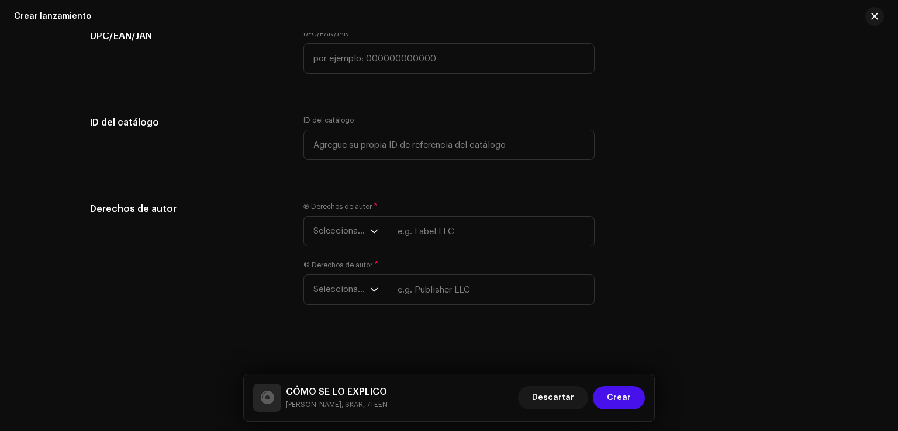
scroll to position [2226, 0]
click at [370, 224] on div "dropdown trigger" at bounding box center [374, 231] width 8 height 29
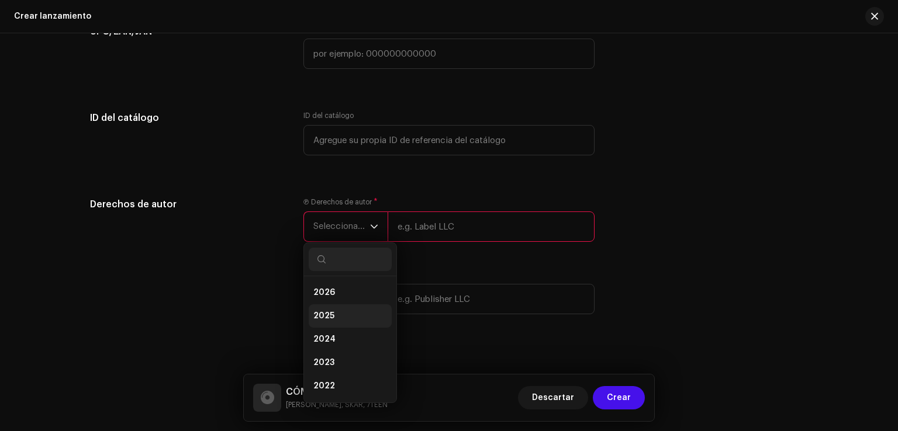
click at [341, 318] on li "2025" at bounding box center [350, 315] width 83 height 23
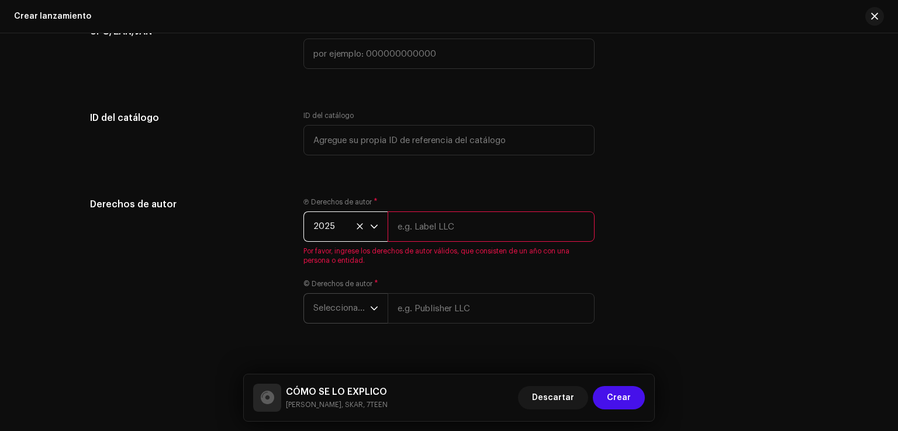
click at [341, 317] on span "Seleccionar año" at bounding box center [341, 308] width 57 height 29
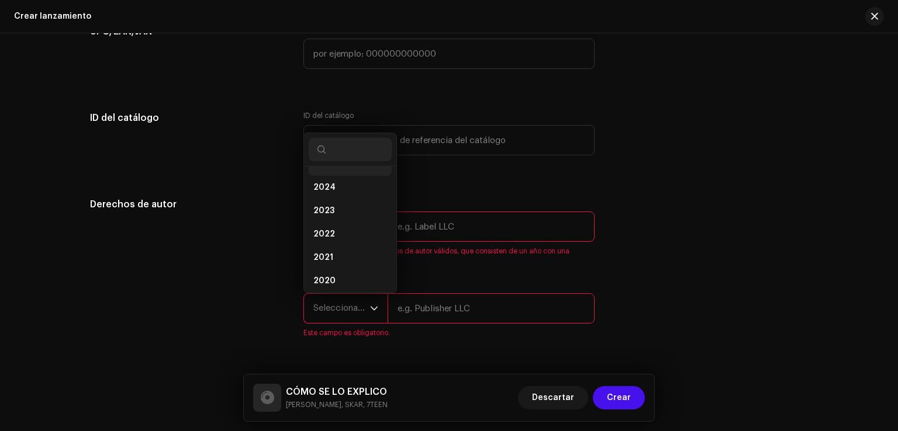
scroll to position [28, 0]
click at [347, 176] on li "2025" at bounding box center [350, 178] width 83 height 23
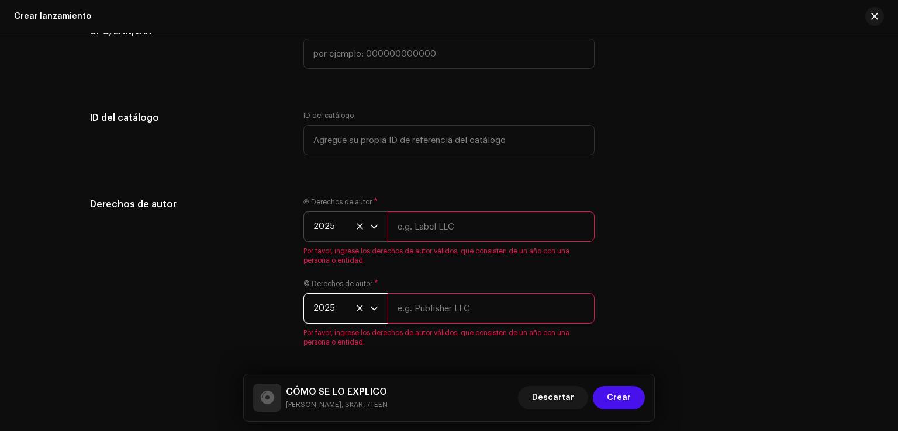
click at [418, 236] on input "text" at bounding box center [490, 227] width 207 height 30
click at [418, 310] on input "text" at bounding box center [490, 308] width 207 height 30
click at [755, 218] on div "Derechos de autor Ⓟ Derechos de autor * 2025 Por favor, ingrese los derechos de…" at bounding box center [449, 280] width 718 height 164
click at [450, 227] on input "text" at bounding box center [490, 227] width 207 height 30
type input "m"
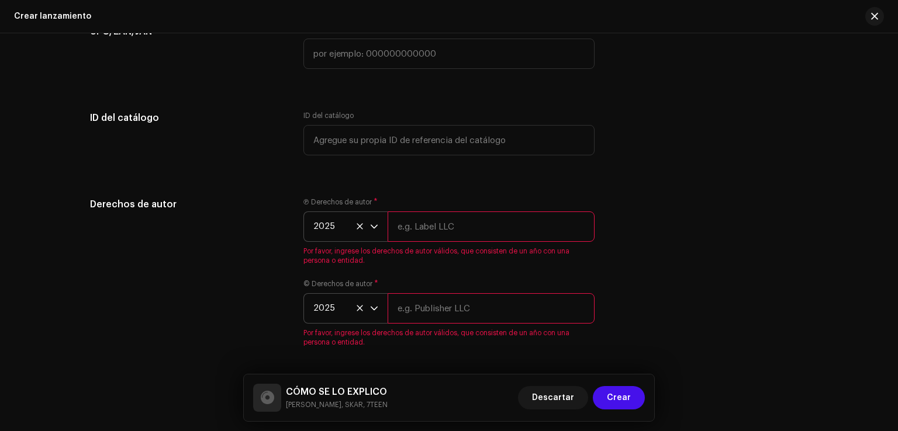
type input "m"
type input "[PERSON_NAME]"
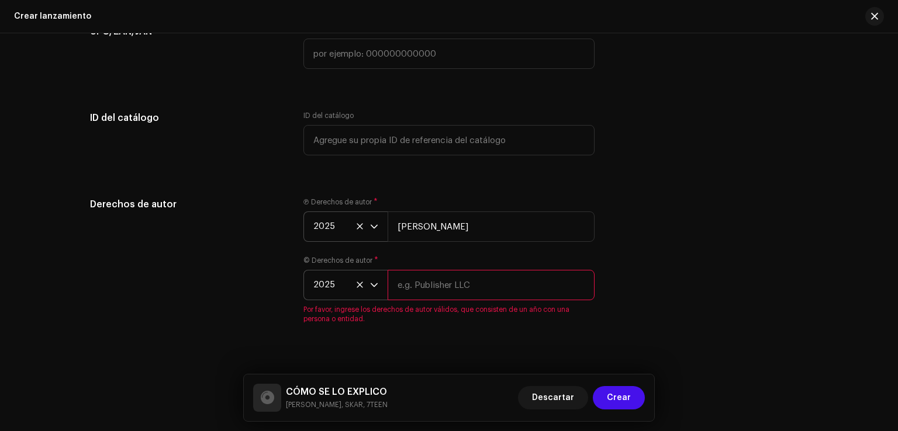
click at [429, 310] on div "© Derechos de autor * 2025 Por favor, ingrese los derechos de autor válidos, qu…" at bounding box center [448, 290] width 291 height 68
type input "N"
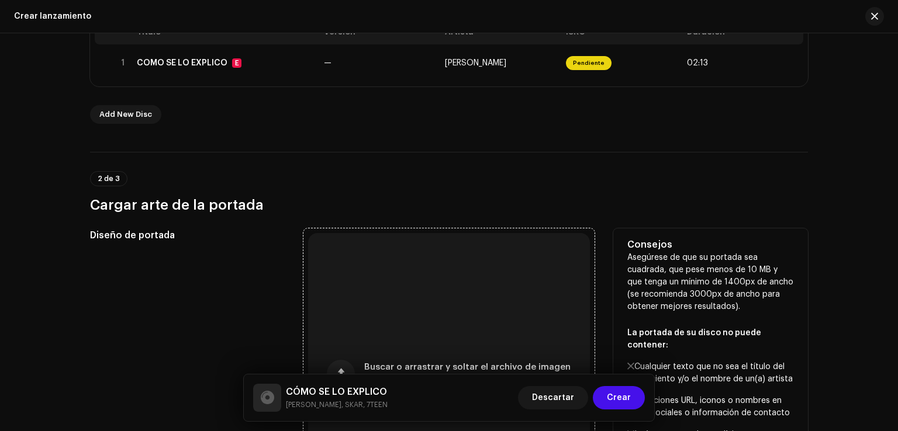
scroll to position [278, 0]
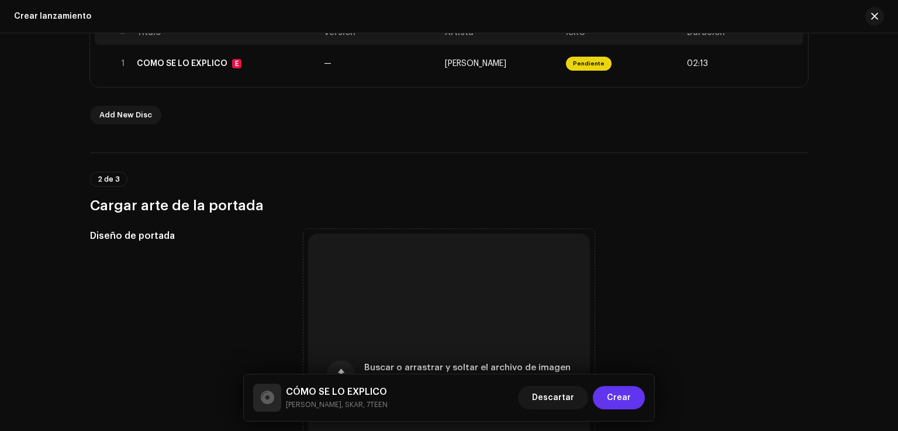
type input "[PERSON_NAME]"
click at [626, 400] on span "Crear" at bounding box center [619, 397] width 24 height 23
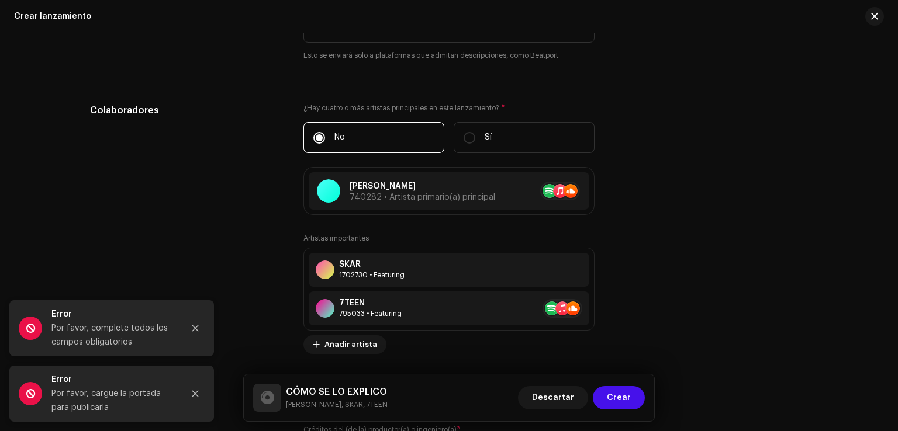
scroll to position [1416, 0]
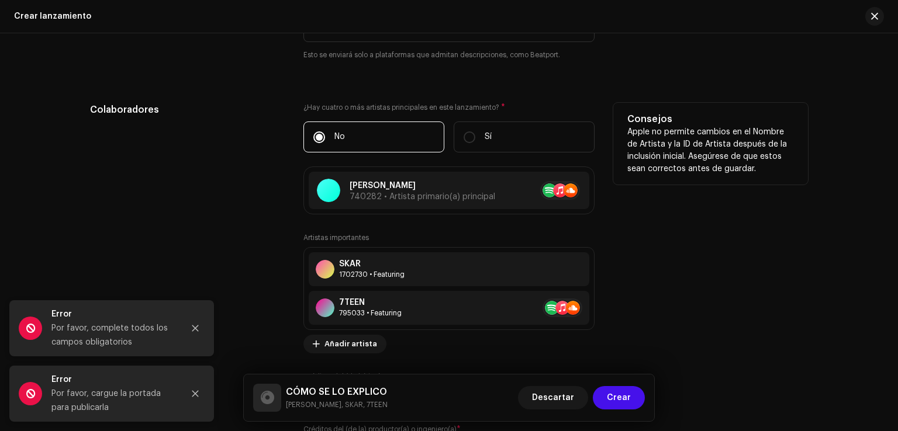
click at [389, 147] on label "No" at bounding box center [373, 137] width 141 height 31
click at [325, 143] on input "No" at bounding box center [319, 137] width 12 height 12
drag, startPoint x: 271, startPoint y: 259, endPoint x: 264, endPoint y: 220, distance: 39.3
click at [264, 220] on div "Colaboradores" at bounding box center [187, 325] width 195 height 444
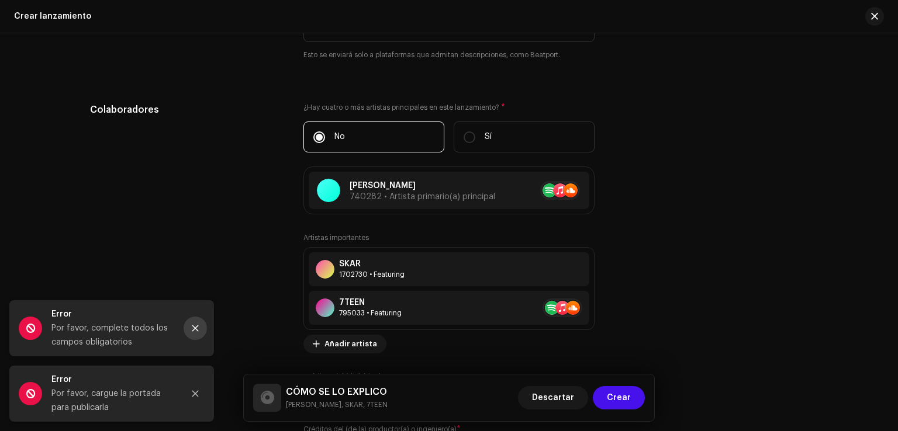
click at [195, 321] on button "Close" at bounding box center [194, 328] width 23 height 23
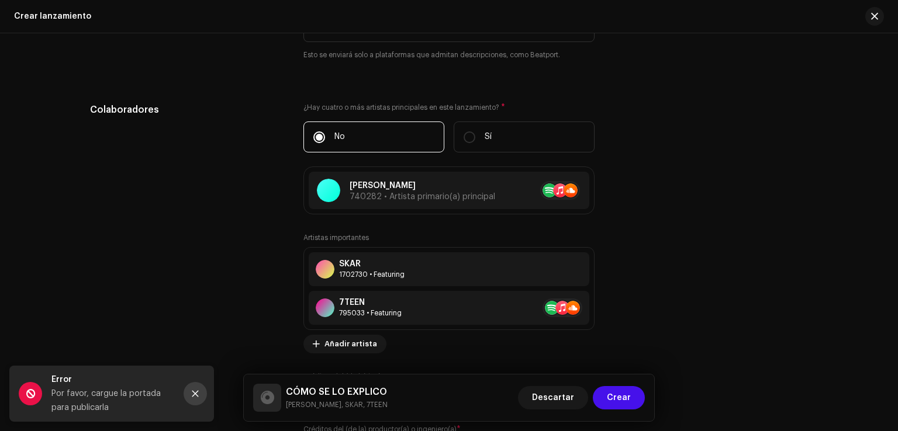
click at [194, 391] on icon "Close" at bounding box center [195, 394] width 8 height 8
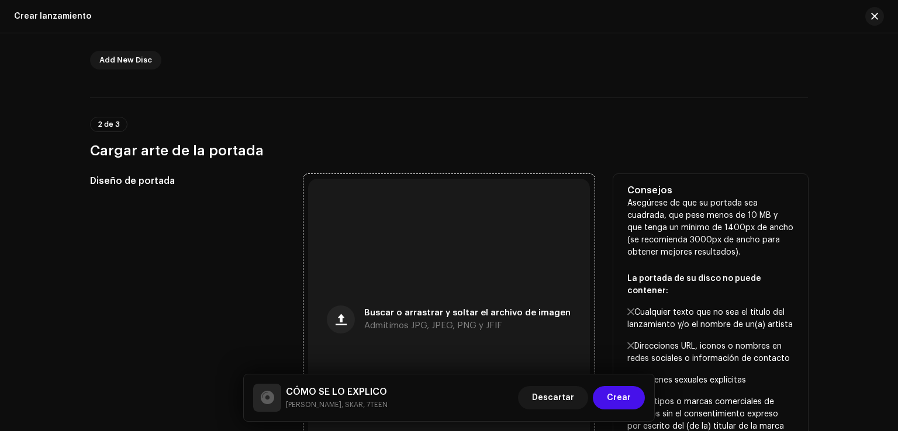
scroll to position [334, 0]
click at [435, 276] on div "Buscar o arrastrar y soltar el archivo de imagen Admitimos JPG, JPEG, PNG y JFIF" at bounding box center [449, 319] width 282 height 282
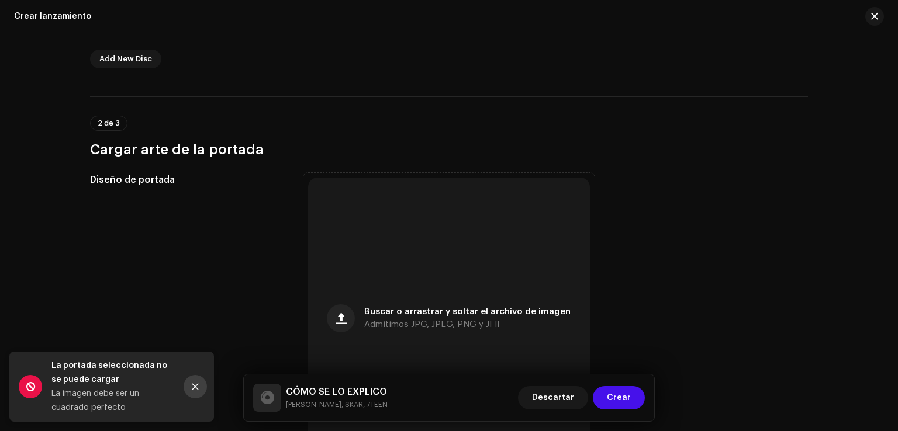
click at [194, 380] on button "Close" at bounding box center [194, 386] width 23 height 23
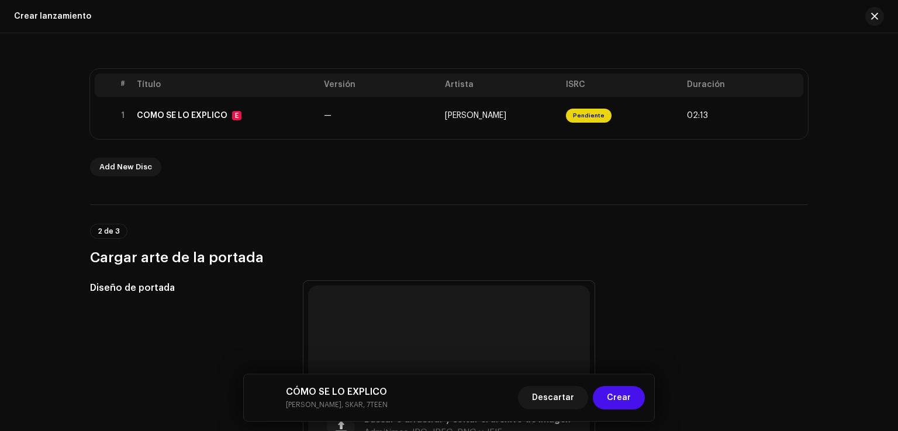
scroll to position [0, 0]
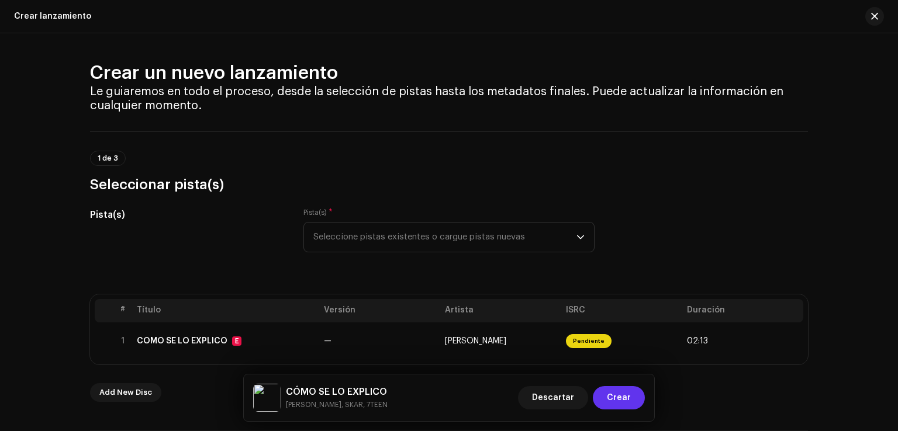
click at [636, 408] on button "Crear" at bounding box center [619, 397] width 52 height 23
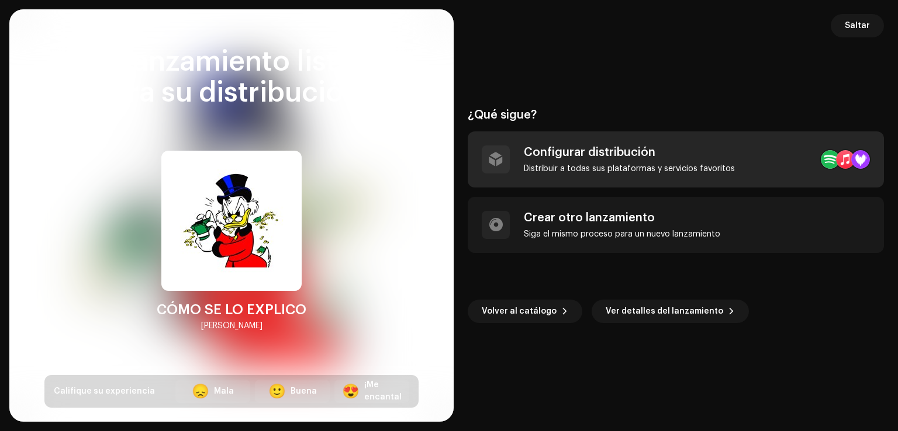
click at [599, 174] on div "Configurar distribución Distribuir a todas sus plataformas y servicios favoritos" at bounding box center [676, 159] width 416 height 56
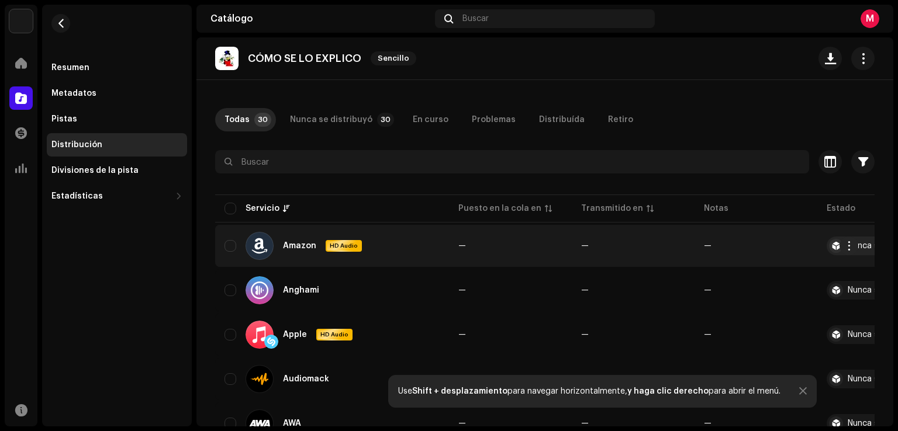
scroll to position [51, 0]
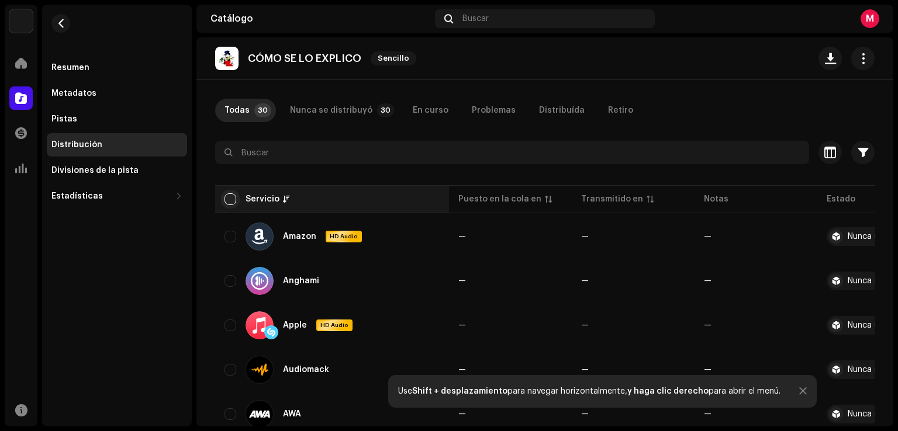
click at [229, 197] on input "checkbox" at bounding box center [230, 199] width 12 height 12
checkbox input "true"
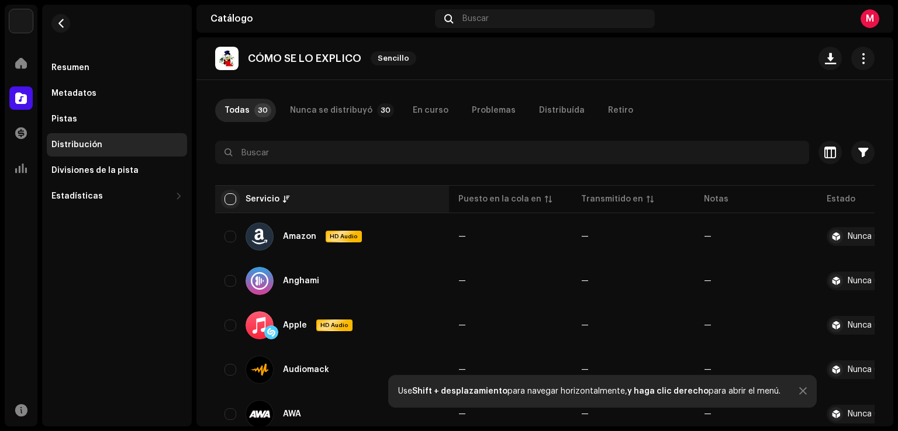
checkbox input "true"
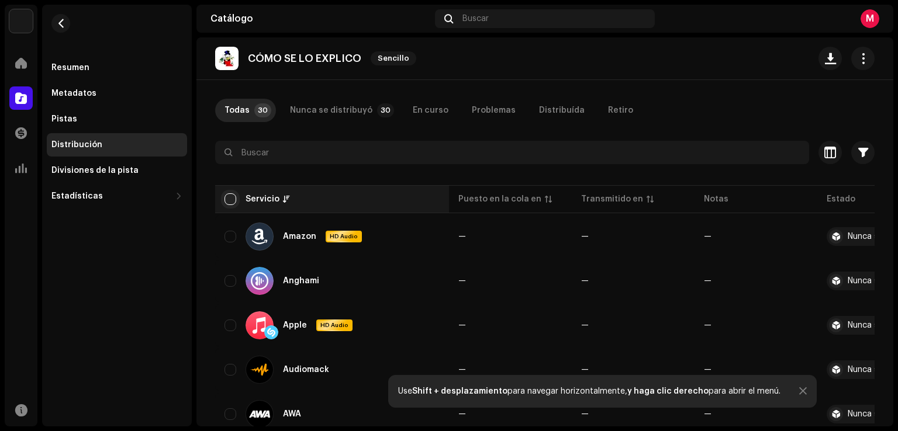
checkbox input "true"
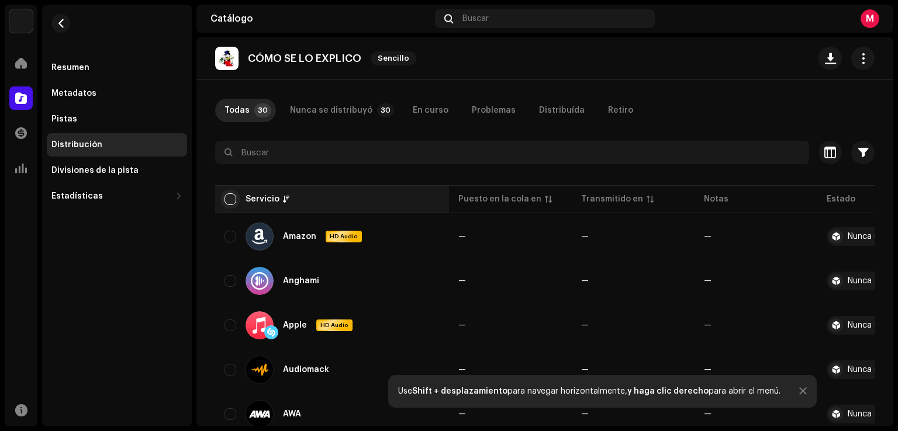
checkbox input "true"
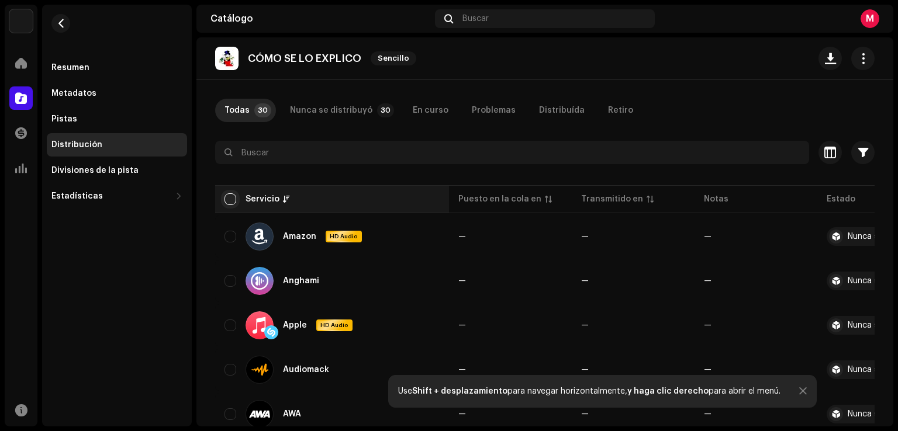
checkbox input "true"
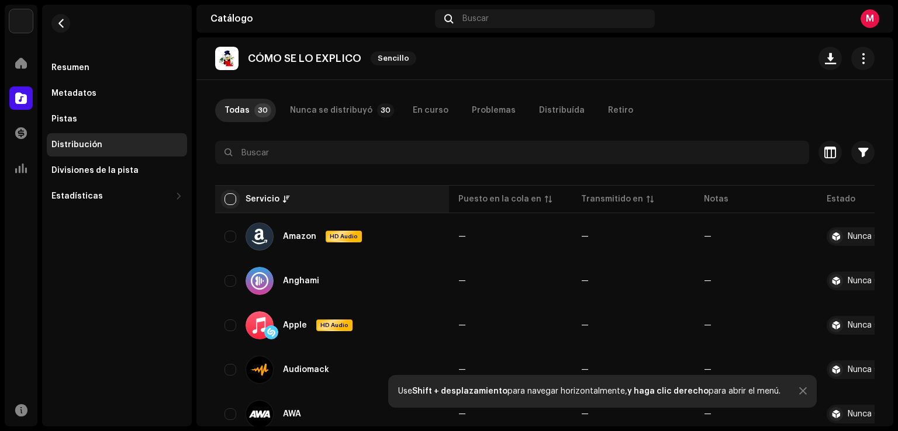
checkbox input "true"
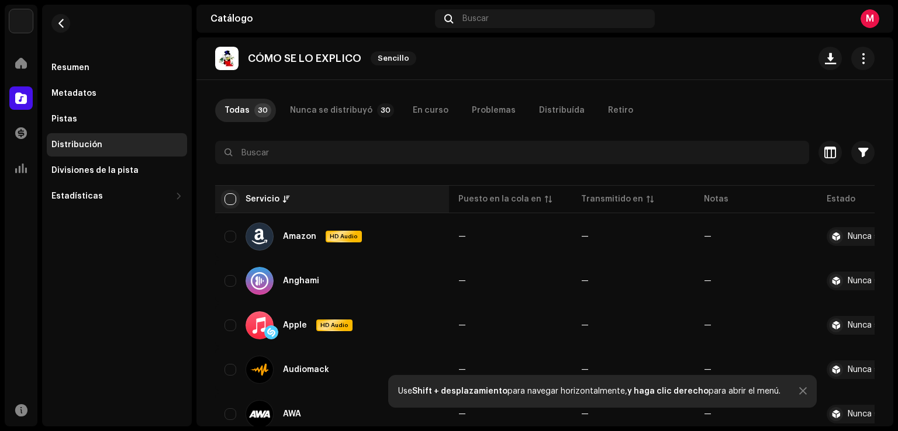
checkbox input "true"
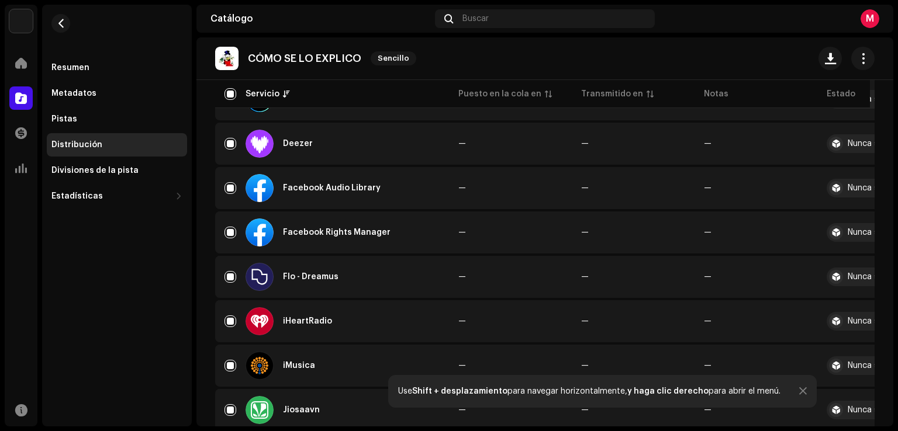
scroll to position [0, 0]
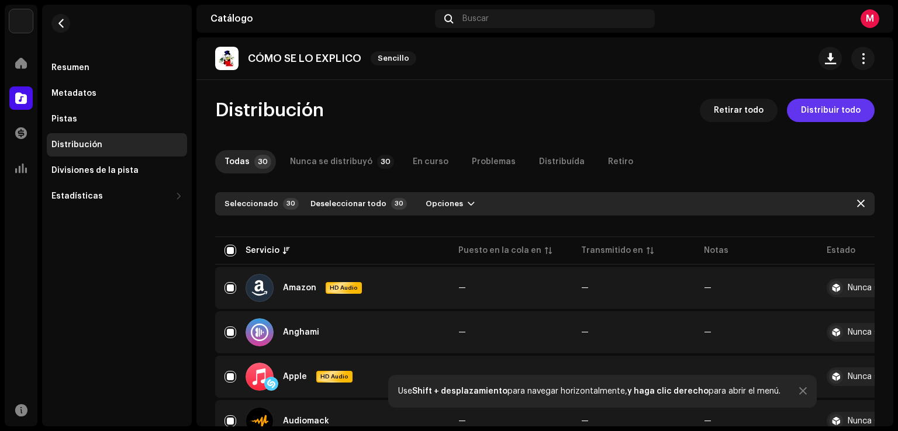
click at [829, 108] on span "Distribuir todo" at bounding box center [831, 110] width 60 height 23
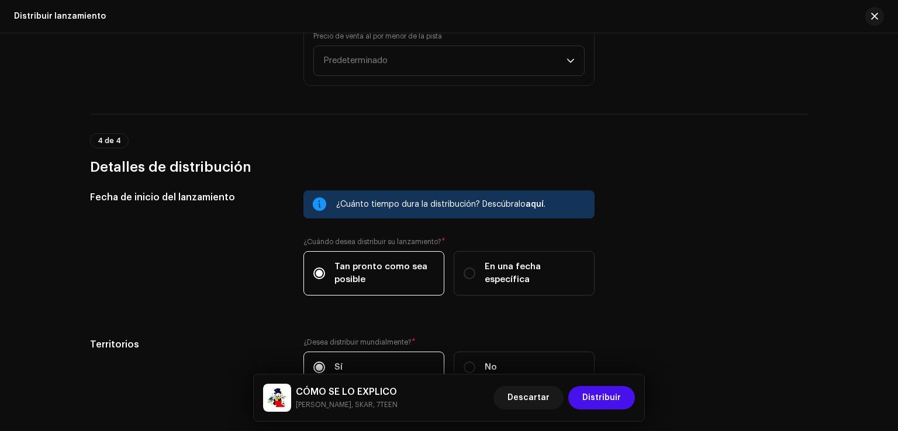
scroll to position [1837, 0]
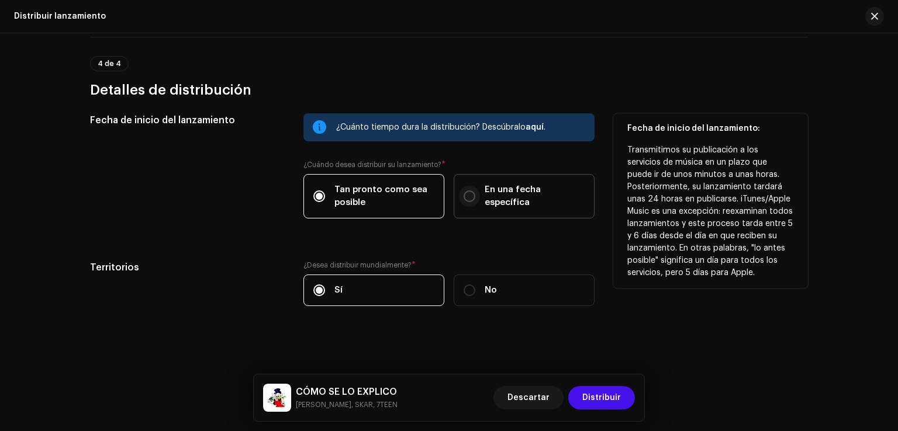
click at [470, 195] on input "En una fecha específica" at bounding box center [469, 197] width 12 height 12
radio input "true"
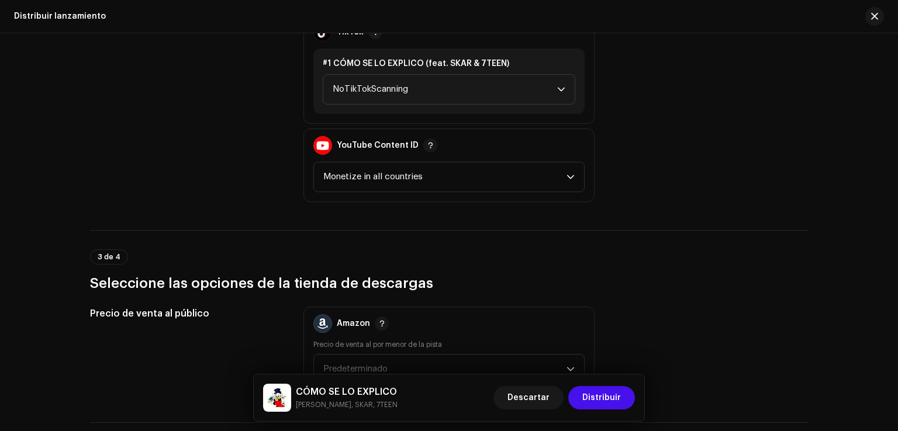
scroll to position [1465, 0]
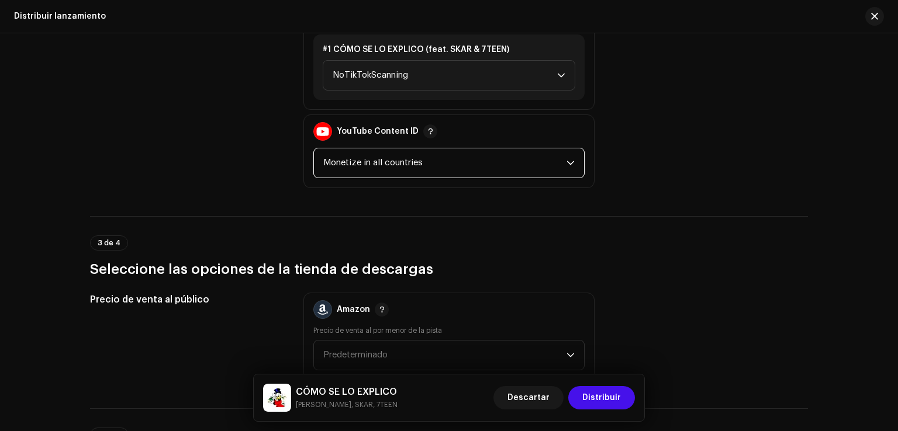
click at [413, 161] on span "Monetize in all countries" at bounding box center [444, 162] width 243 height 29
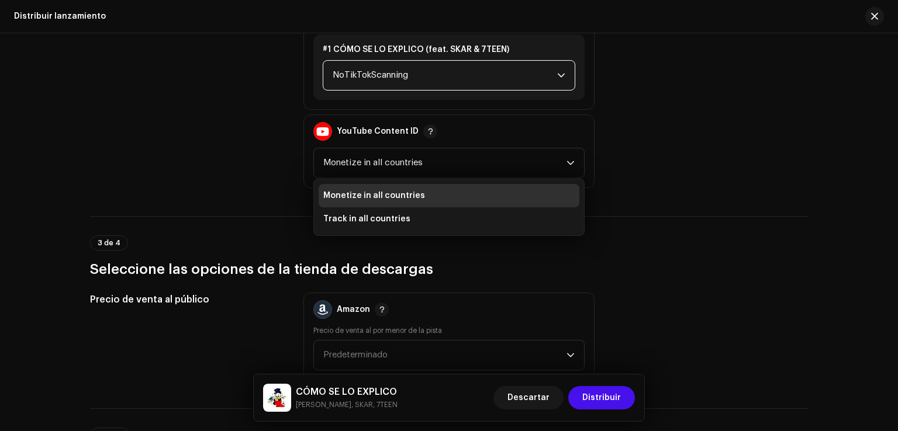
click at [411, 78] on span "NoTikTokScanning" at bounding box center [445, 75] width 224 height 29
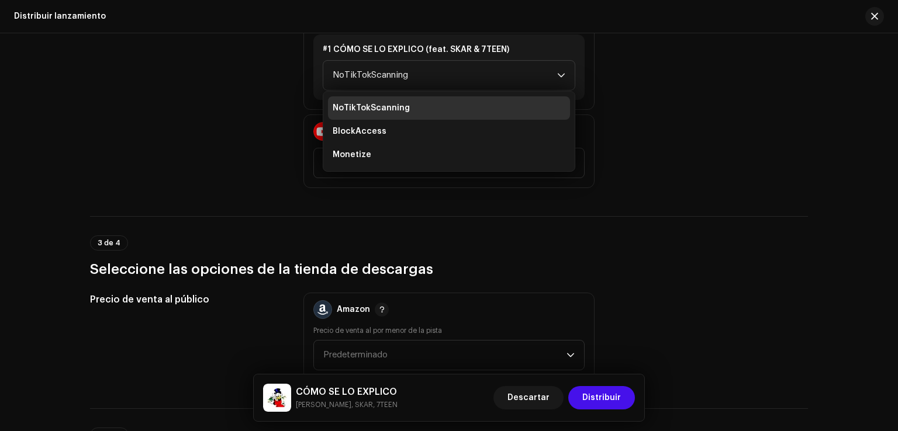
click at [633, 138] on div "Políticas de monetización Facebook Rights Manager Claim Ad Earnings TikTok #1 C…" at bounding box center [449, 55] width 718 height 265
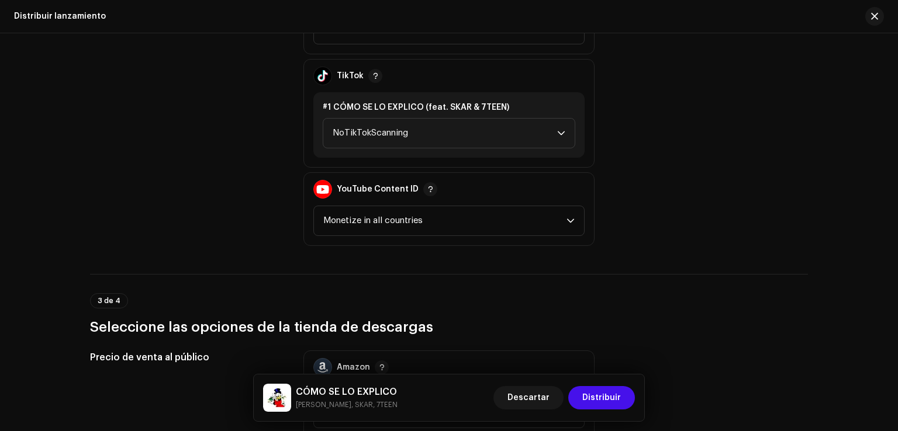
scroll to position [1407, 0]
click at [524, 127] on span "NoTikTokScanning" at bounding box center [445, 133] width 224 height 29
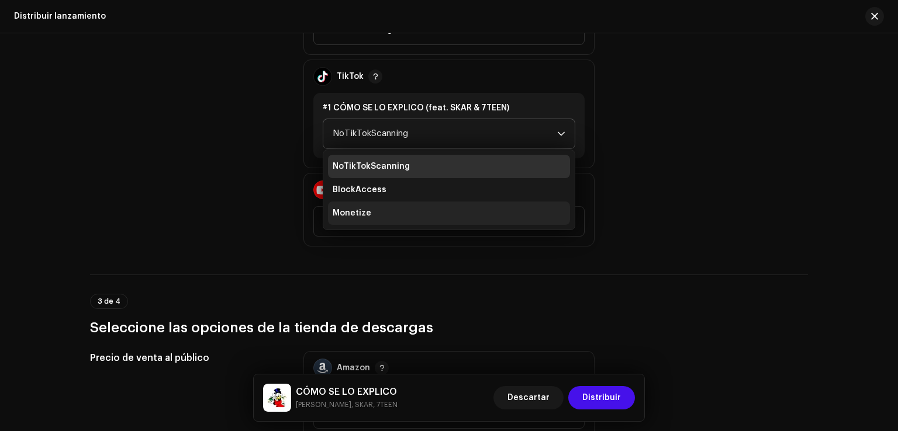
click at [358, 213] on span "Monetize" at bounding box center [352, 213] width 39 height 12
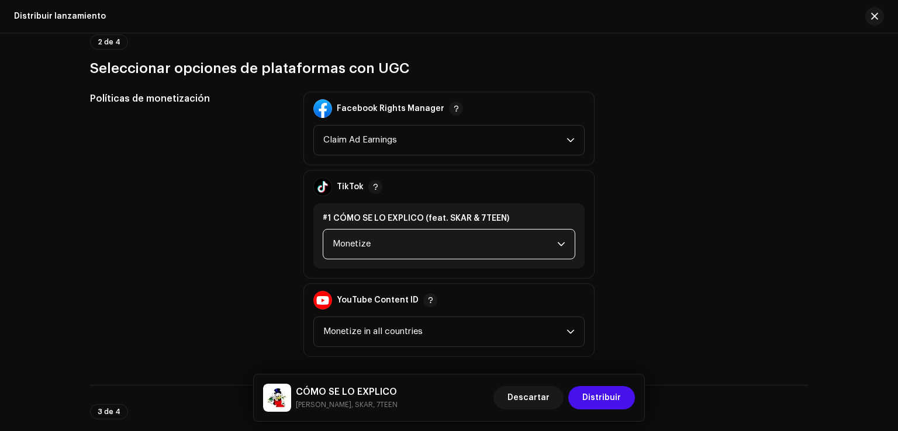
scroll to position [1290, 0]
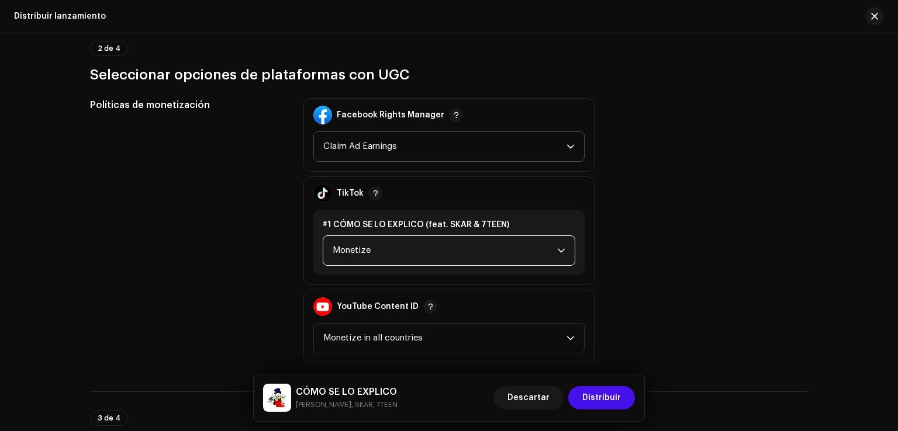
click at [468, 143] on span "Claim Ad Earnings" at bounding box center [444, 146] width 243 height 29
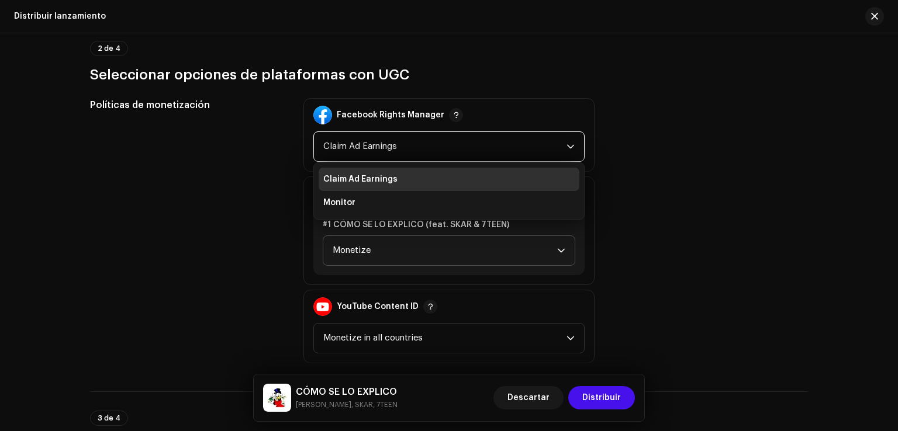
click at [361, 171] on li "Claim Ad Earnings" at bounding box center [448, 179] width 261 height 23
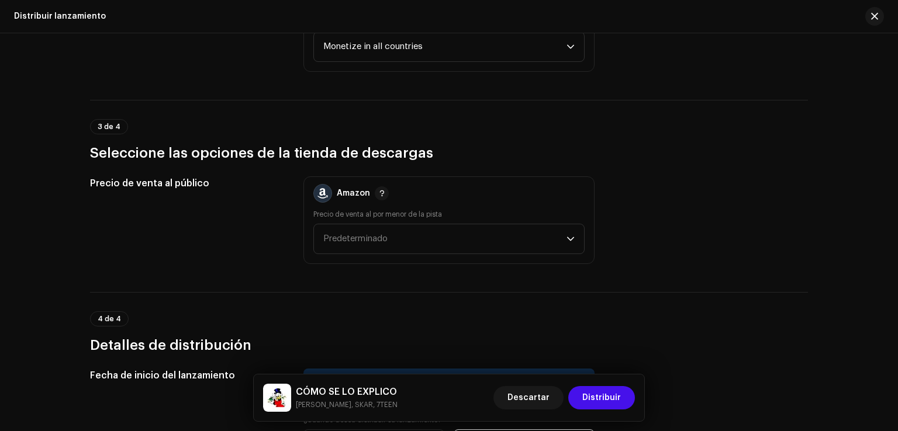
scroll to position [1582, 0]
click at [369, 230] on span "Predeterminado" at bounding box center [444, 238] width 243 height 29
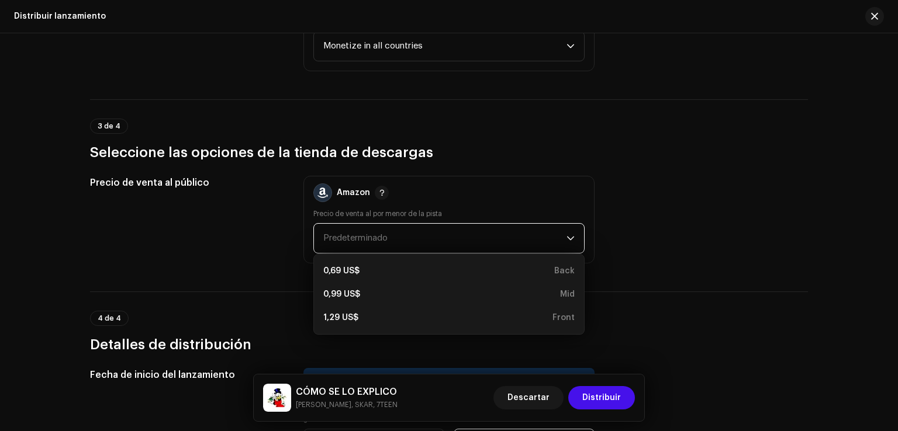
click at [259, 252] on div "Precio de venta al público" at bounding box center [187, 220] width 195 height 88
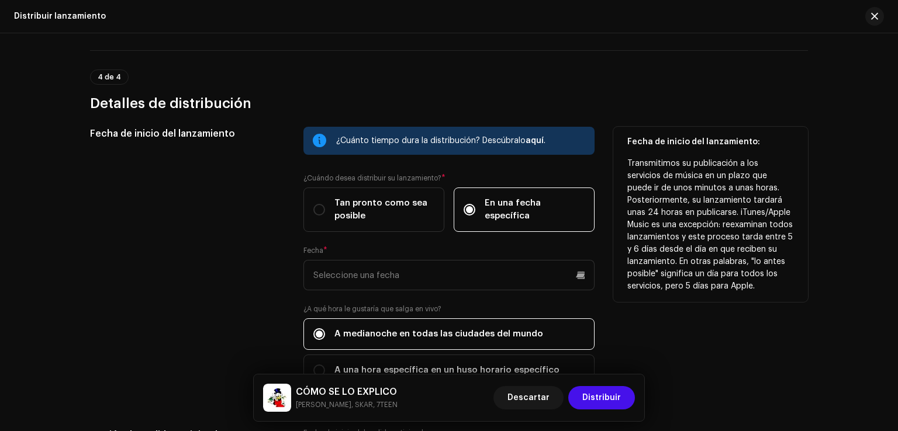
scroll to position [1823, 0]
click at [313, 204] on p-radiobutton at bounding box center [319, 210] width 12 height 12
click at [313, 204] on input "Tan pronto como sea posible" at bounding box center [319, 210] width 12 height 12
radio input "true"
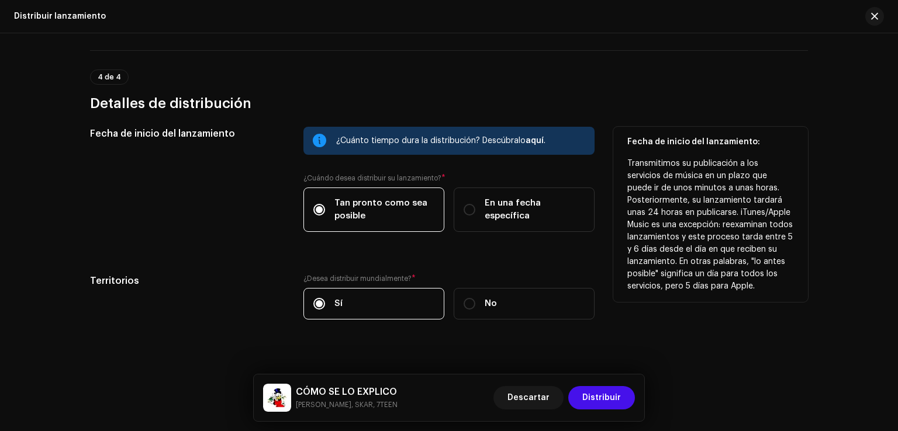
click at [451, 198] on div "Tan pronto como sea posible En una fecha específica" at bounding box center [448, 210] width 291 height 44
click at [463, 205] on input "En una fecha específica" at bounding box center [469, 210] width 12 height 12
radio input "true"
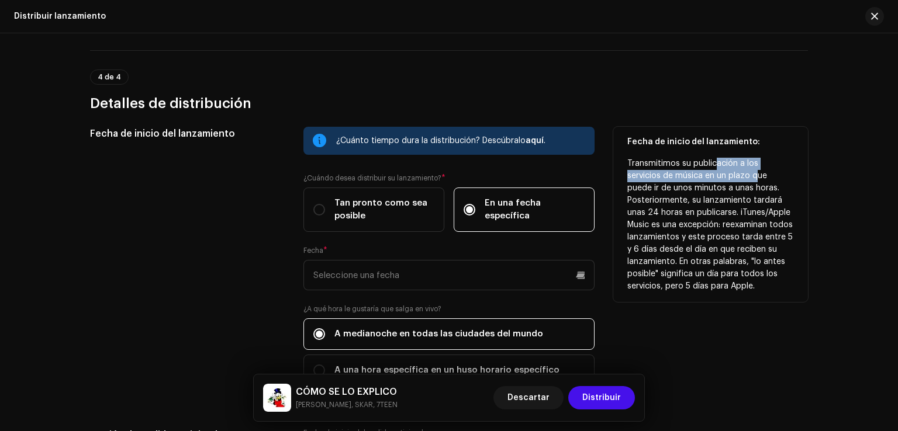
drag, startPoint x: 713, startPoint y: 164, endPoint x: 718, endPoint y: 180, distance: 17.0
click at [718, 180] on p "Transmitimos su publicación a los servicios de música en un plazo que puede ir …" at bounding box center [710, 225] width 167 height 135
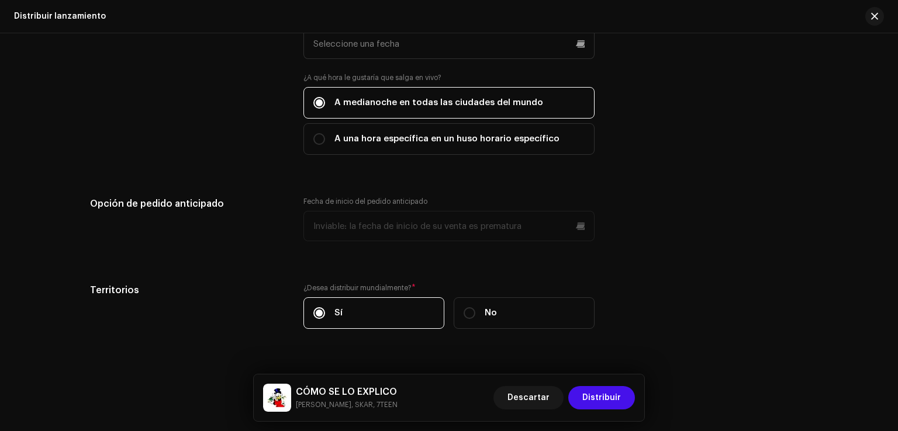
scroll to position [2078, 0]
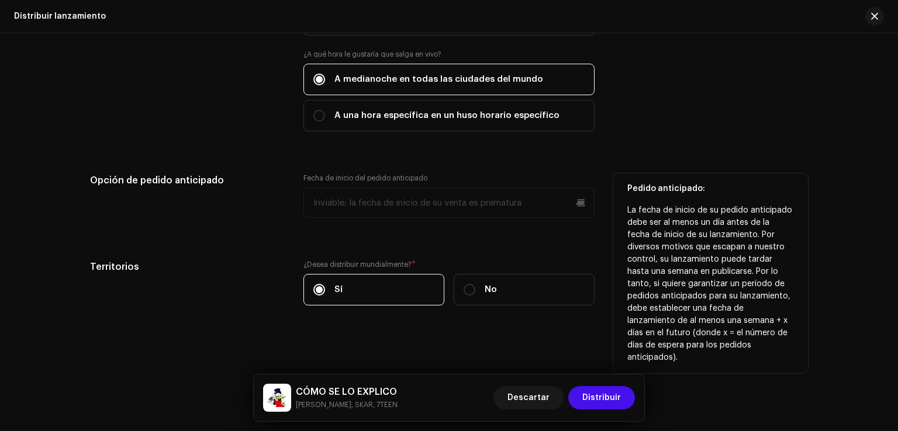
click at [504, 206] on p-datepicker at bounding box center [448, 203] width 291 height 30
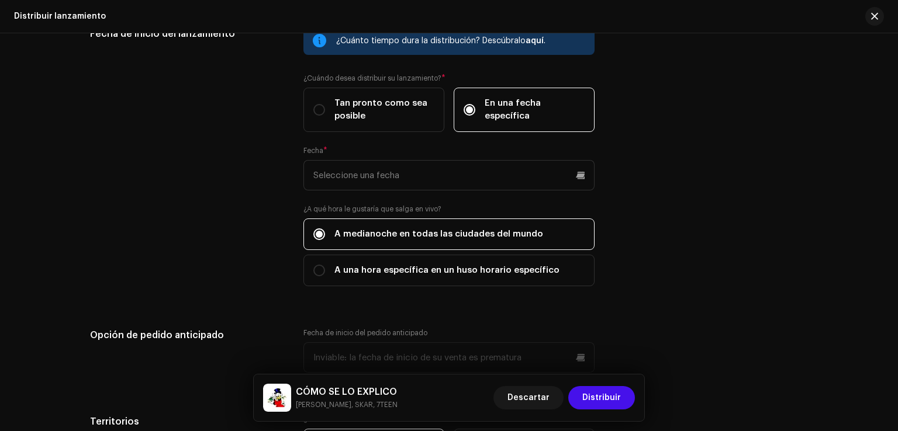
scroll to position [1923, 0]
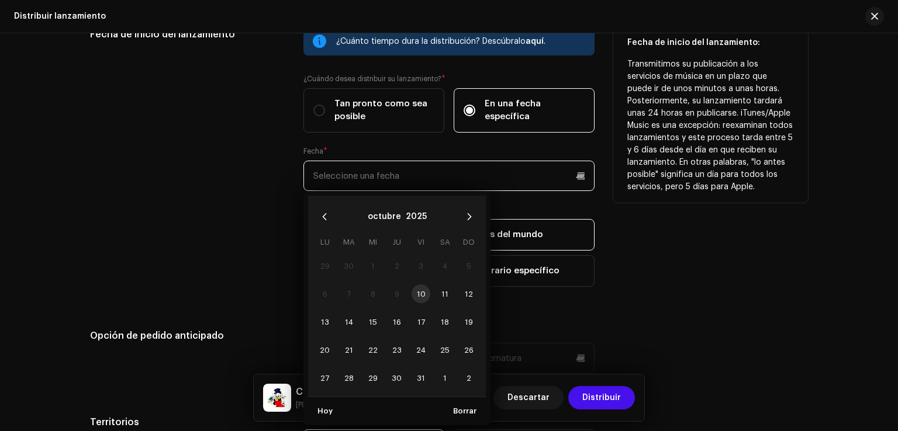
click at [441, 175] on input "text" at bounding box center [448, 176] width 291 height 30
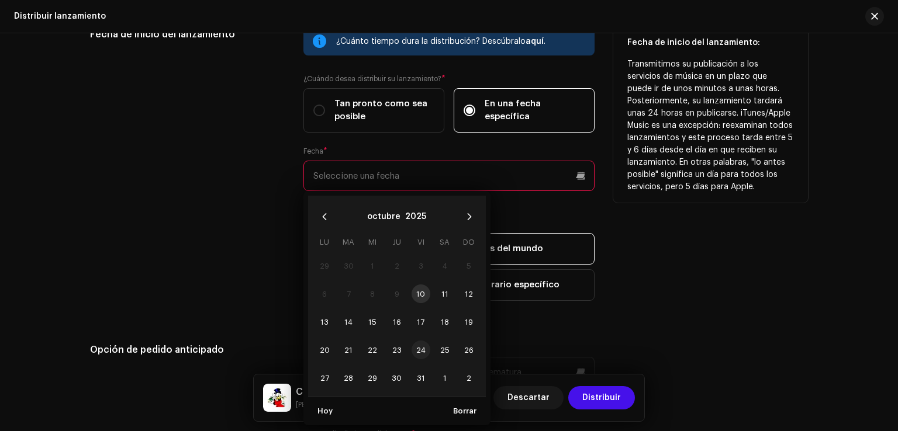
click at [418, 348] on span "24" at bounding box center [420, 350] width 19 height 19
type input "[DATE]"
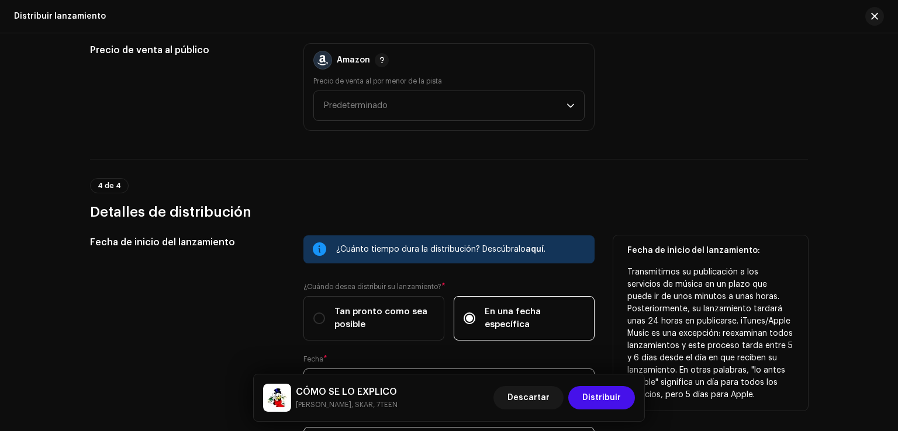
scroll to position [1900, 0]
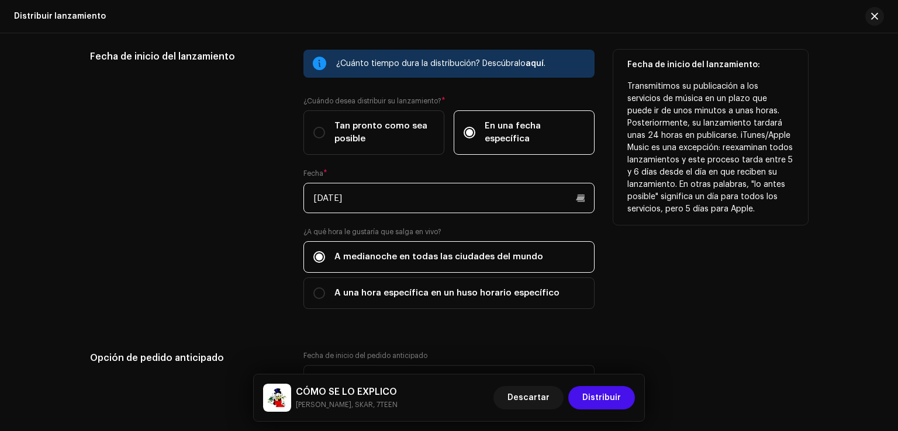
click at [553, 201] on input "[DATE]" at bounding box center [448, 198] width 291 height 30
click at [714, 260] on div "Fecha de inicio del lanzamiento: Transmitimos su publicación a los servicios de…" at bounding box center [710, 186] width 195 height 273
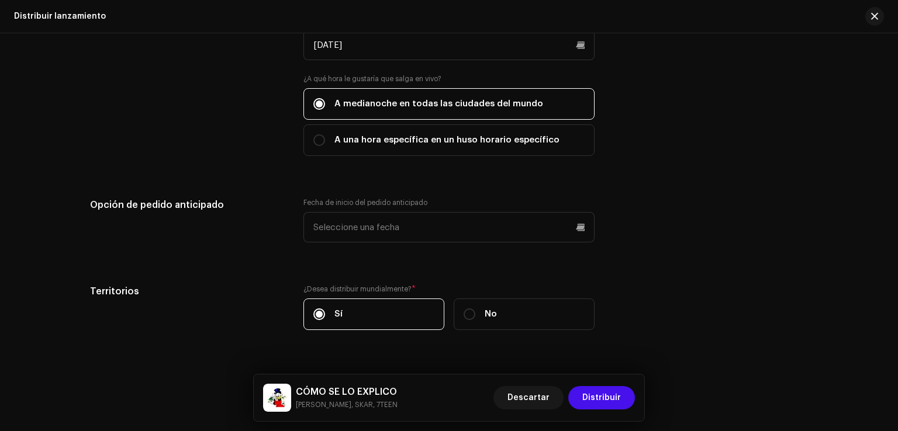
scroll to position [2078, 0]
